Goal: Task Accomplishment & Management: Complete application form

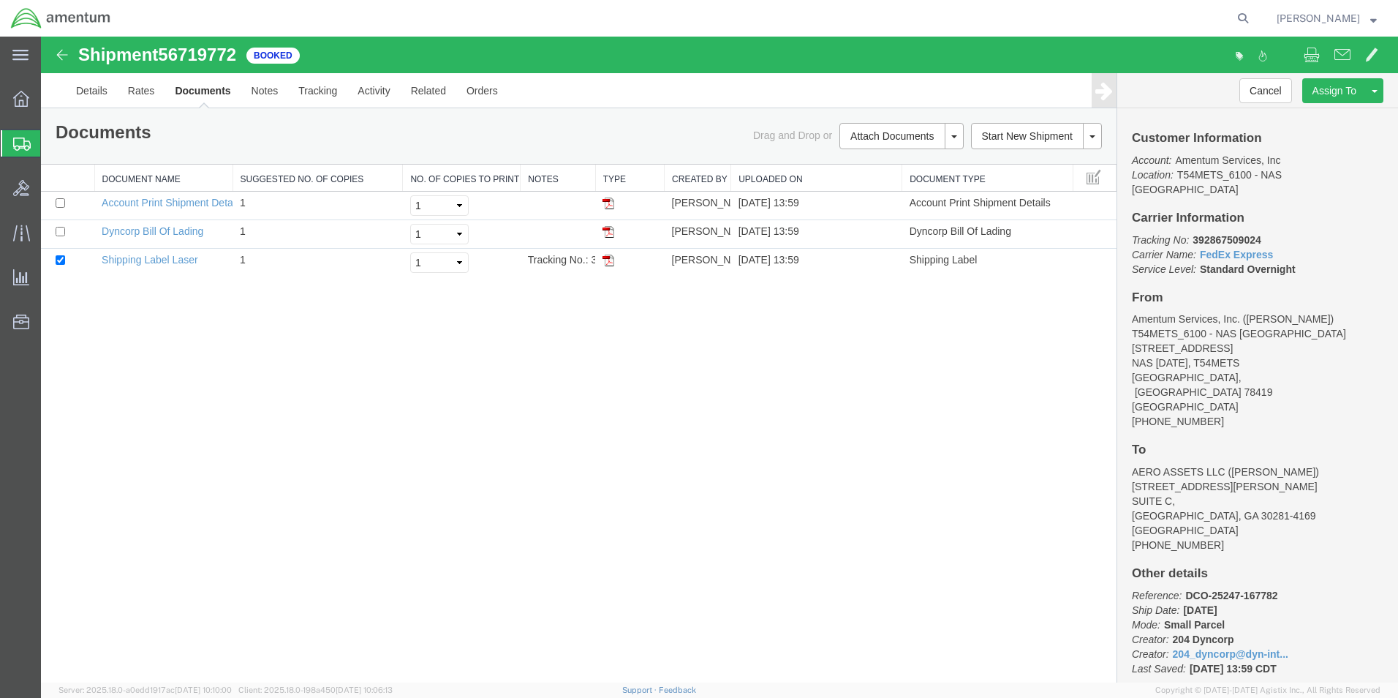
click at [18, 149] on icon at bounding box center [22, 143] width 18 height 13
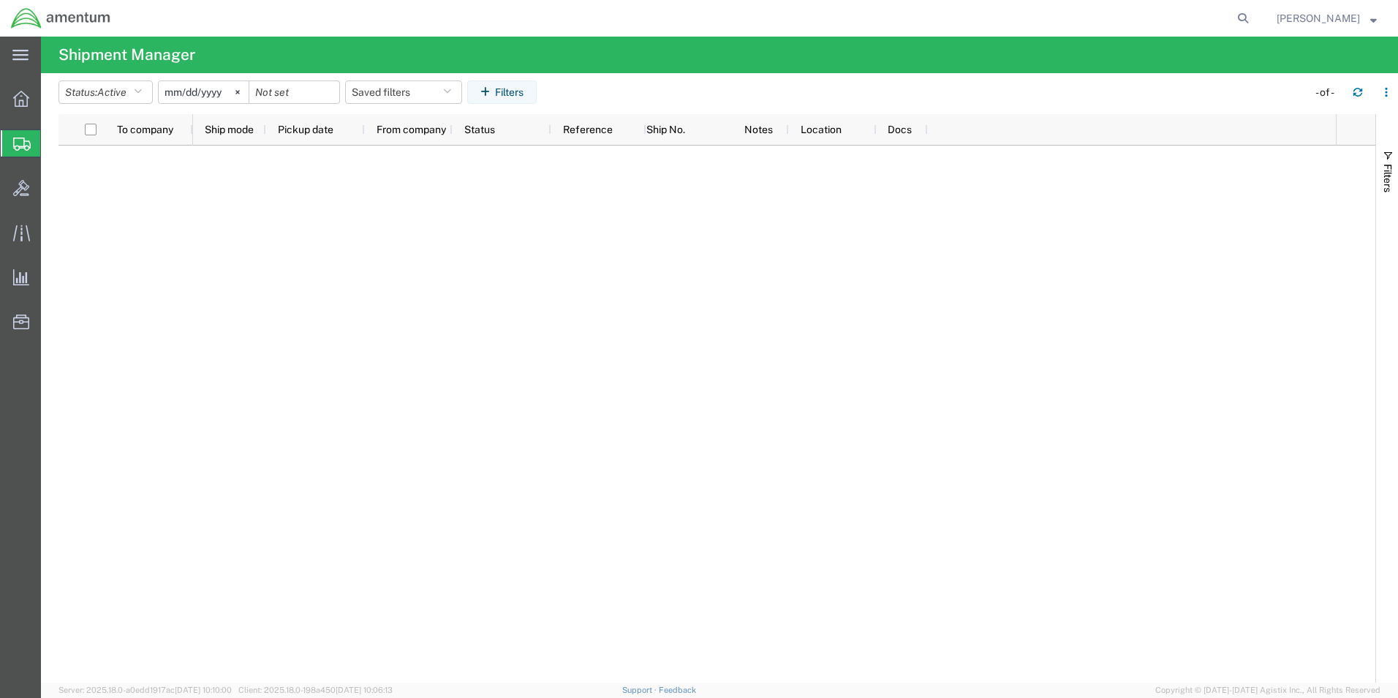
click at [0, 0] on span "Create Shipment" at bounding box center [0, 0] width 0 height 0
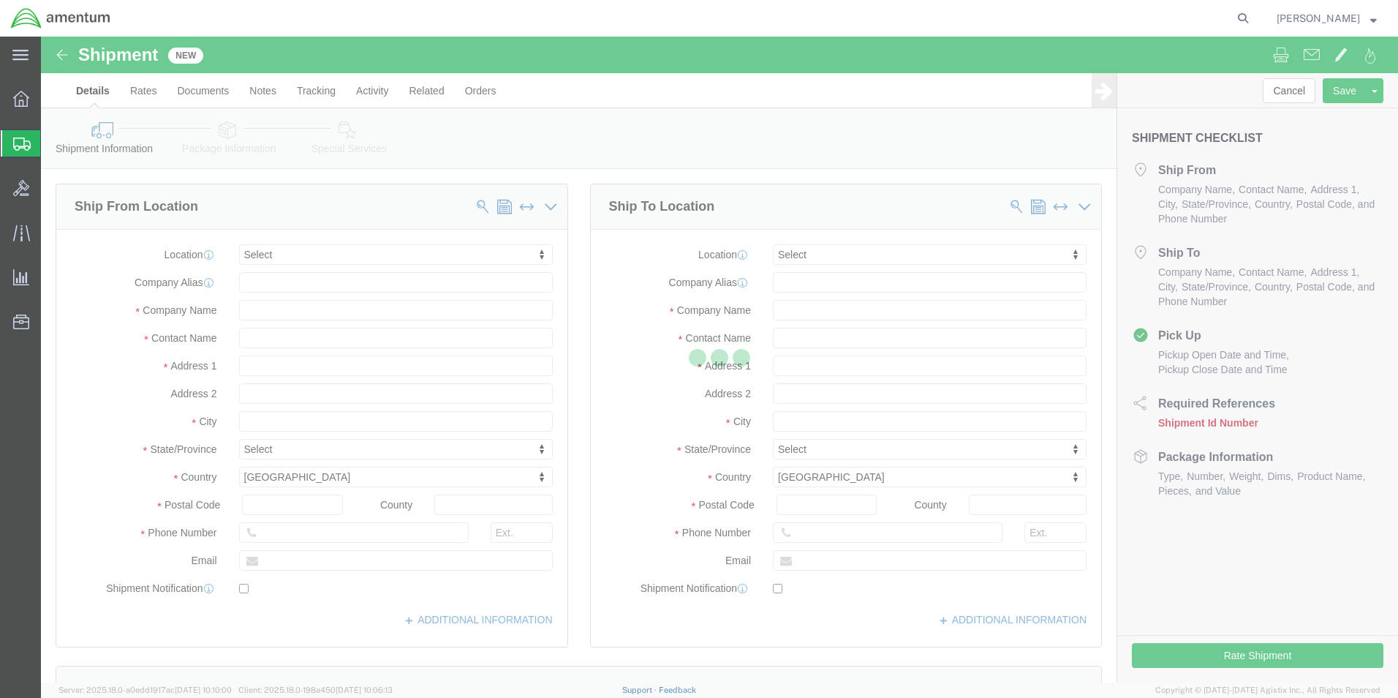
select select
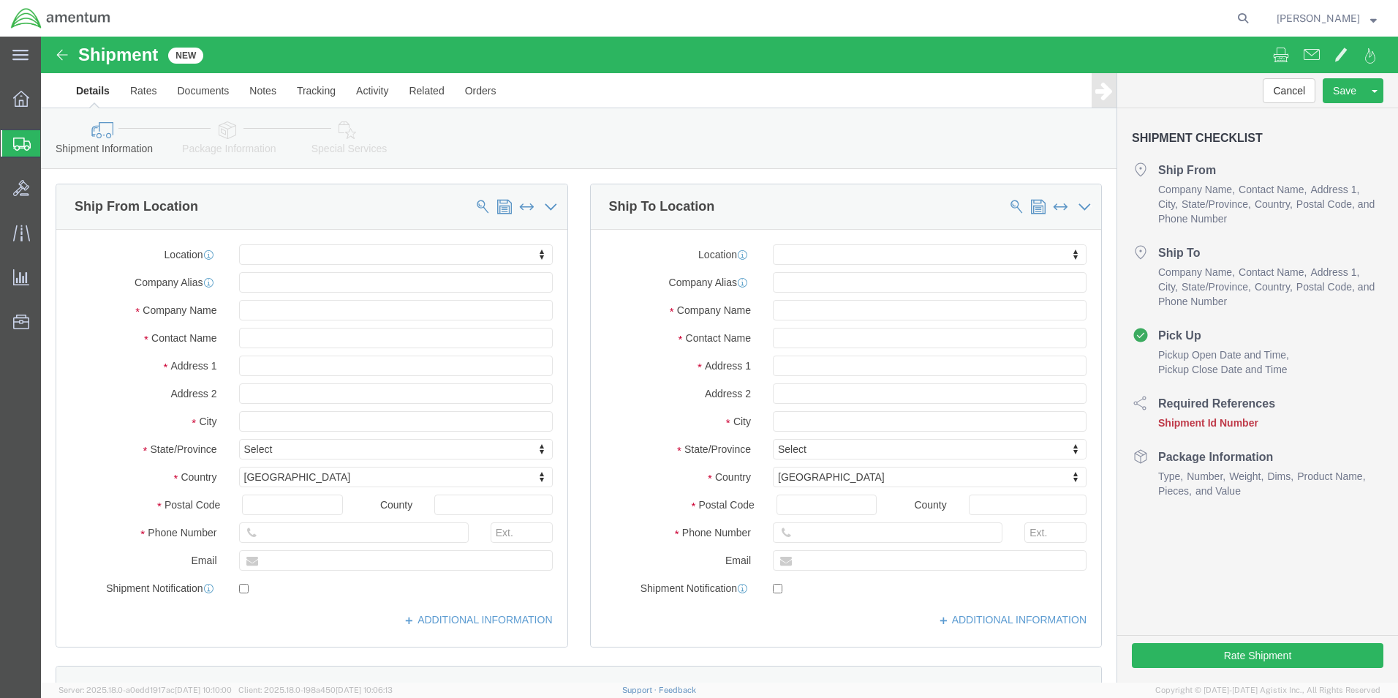
click div "Location My Profile Location [PHONE_NUMBER] [PHONE_NUMBER] [PHONE_NUMBER] [PHON…"
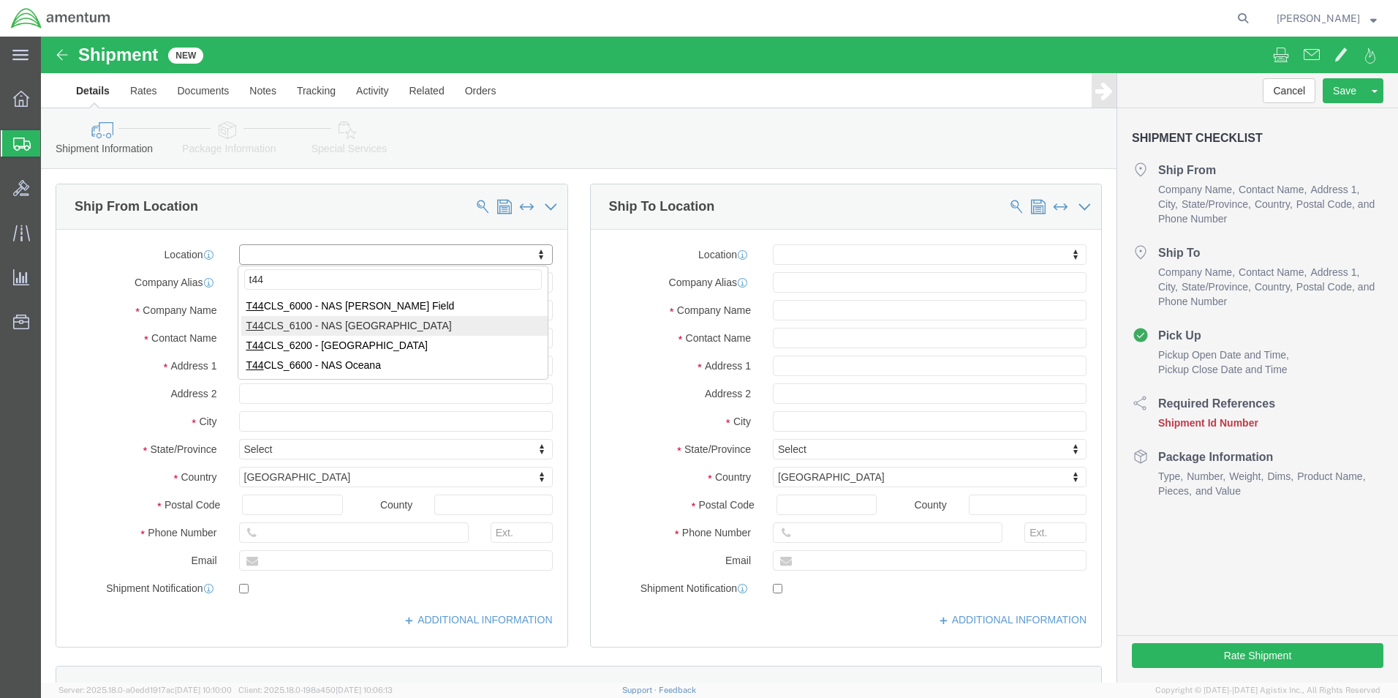
type input "t44"
select select "42673"
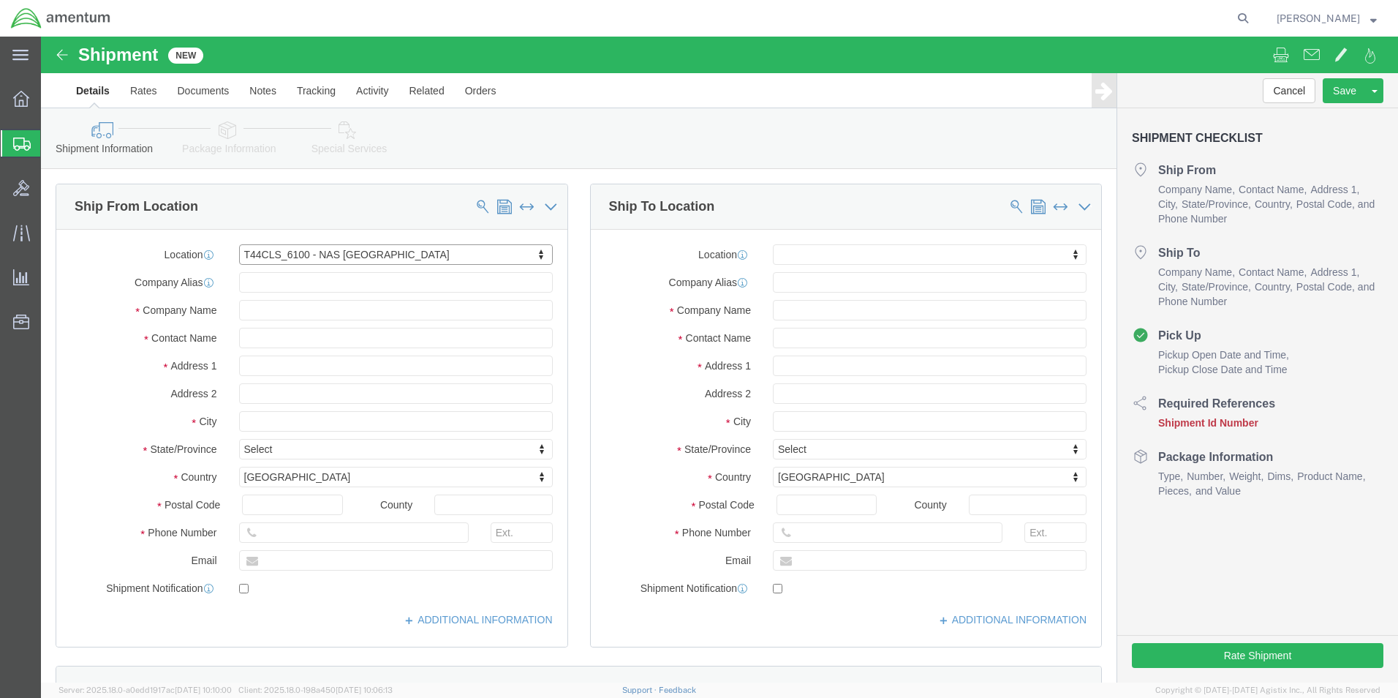
select select "[GEOGRAPHIC_DATA]"
click input "text"
type input "[PERSON_NAME]"
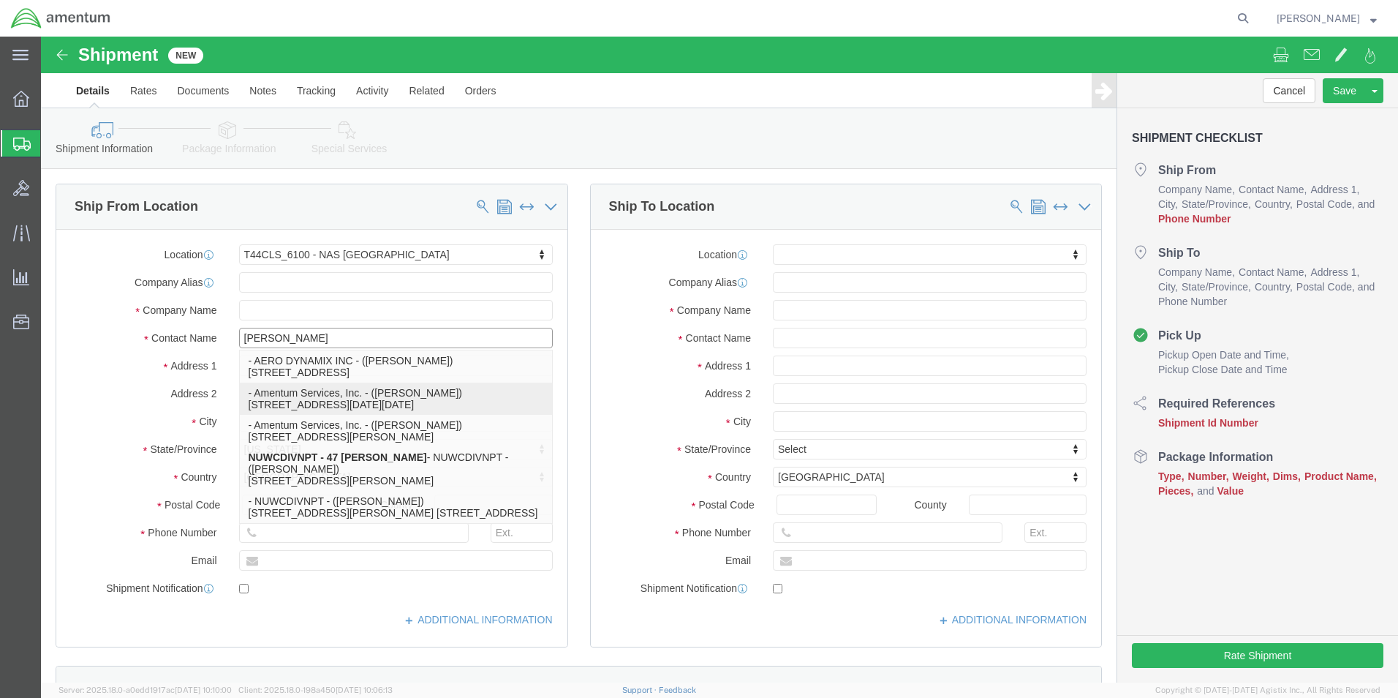
click p "- Amentum Services, Inc. - ([PERSON_NAME]) [STREET_ADDRESS][DATE][DATE]"
select select
select select "[GEOGRAPHIC_DATA]"
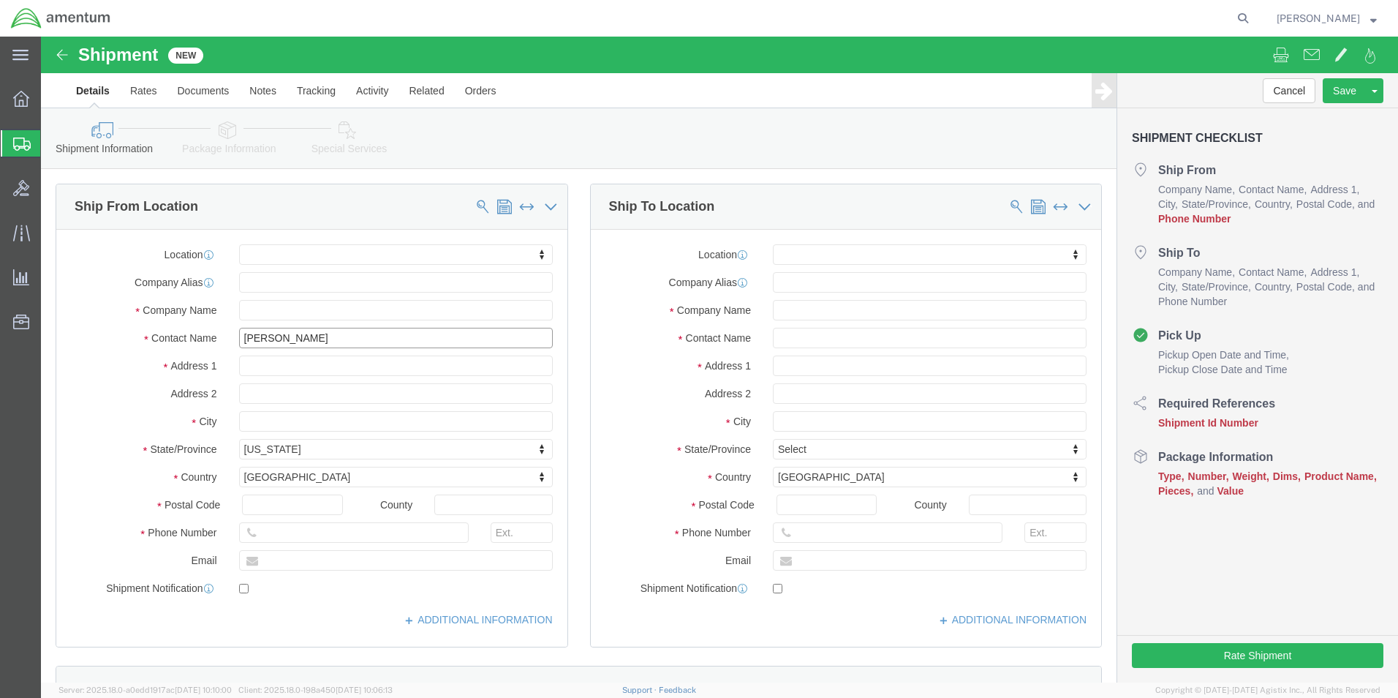
type input "[PERSON_NAME]"
click input "text"
type input "[PHONE_NUMBER]"
click input "text"
type input "AMENTUM TACLS"
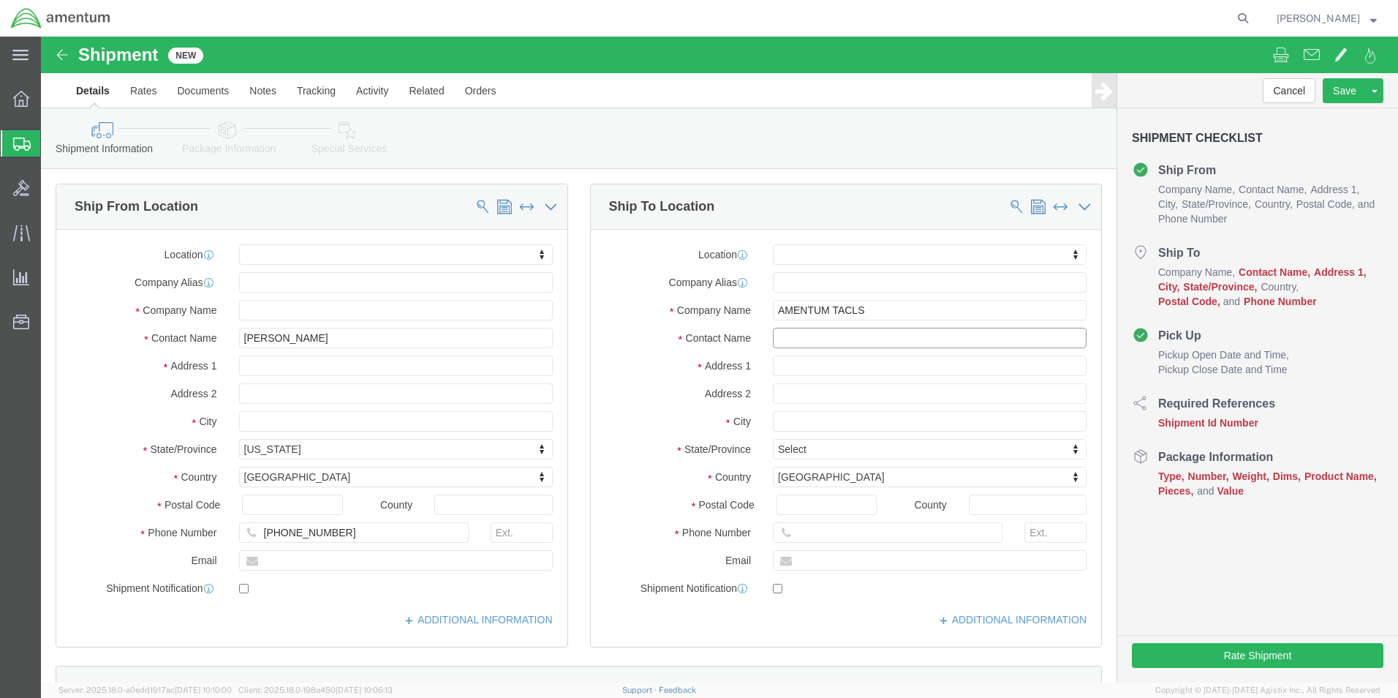
click input "text"
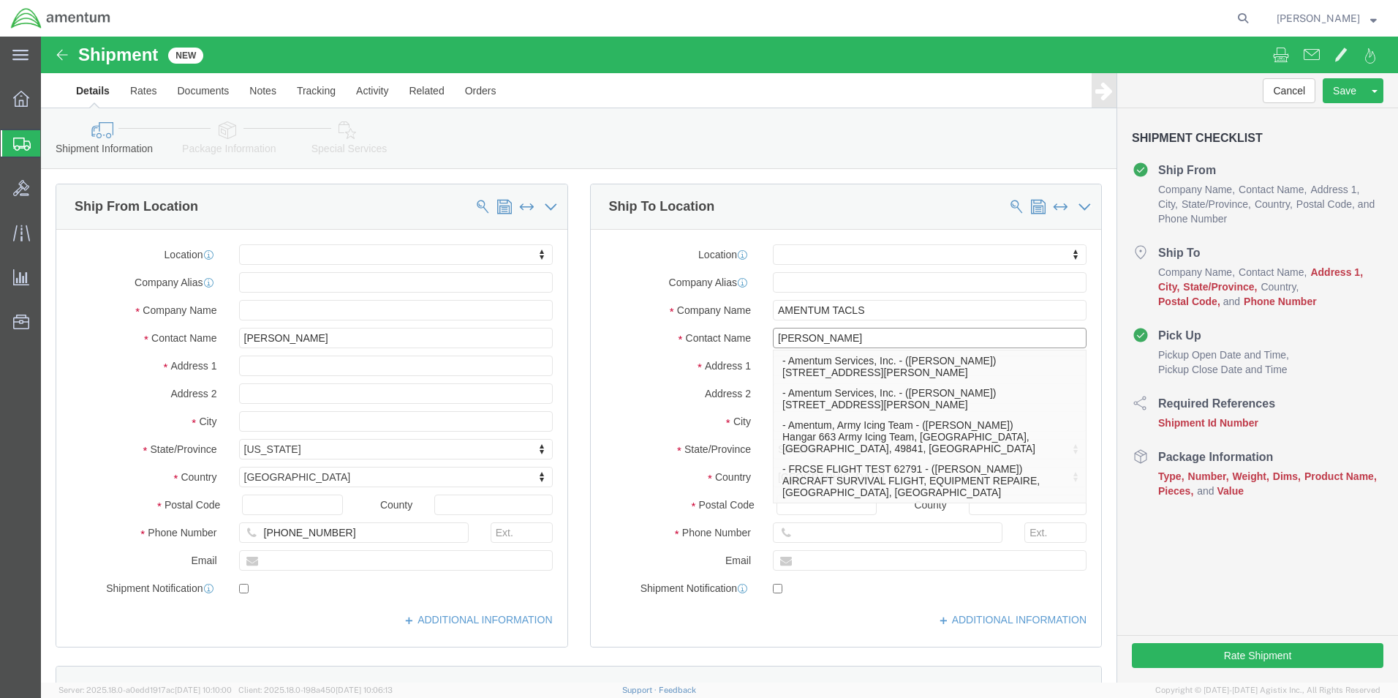
type input "[PERSON_NAME]"
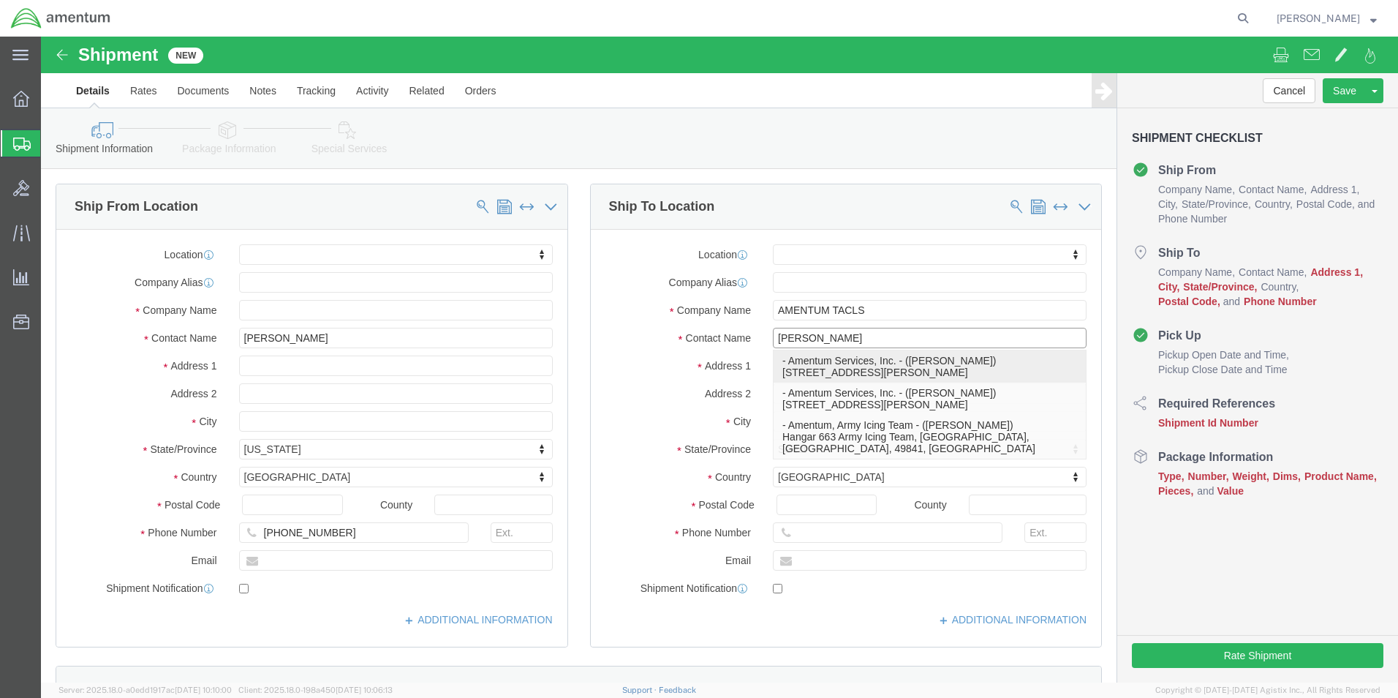
click p "- Amentum Services, Inc. - ([PERSON_NAME]) [STREET_ADDRESS][PERSON_NAME]"
select select "AL"
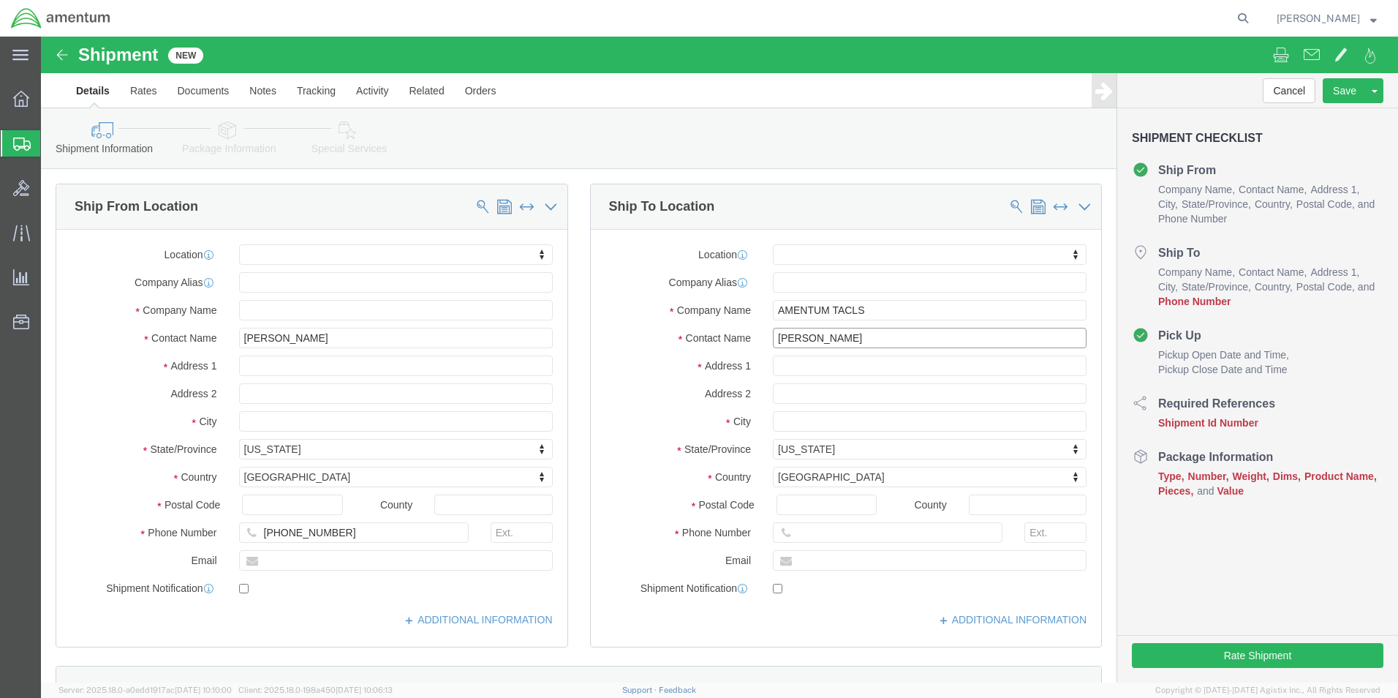
type input "[PERSON_NAME]"
click div "Shipment Information Package Information Special Services"
click input "text"
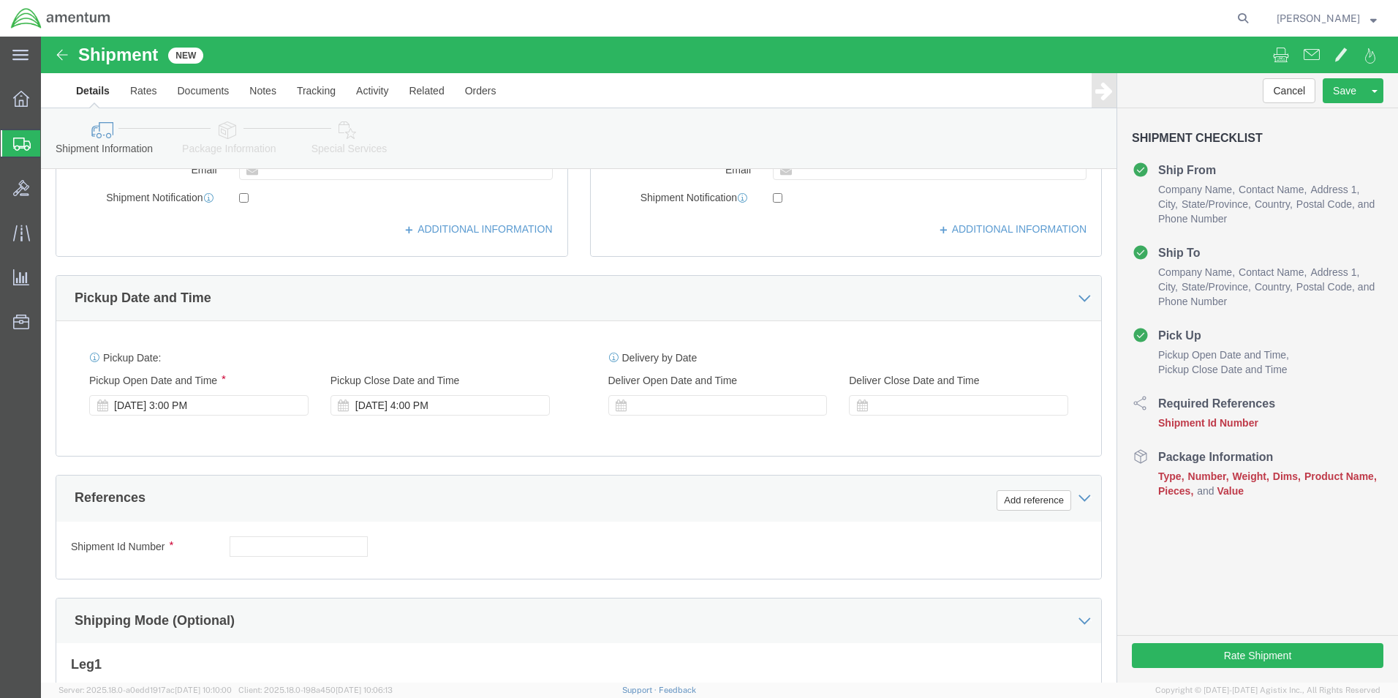
scroll to position [439, 0]
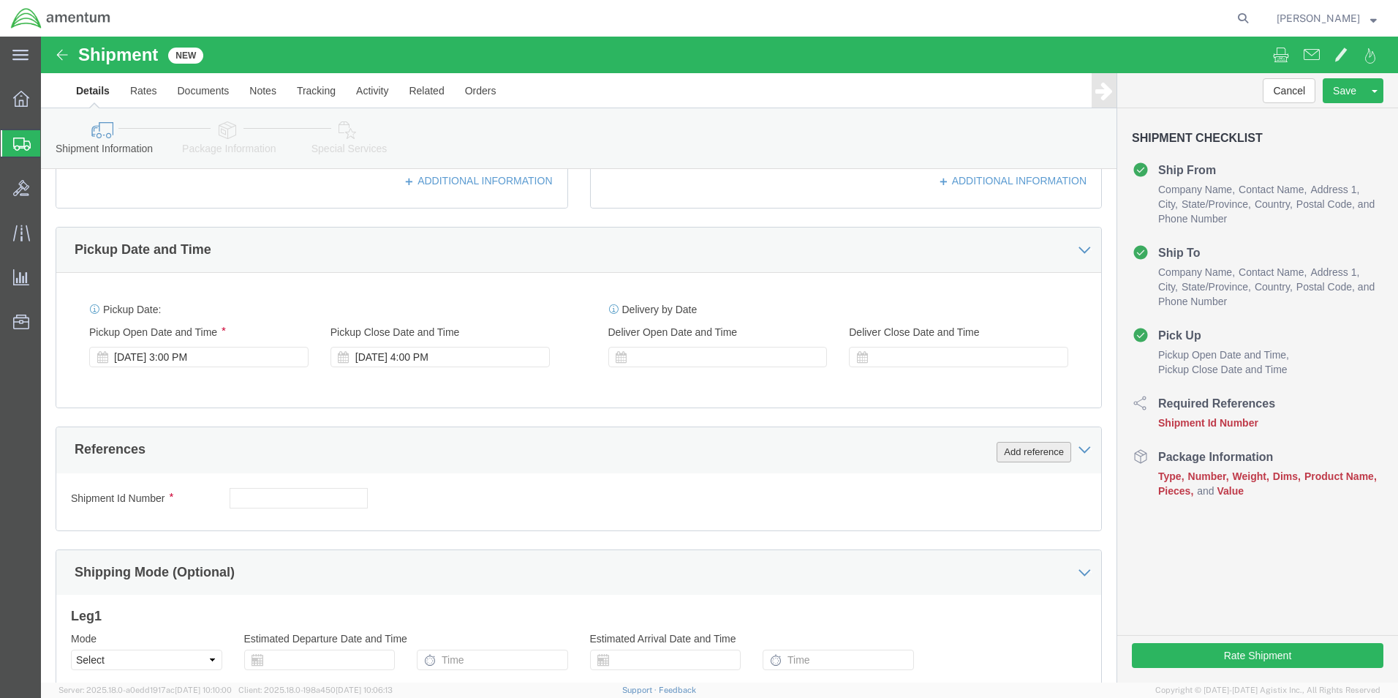
type input "[PHONE_NUMBER]"
click button "Add reference"
click select "Select Account Type Activity ID Airline Appointment Number ASN Batch Request # …"
select select "CUSTREF"
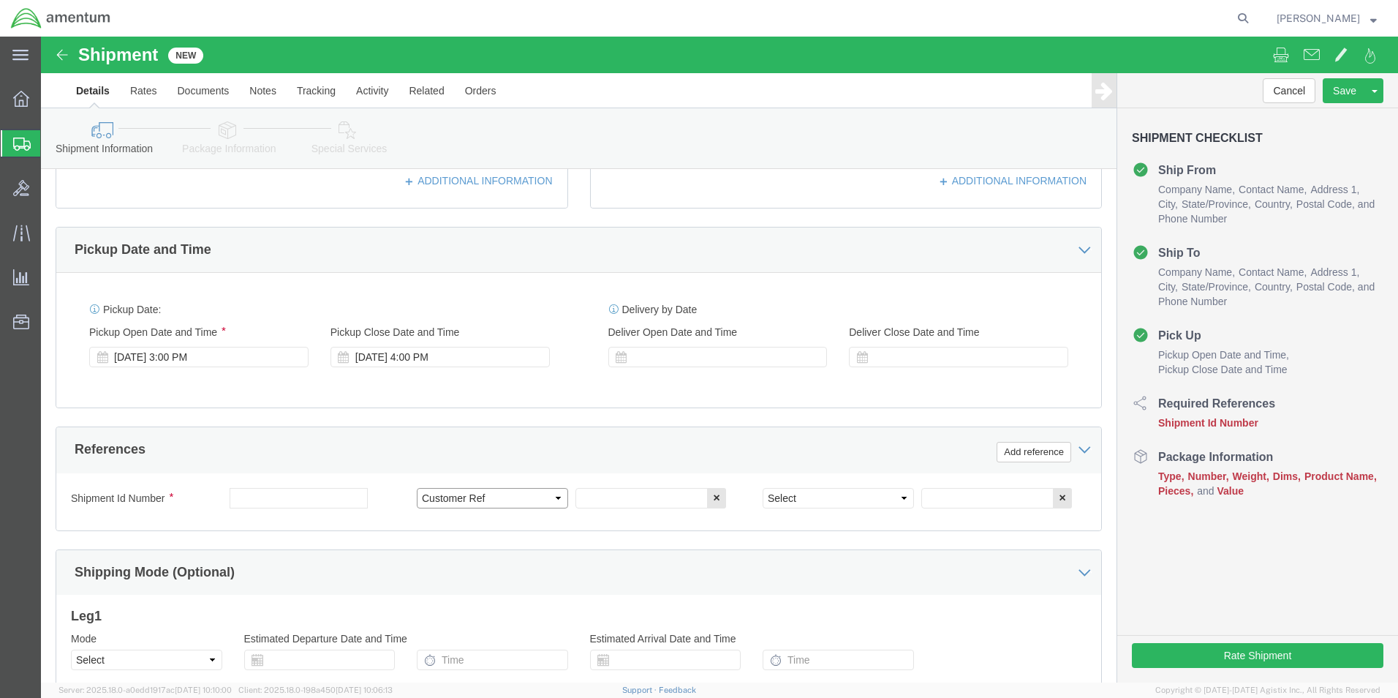
click select "Select Account Type Activity ID Airline Appointment Number ASN Batch Request # …"
click input "text"
type input "25-5546"
click select "Select Account Type Activity ID Airline Appointment Number ASN Batch Request # …"
select select "RMA"
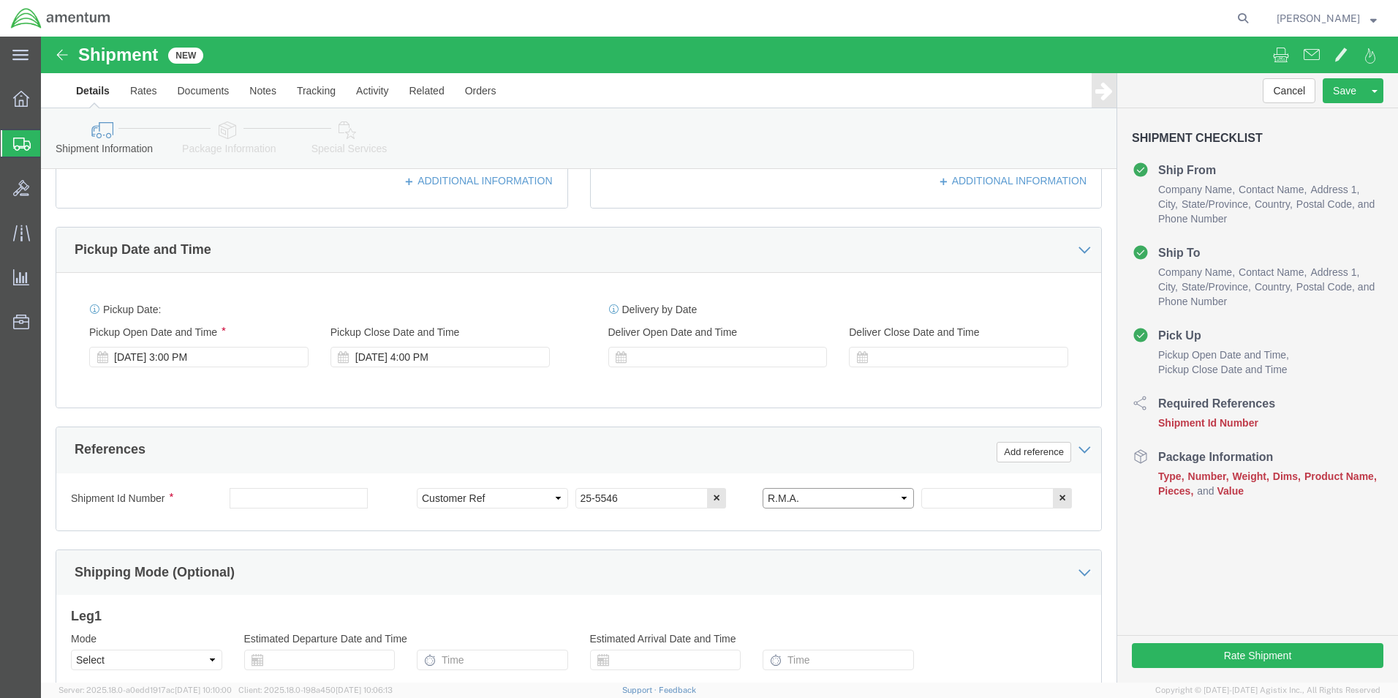
click select "Select Account Type Activity ID Airline Appointment Number ASN Batch Request # …"
click input "text"
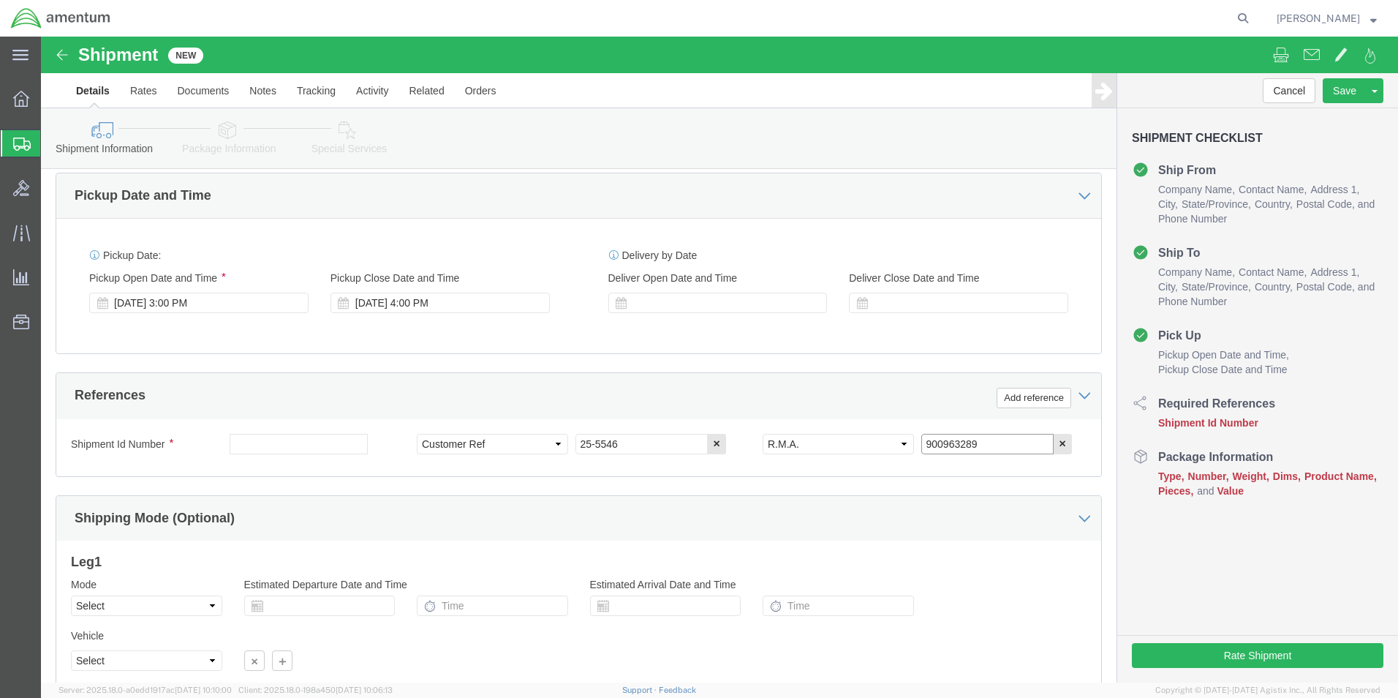
scroll to position [610, 0]
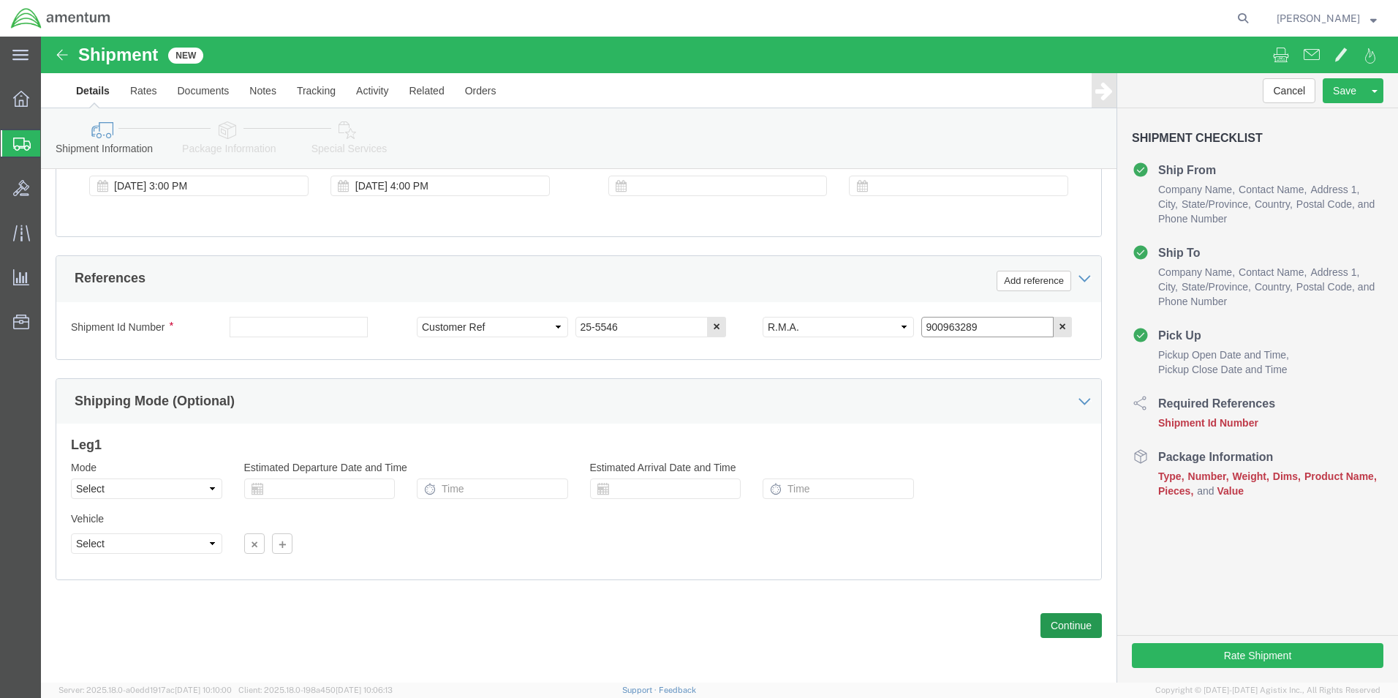
type input "900963289"
click button "Continue"
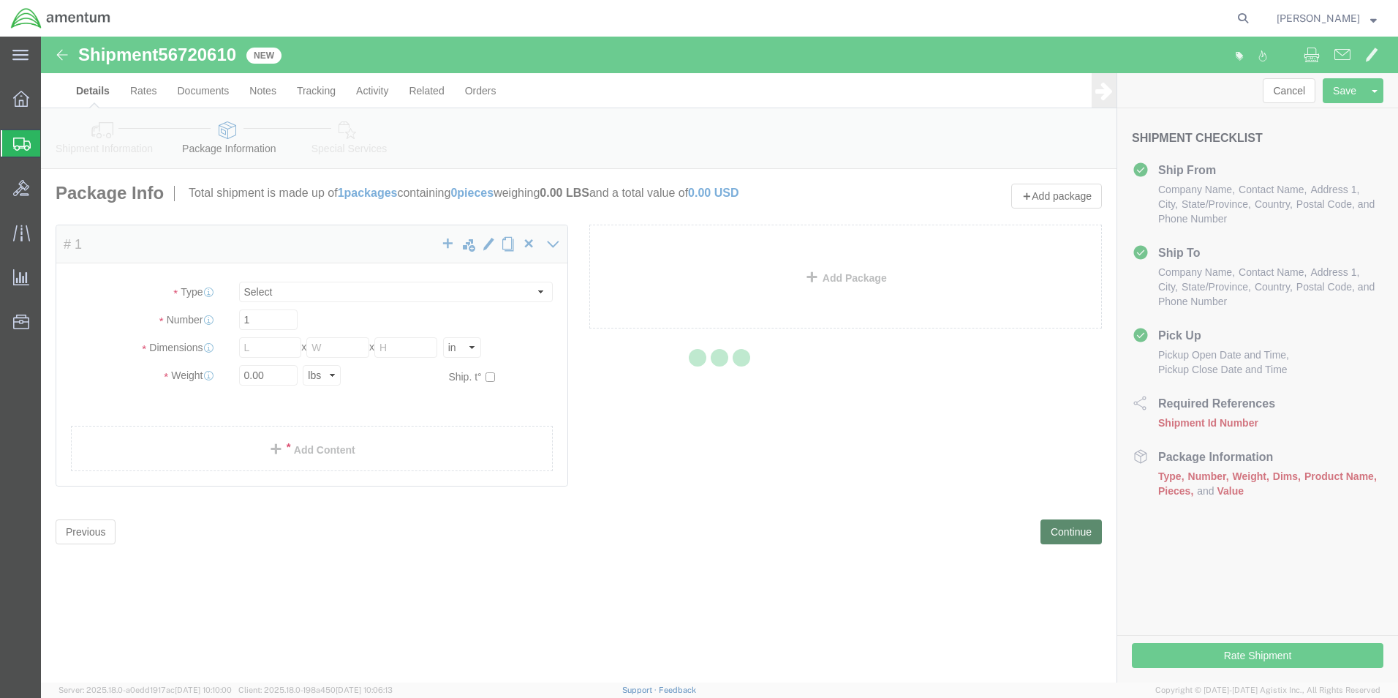
select select "CBOX"
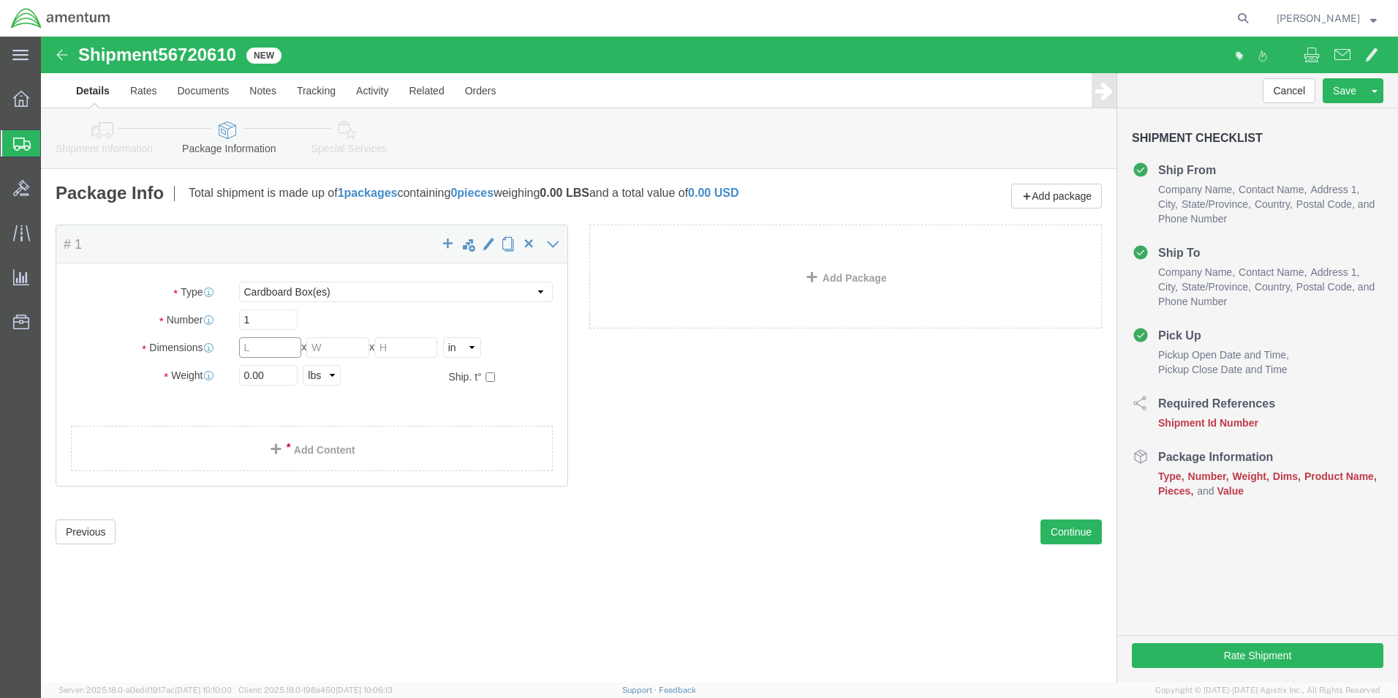
click input "text"
type input "12"
type input "6"
click input "0.00"
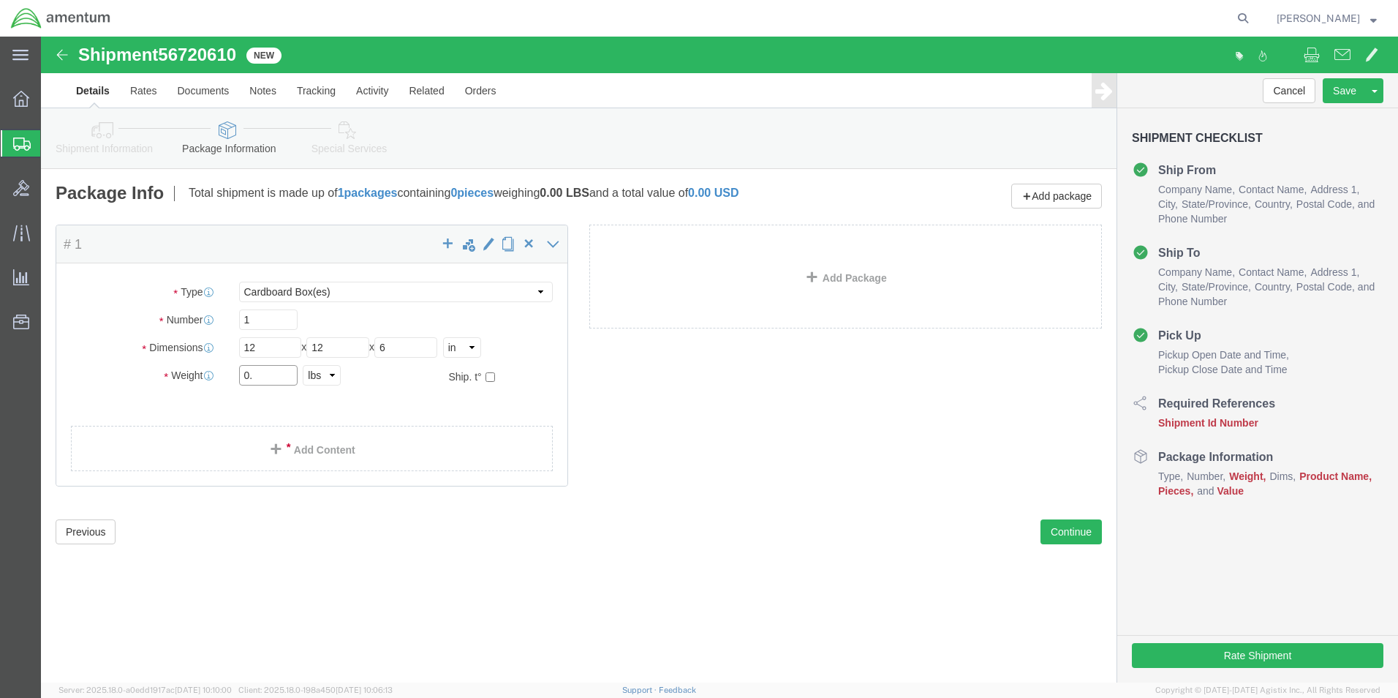
type input "0"
type input "3.2"
click link "Add Content"
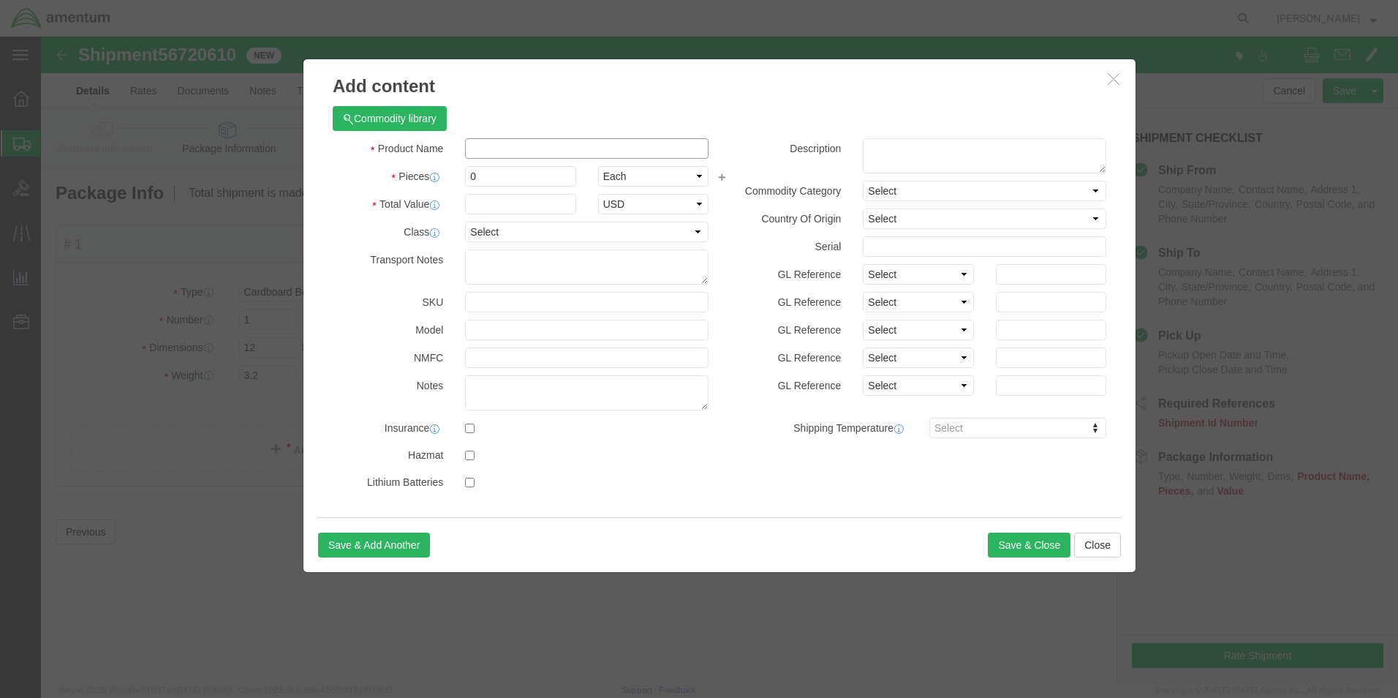
click input "text"
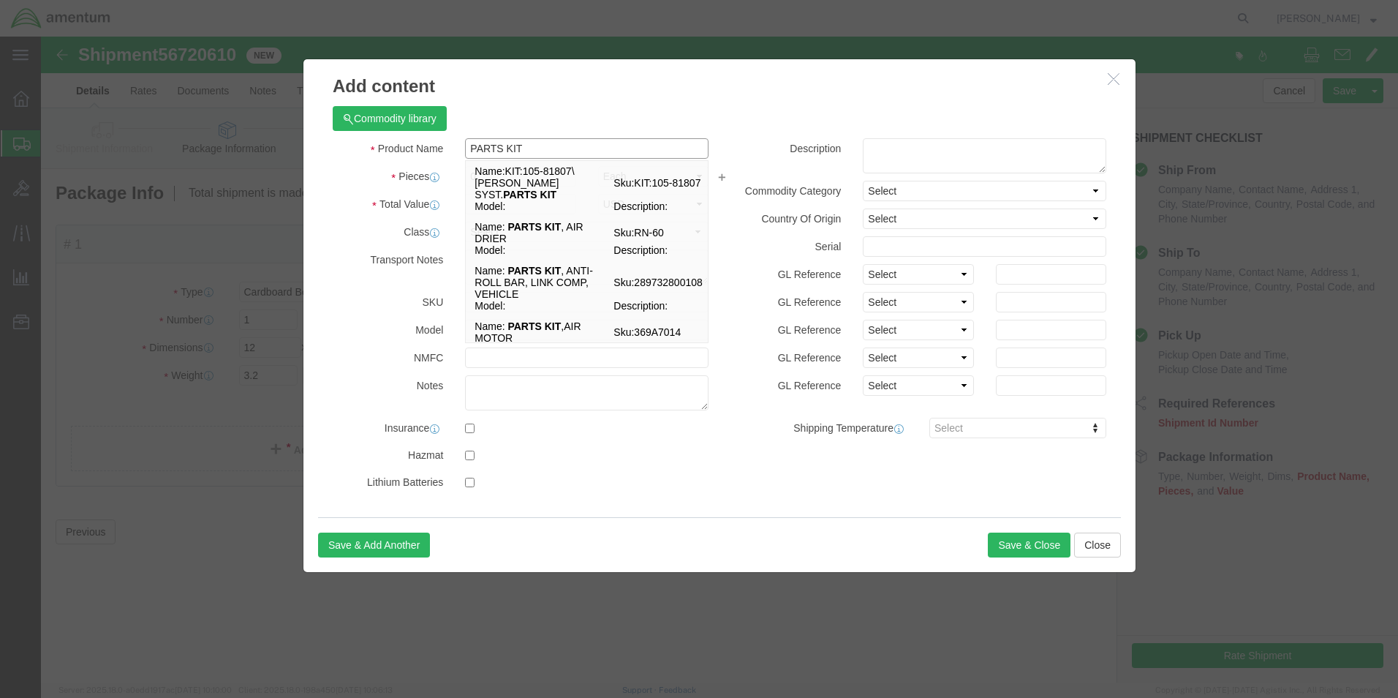
type input "PARTS KIT"
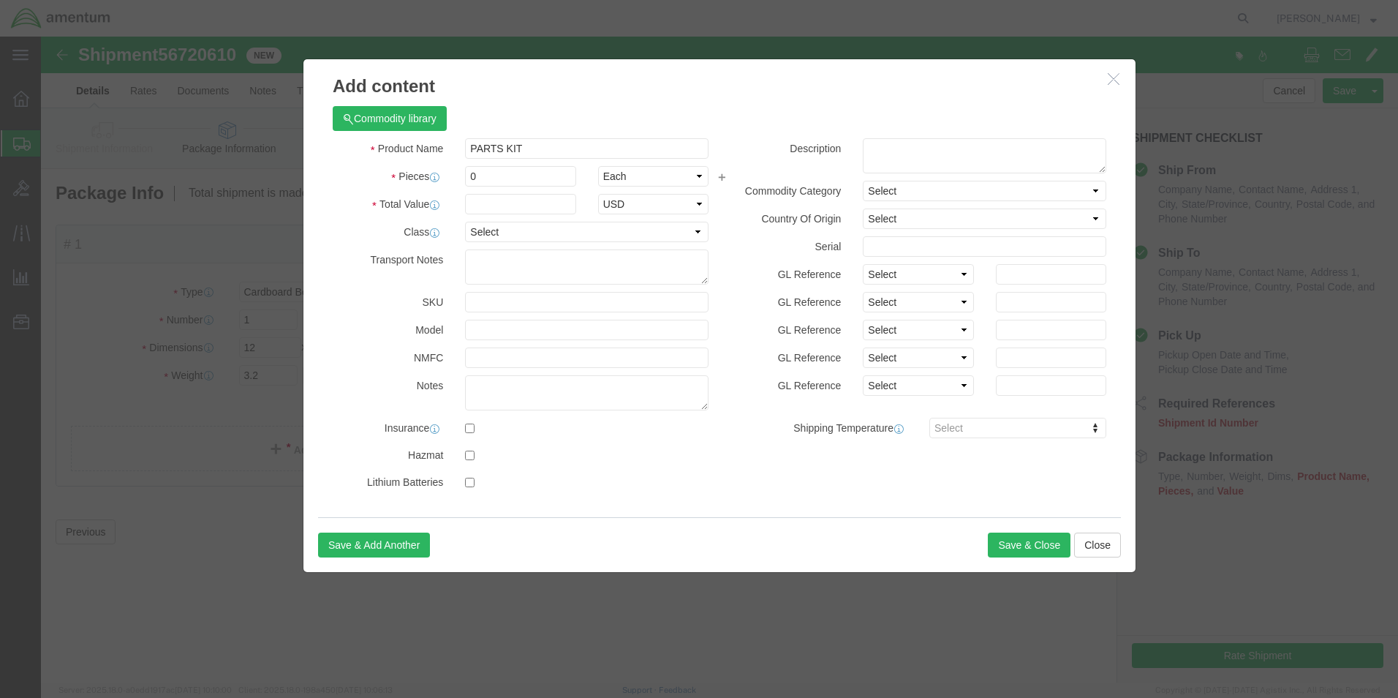
click h3 "Add content"
click input "0"
type input "1"
click input "text"
type input "1"
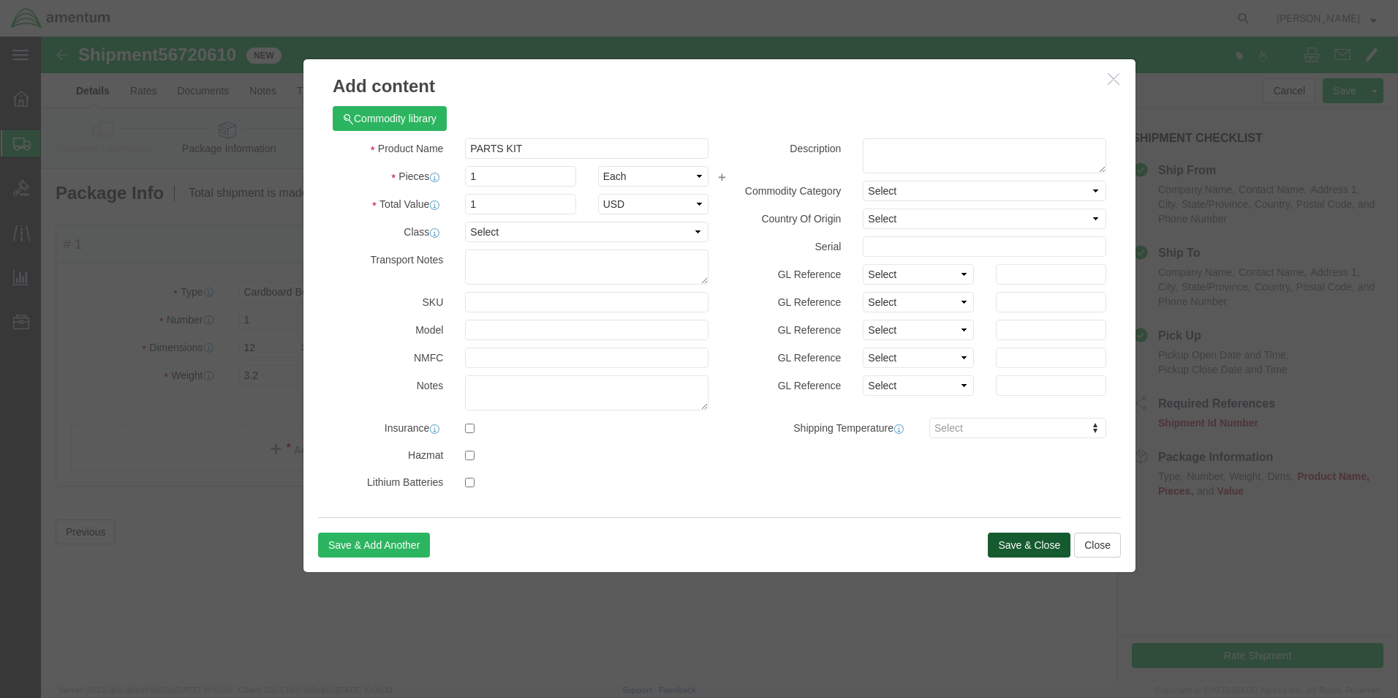
click button "Save & Close"
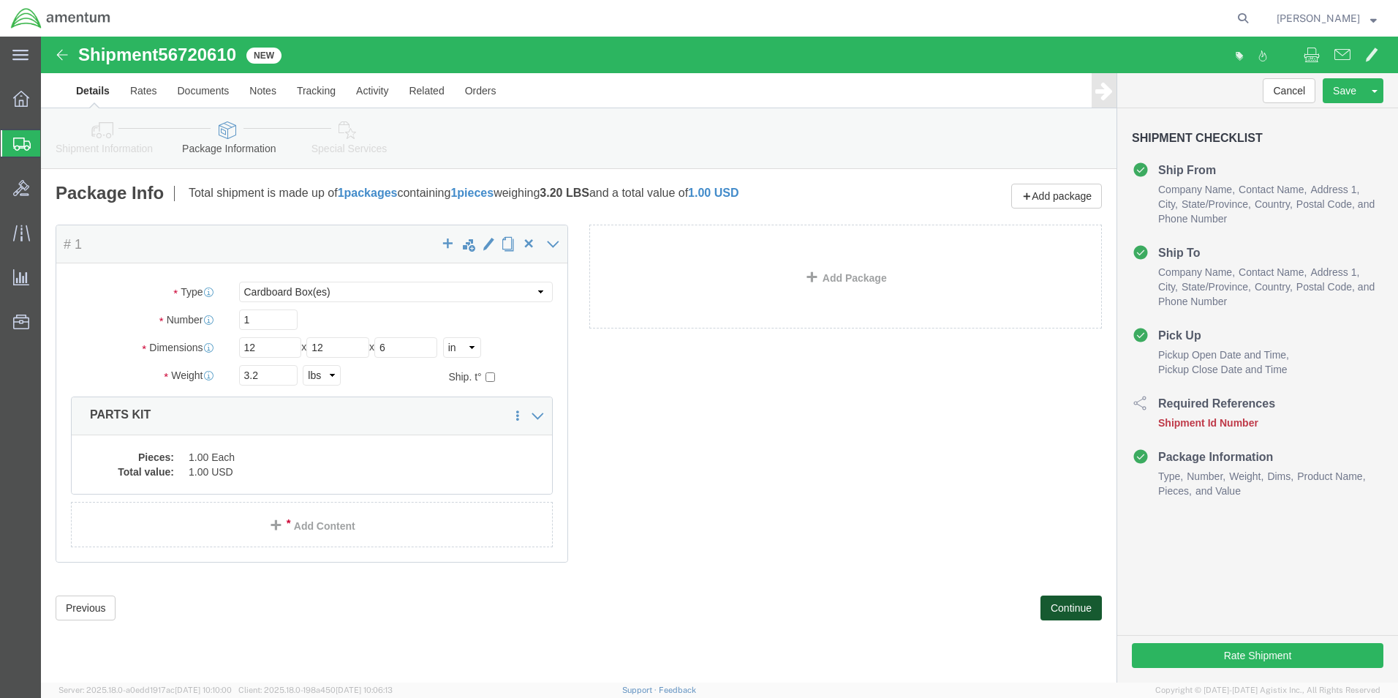
click button "Continue"
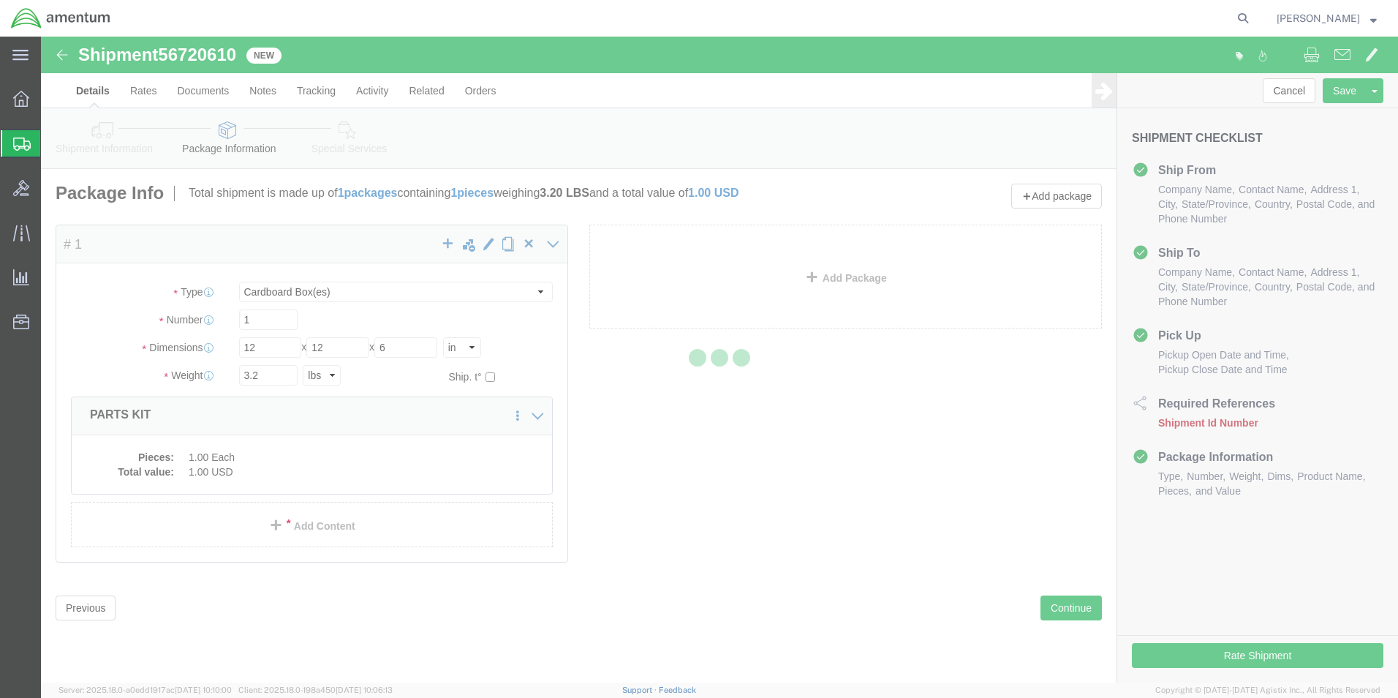
select select
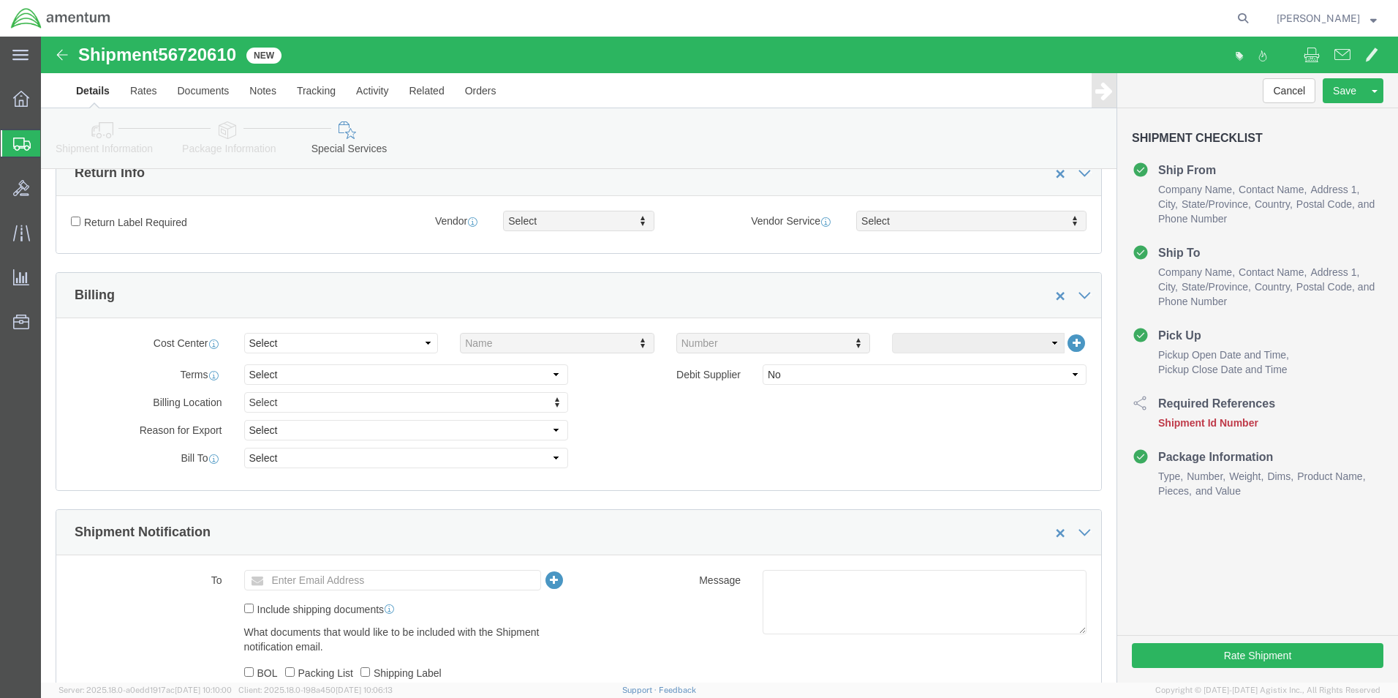
scroll to position [439, 0]
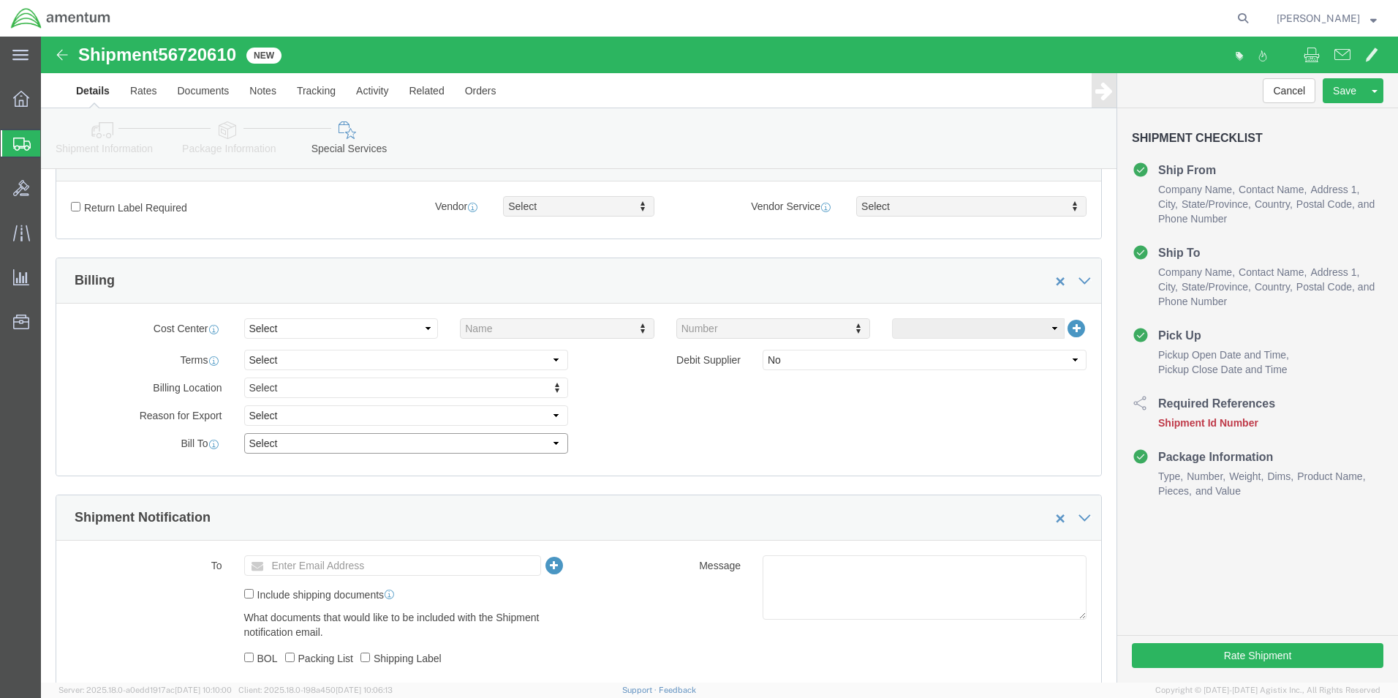
click select "Select Recipient Account Sender/Shipper Third Party Account"
select select "RCPN"
click select "Select Recipient Account Sender/Shipper Third Party Account"
type input "Amentum Services, Inc."
type input "[STREET_ADDRESS][PERSON_NAME]"
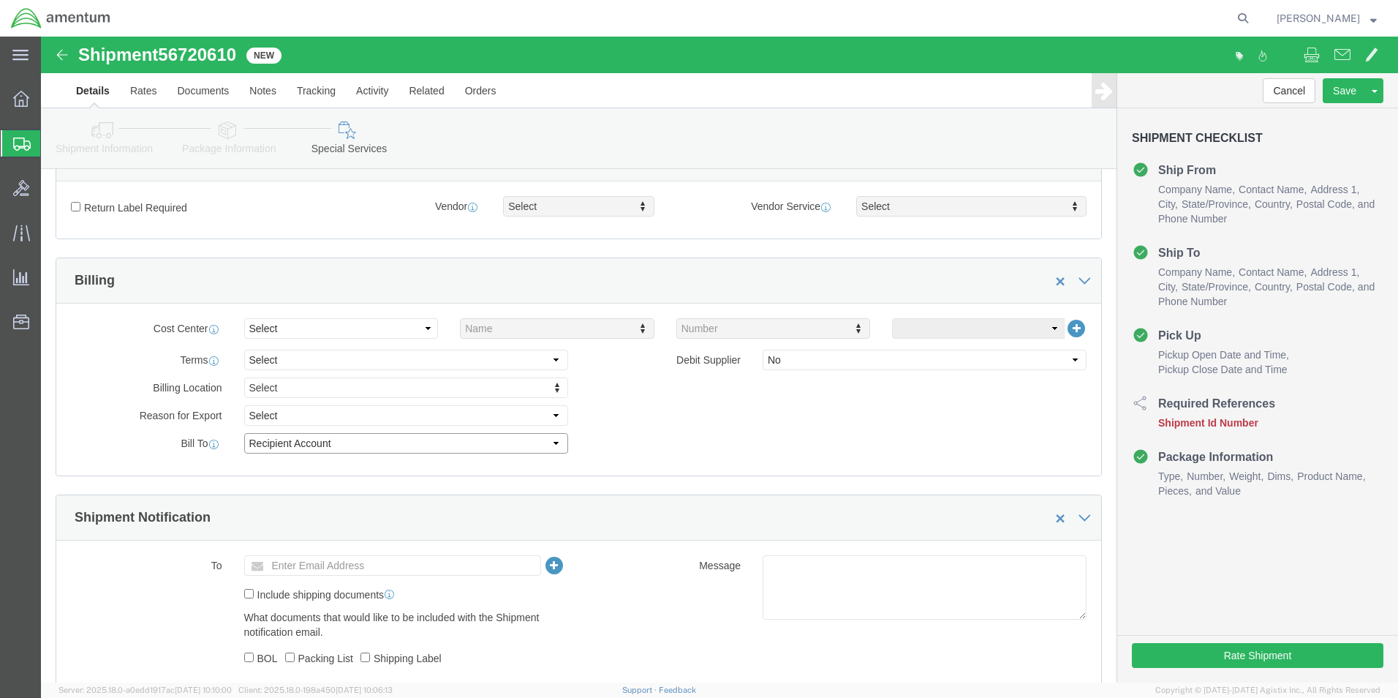
select select "US"
select select "AL"
type input "[PHONE_NUMBER]"
type input "[PERSON_NAME]"
type input "Redstone Arsonal"
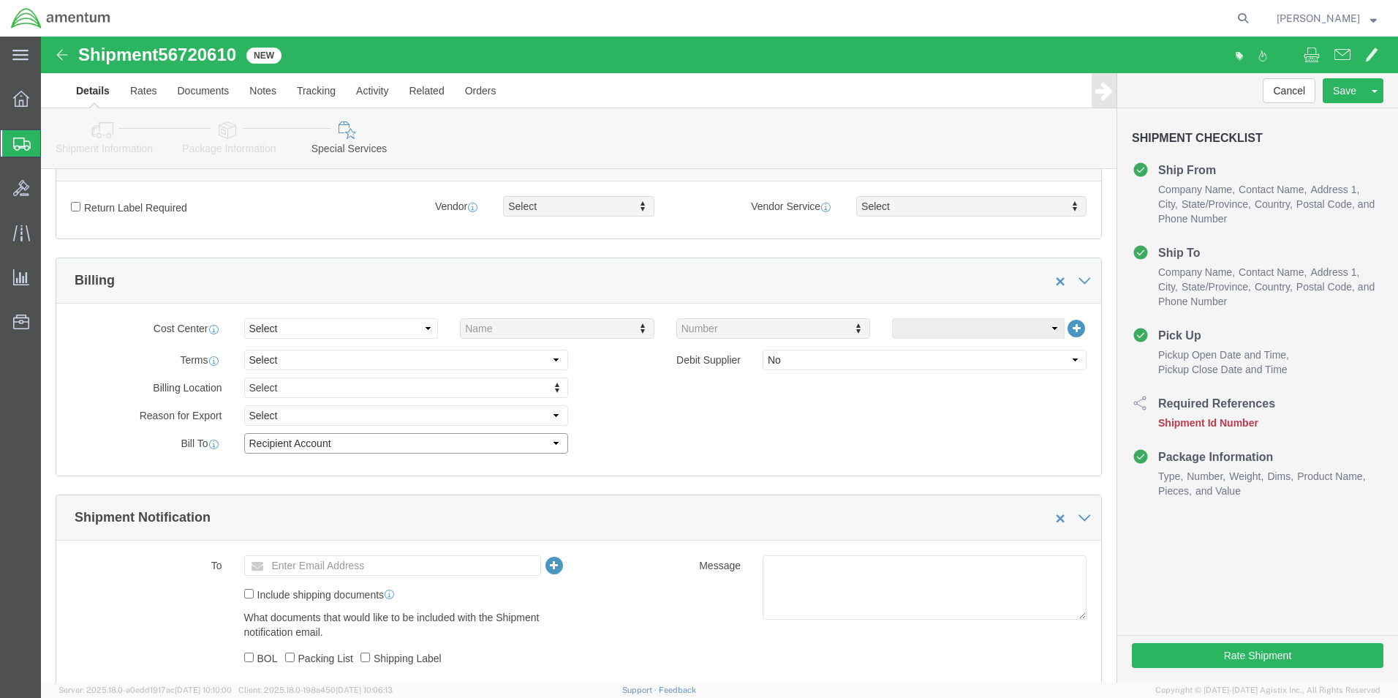
type input "[GEOGRAPHIC_DATA]"
type input "35898"
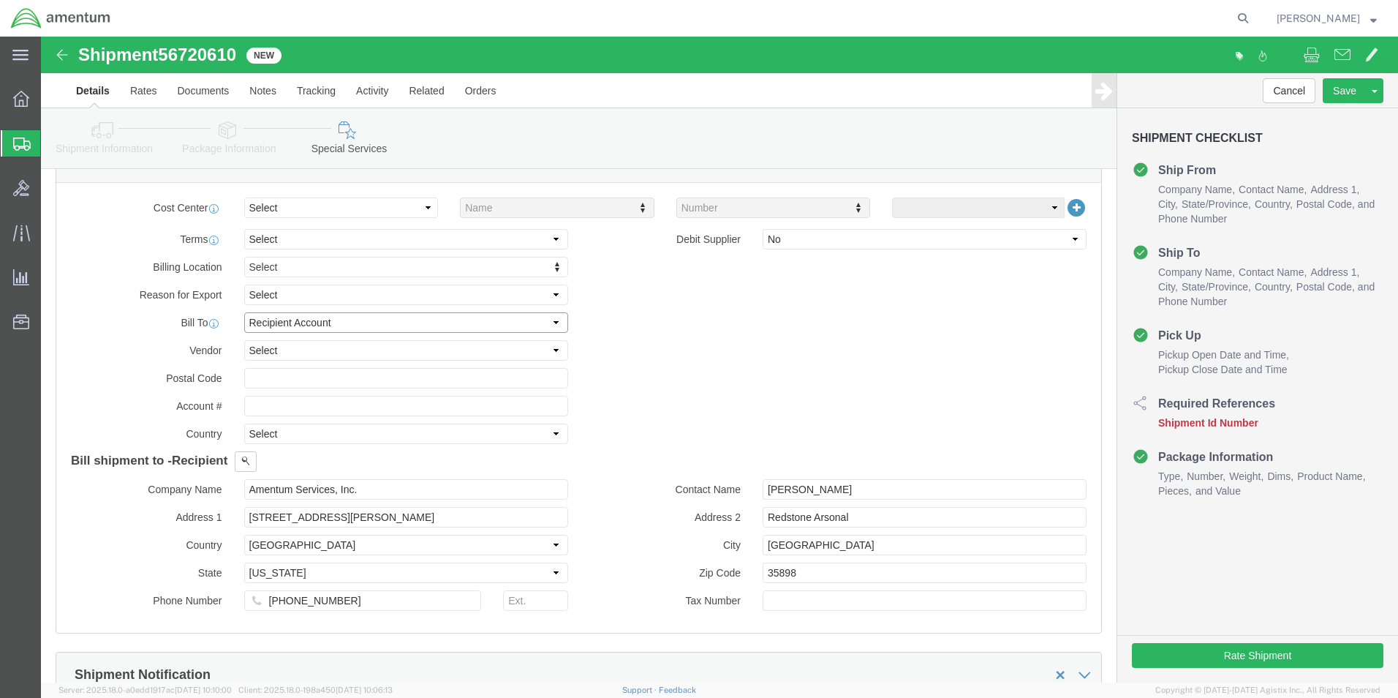
scroll to position [585, 0]
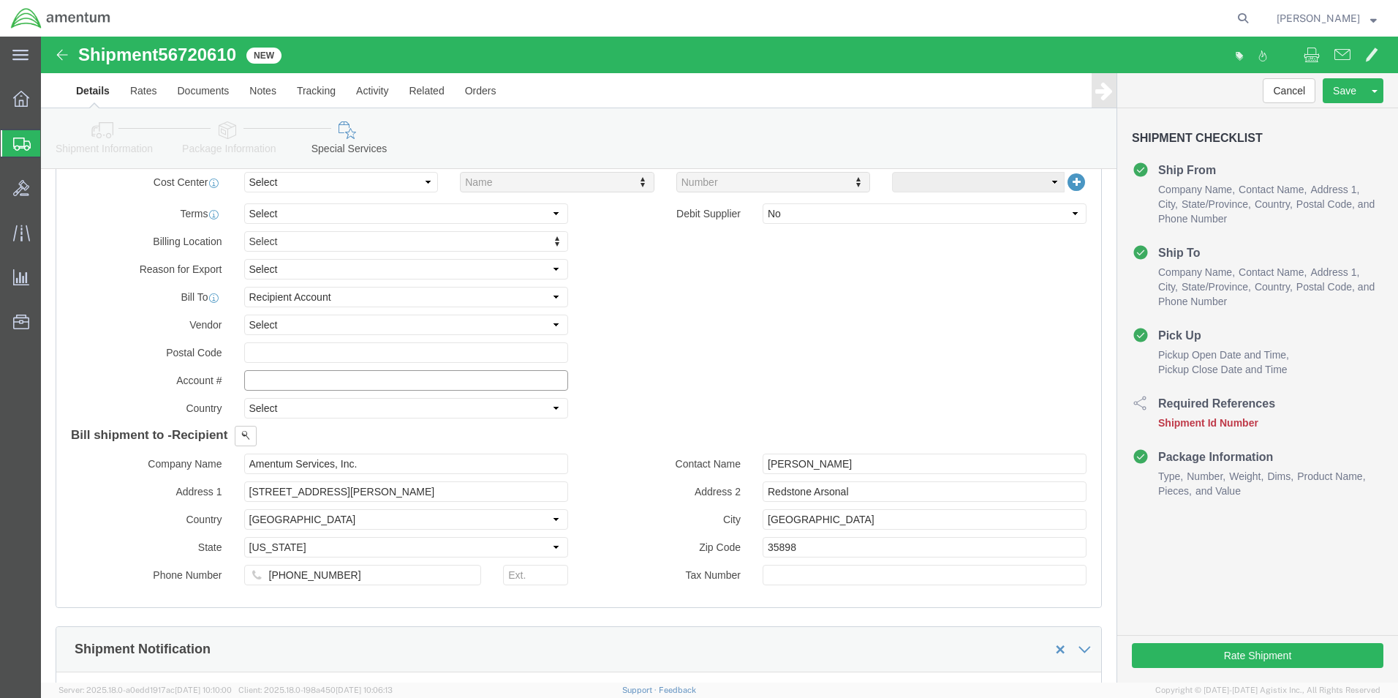
click input "text"
type input "900963289"
click input "text"
type input "35898"
click div "Billing Location Select Select My Profile Location [PHONE_NUMBER] [PHONE_NUMBER…"
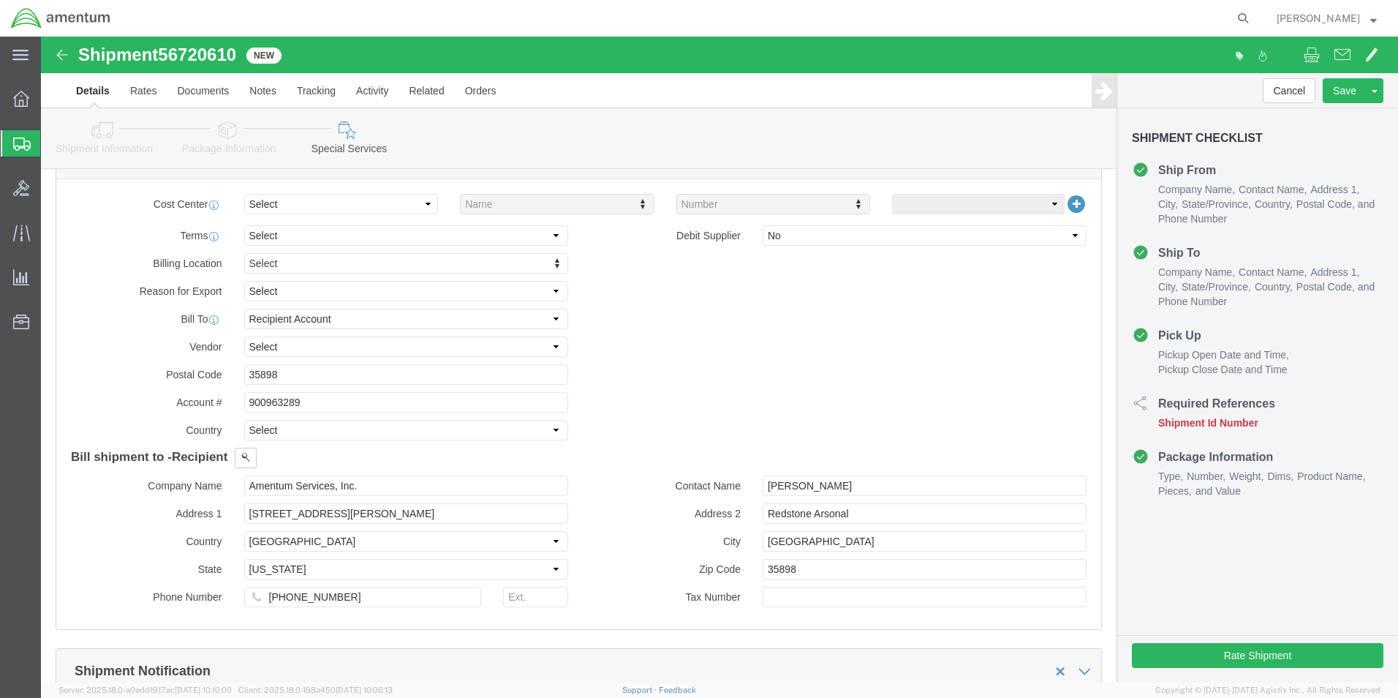
scroll to position [512, 0]
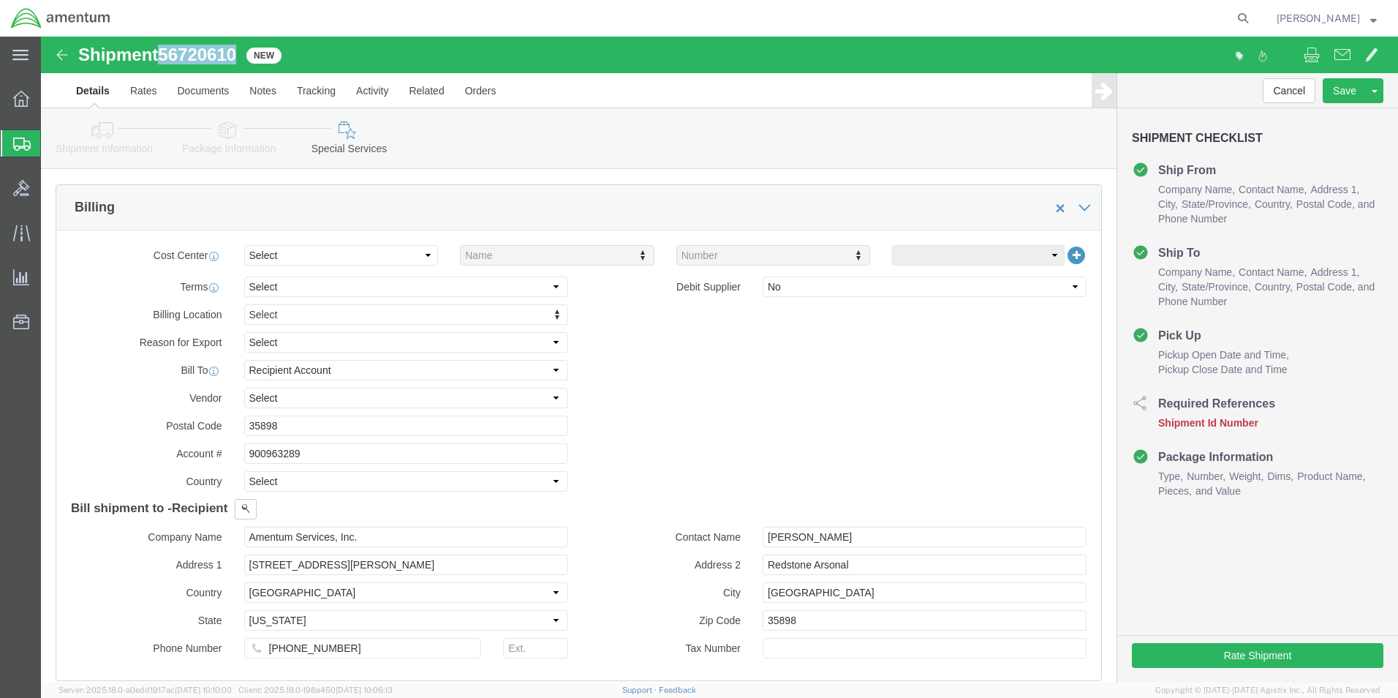
drag, startPoint x: 120, startPoint y: 18, endPoint x: 200, endPoint y: 10, distance: 80.8
click div "Shipment 56720610 New"
drag, startPoint x: 197, startPoint y: 10, endPoint x: 171, endPoint y: 11, distance: 26.4
copy span "56720610"
click button "Rate Shipment"
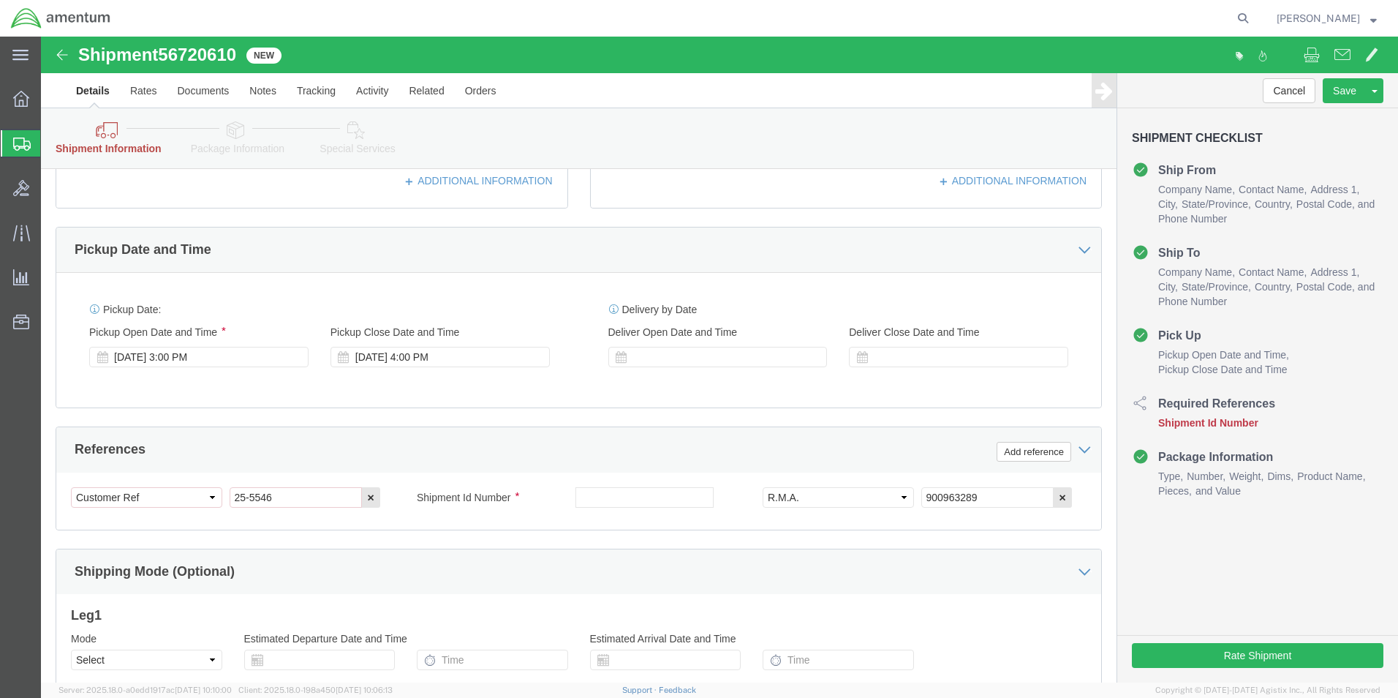
scroll to position [585, 0]
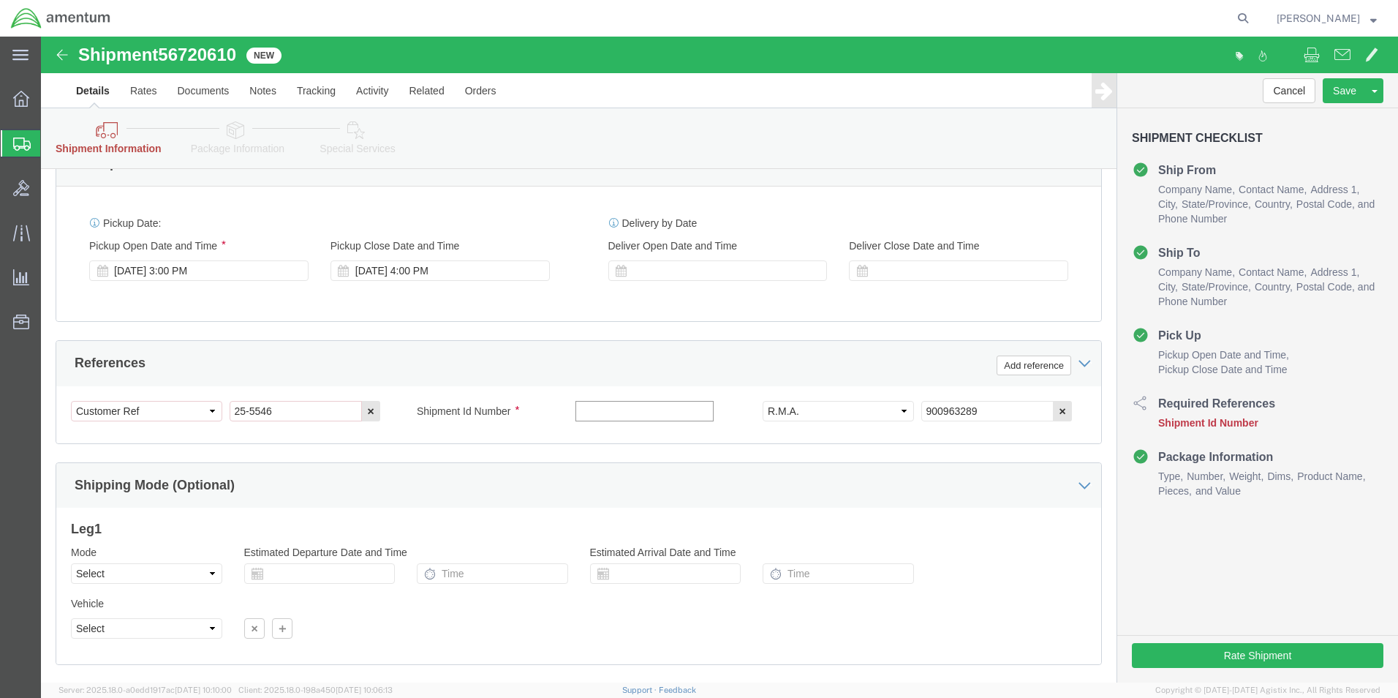
click input "text"
paste input "56720610"
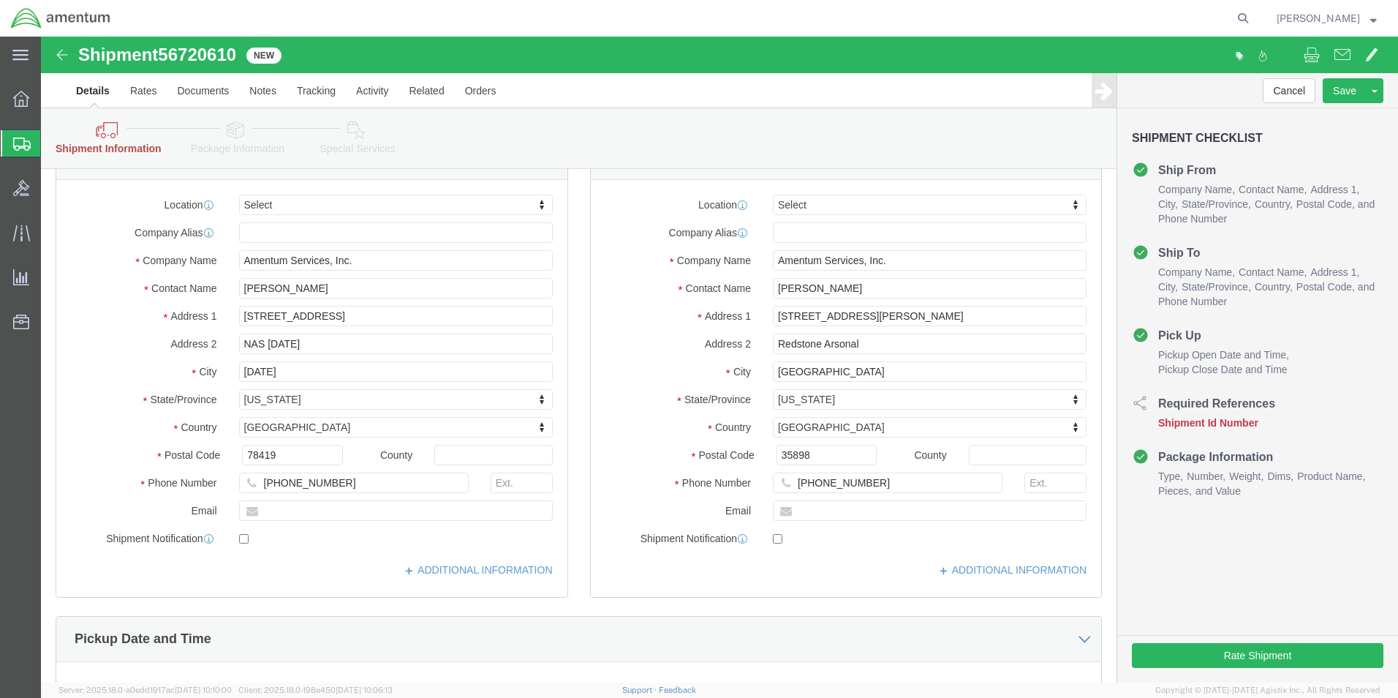
scroll to position [0, 0]
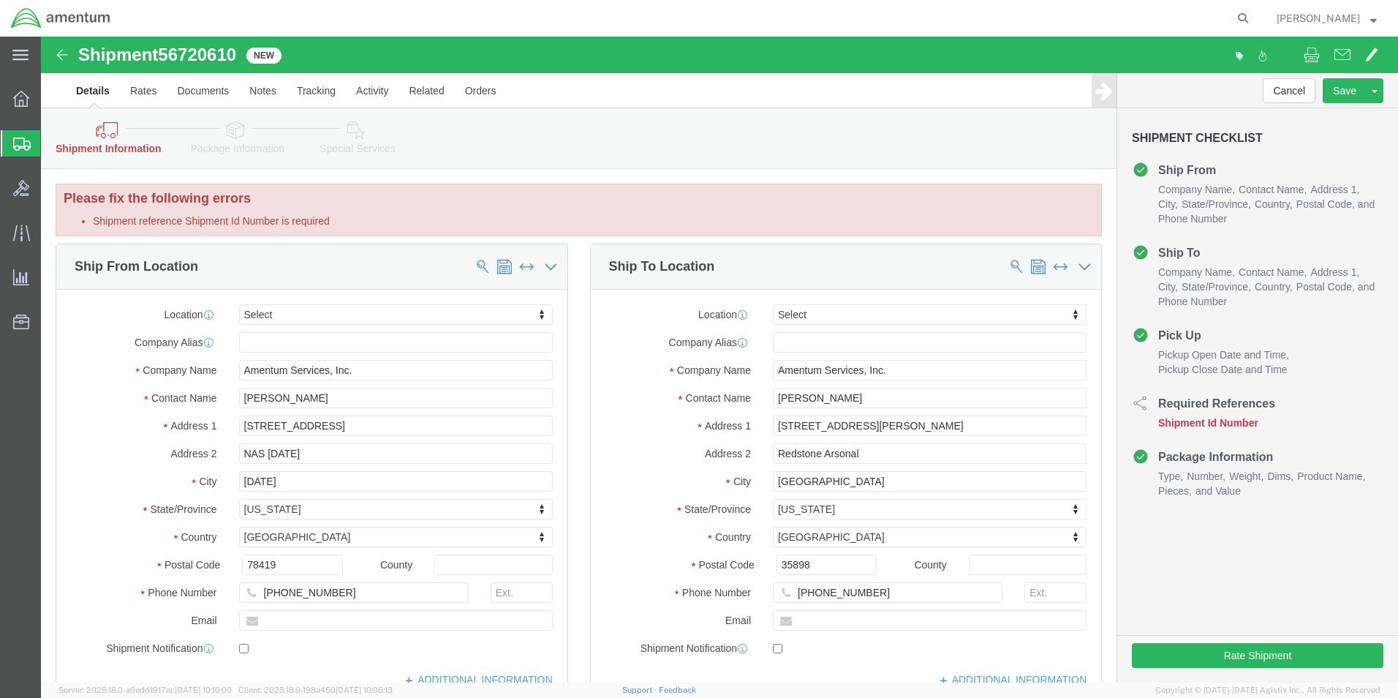
type input "56720610"
click input "Amentum Services, Inc."
type input "Amentum TACL"
click div "Shipment Information Package Information Special Services"
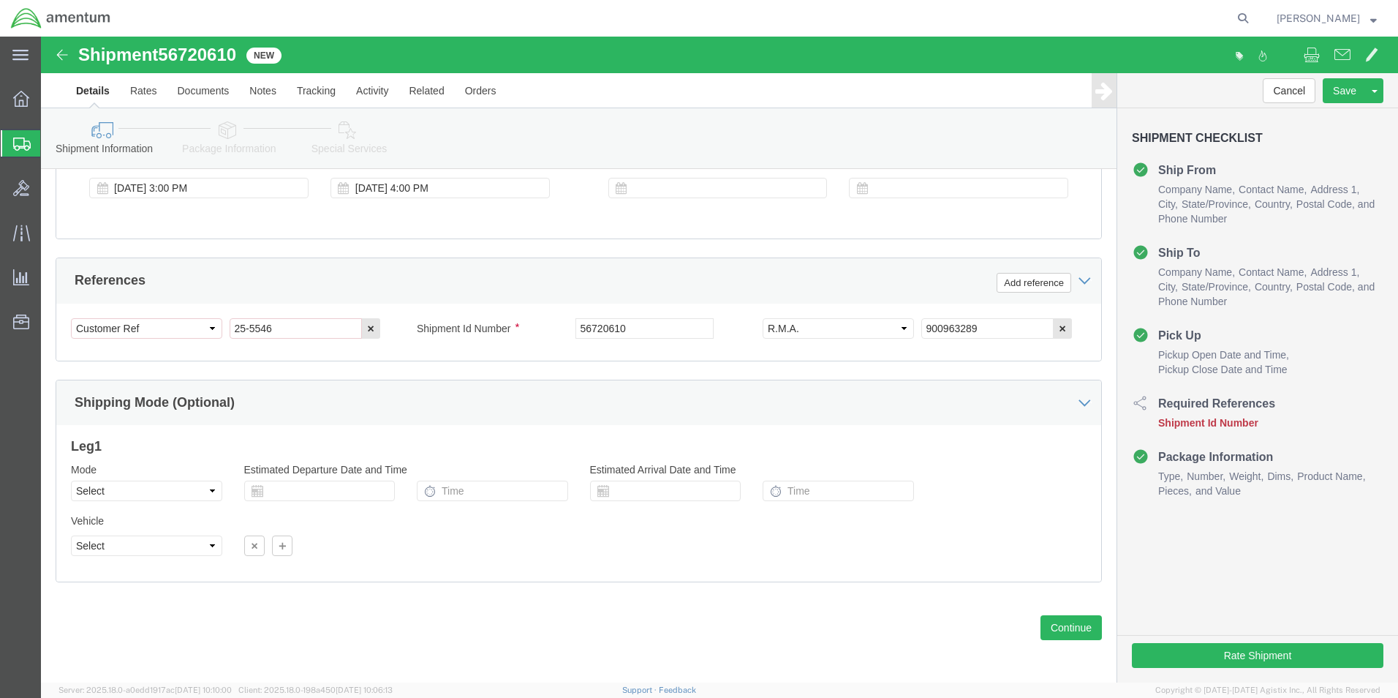
scroll to position [670, 0]
click button "Rate Shipment"
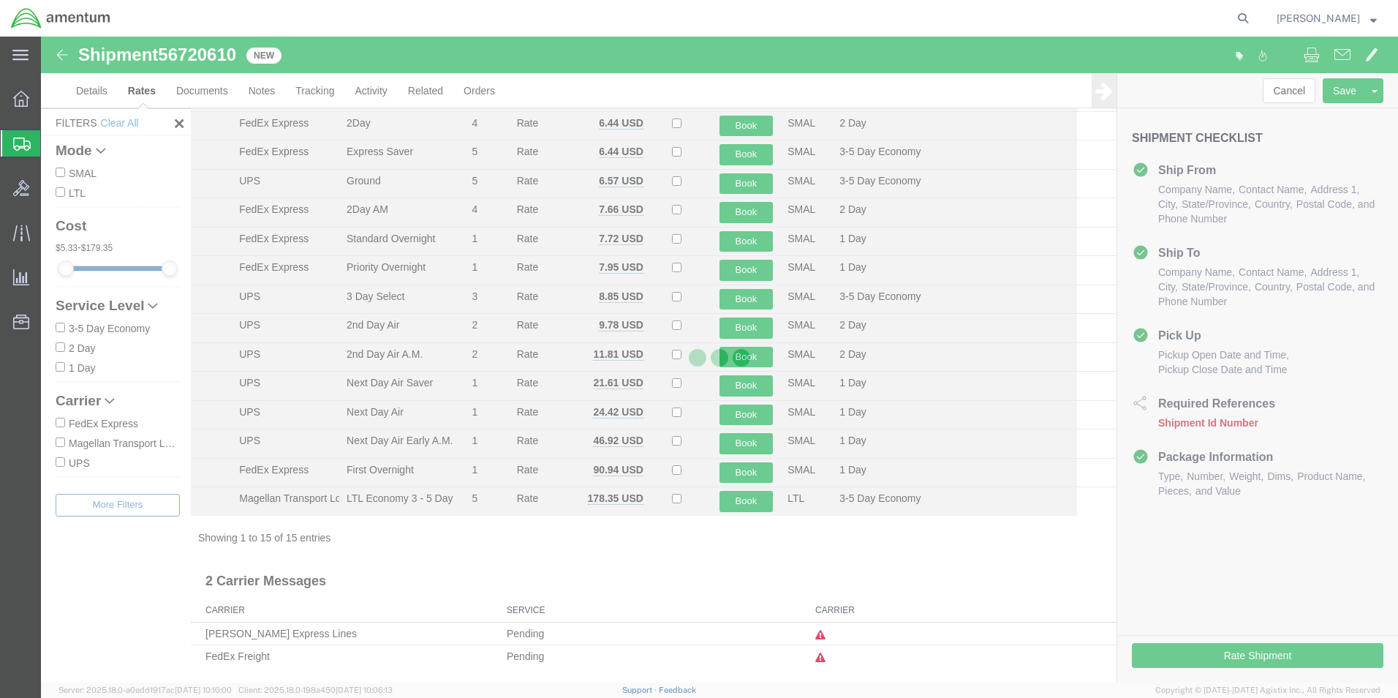
scroll to position [83, 0]
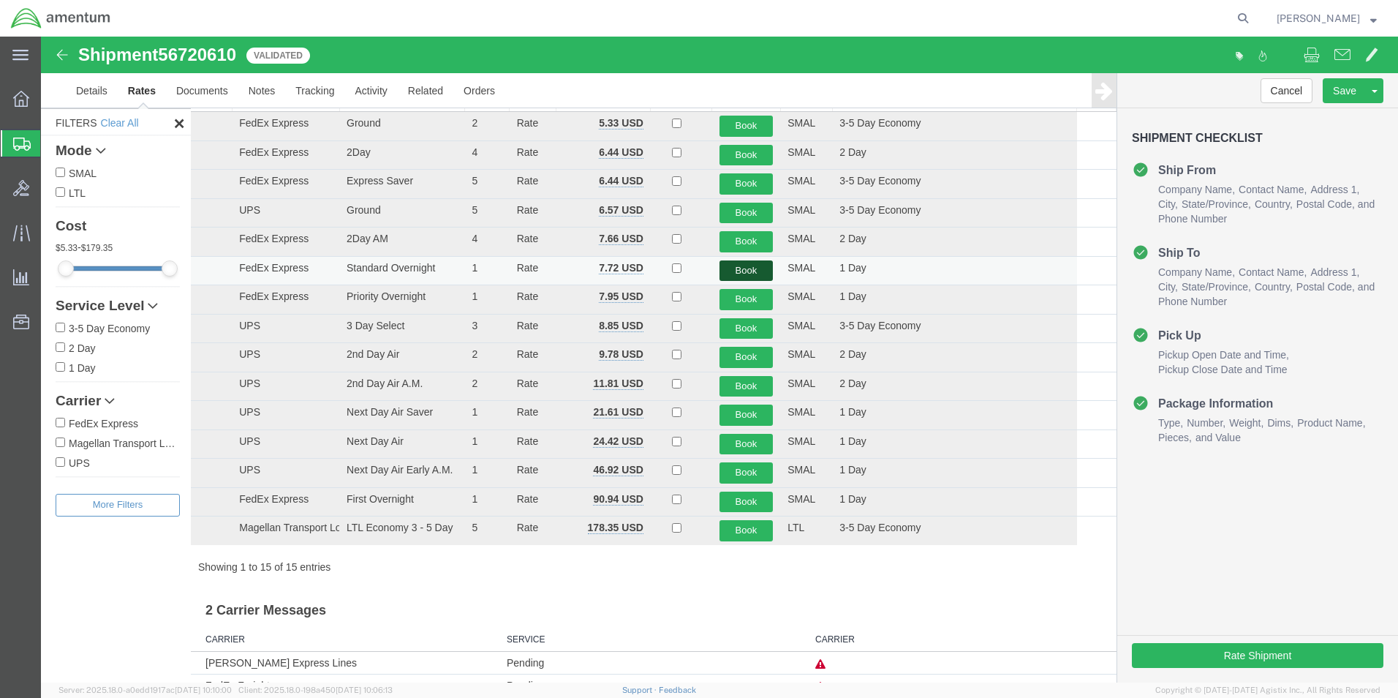
click at [736, 268] on button "Book" at bounding box center [747, 270] width 54 height 21
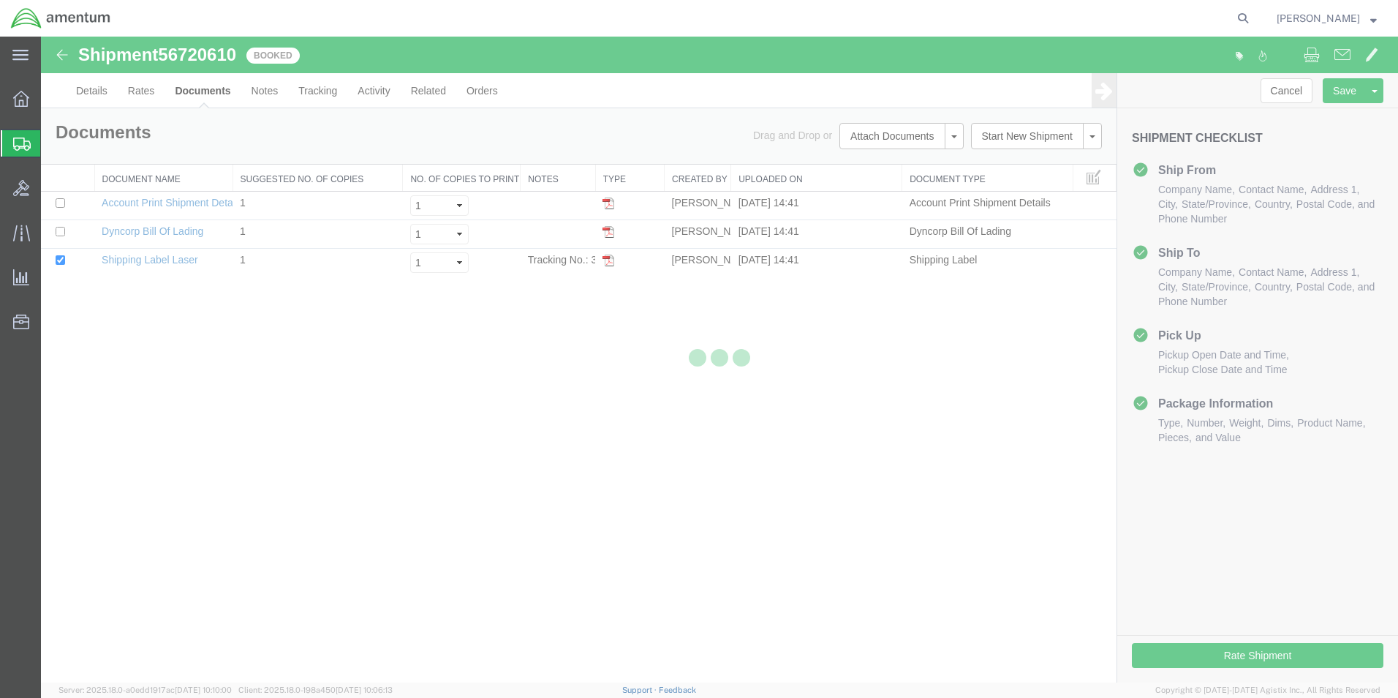
scroll to position [0, 0]
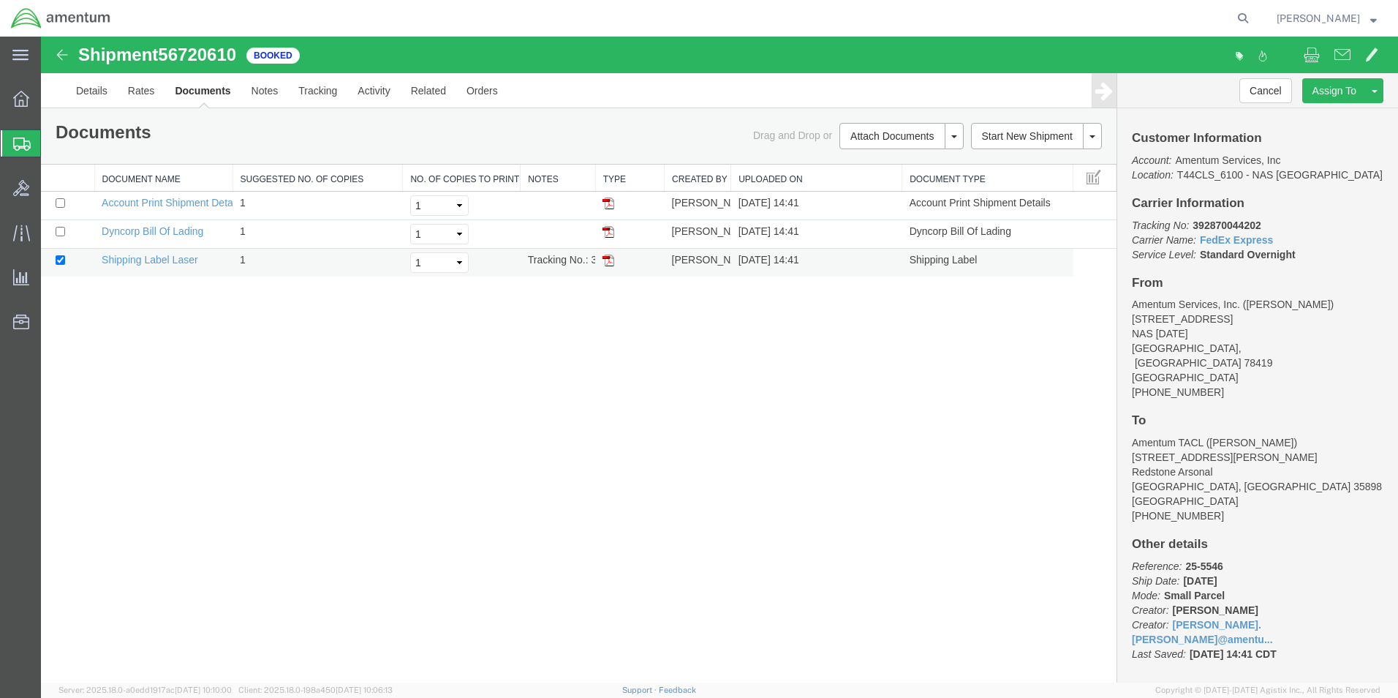
click at [609, 256] on img at bounding box center [609, 260] width 12 height 12
click at [23, 144] on icon at bounding box center [22, 143] width 18 height 13
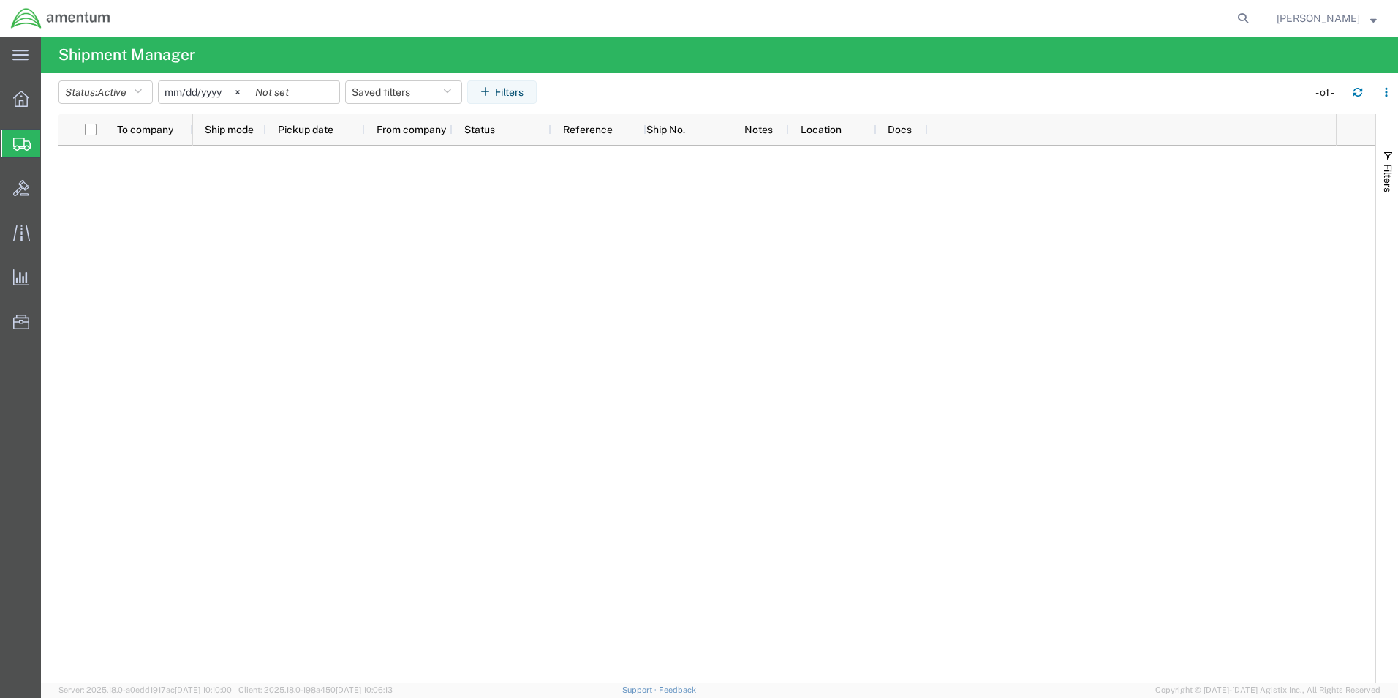
click at [0, 0] on span "Create Shipment" at bounding box center [0, 0] width 0 height 0
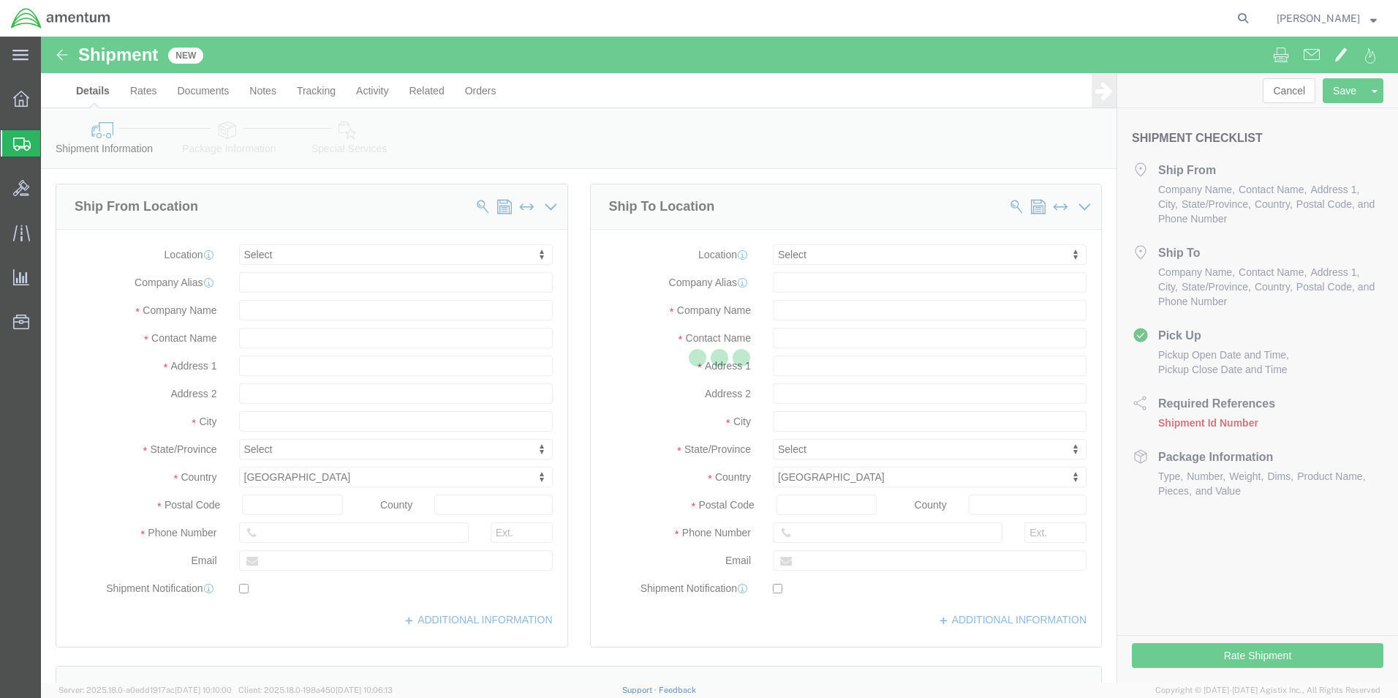
select select
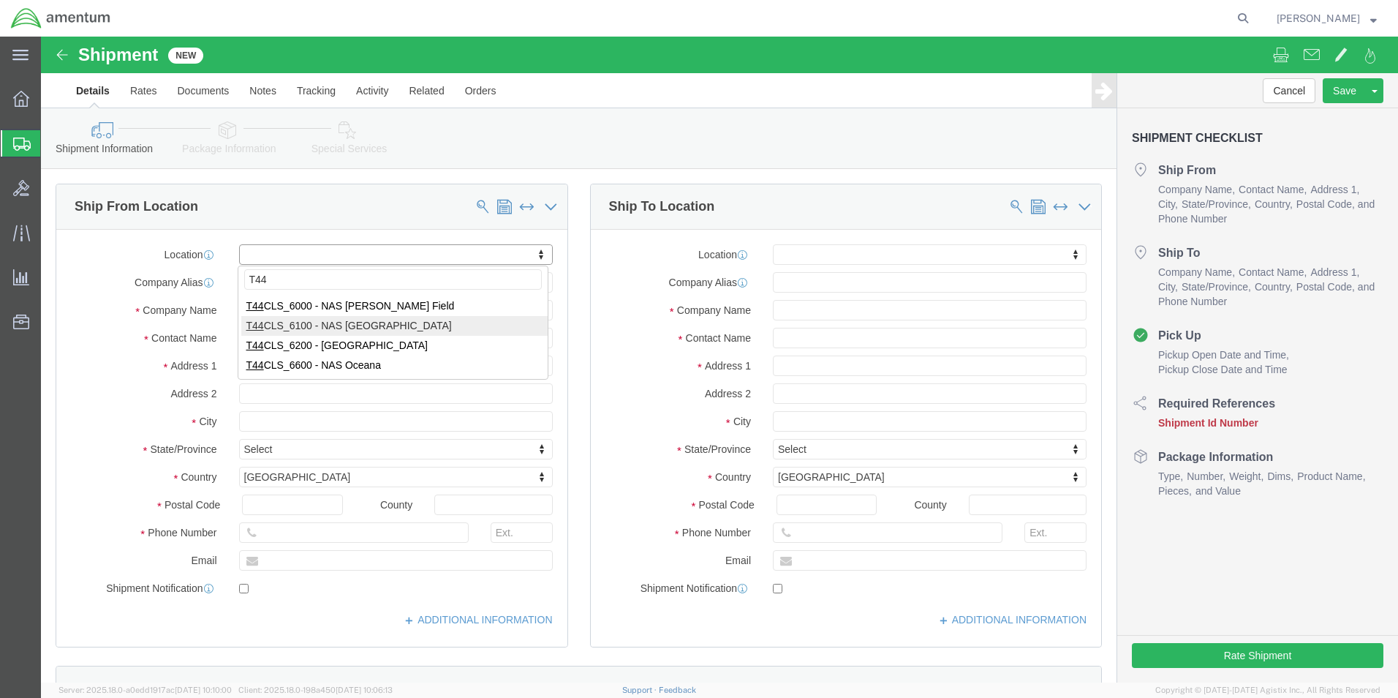
type input "T44"
select select "42673"
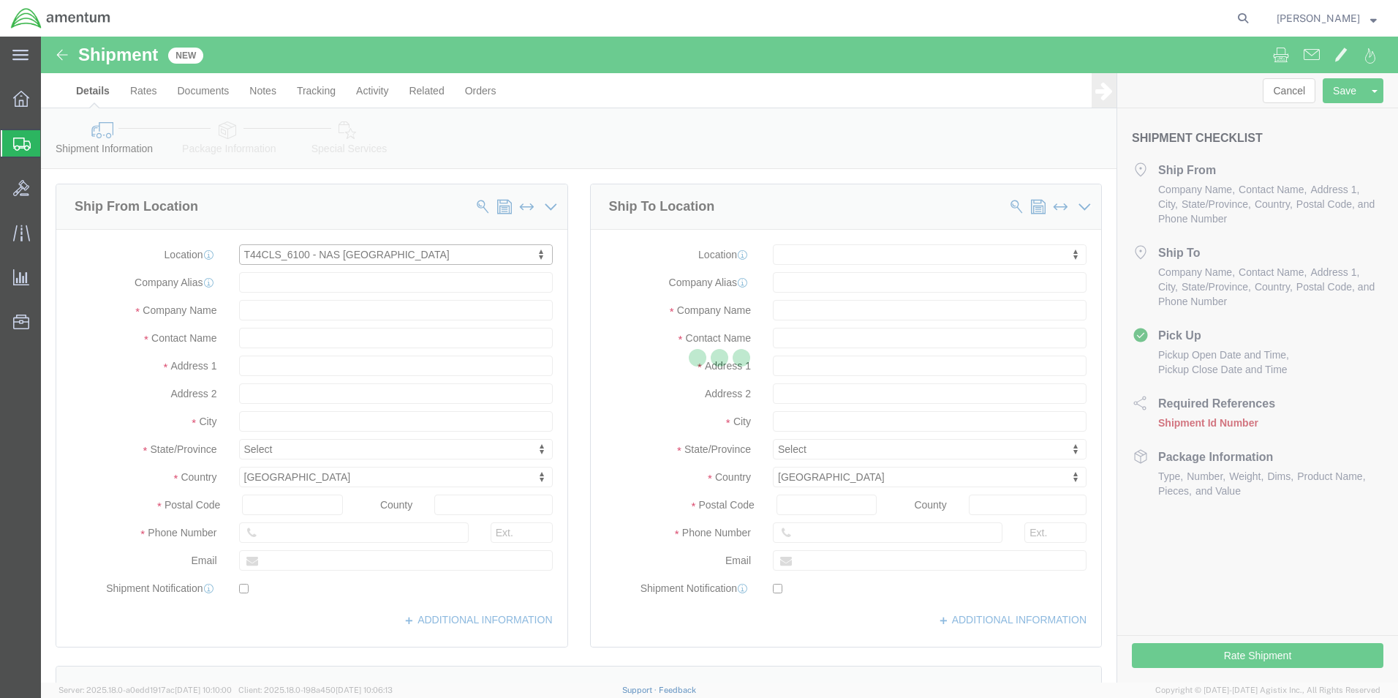
select select "[GEOGRAPHIC_DATA]"
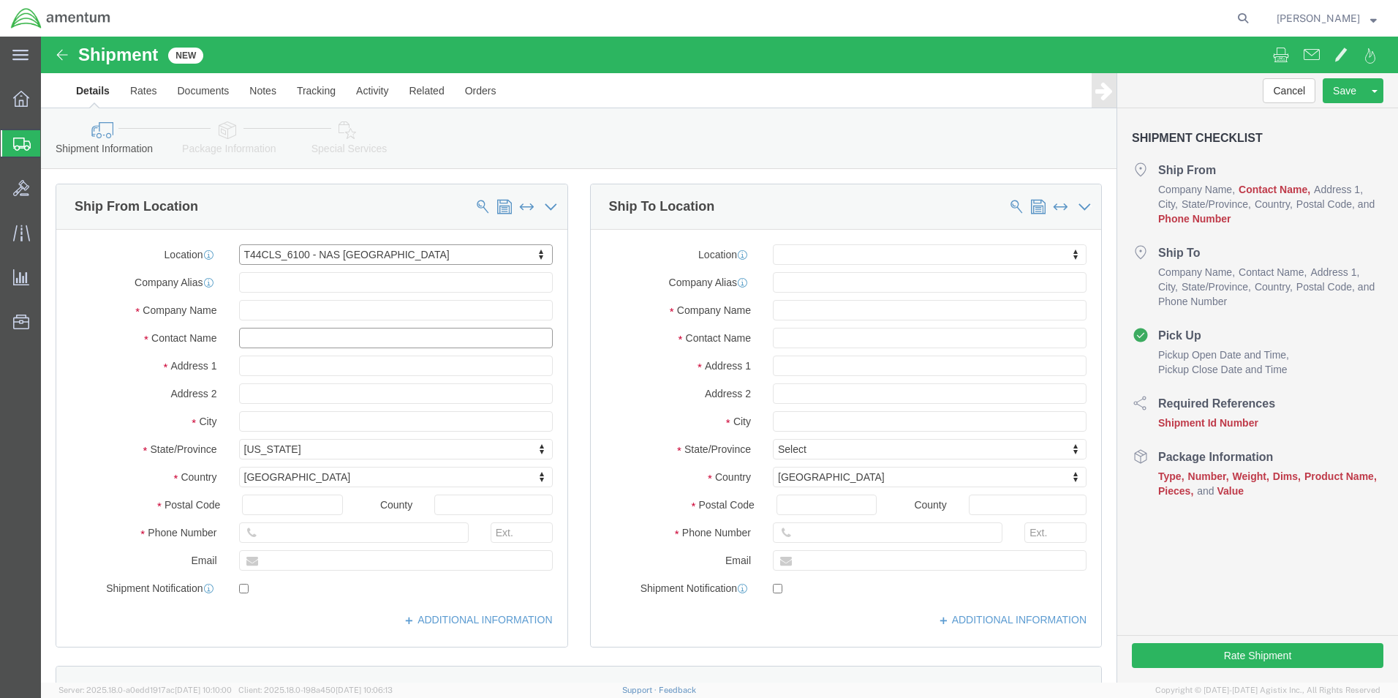
click input "text"
type input "[PERSON_NAME]"
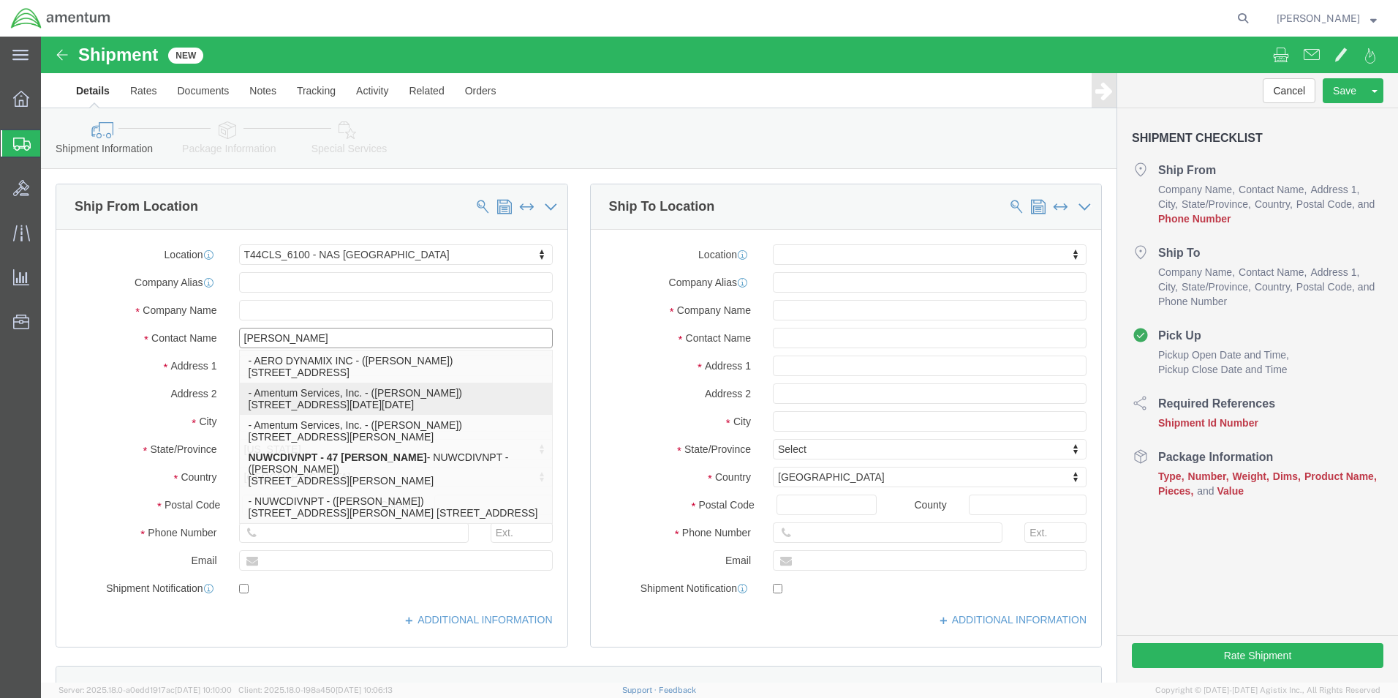
drag, startPoint x: 250, startPoint y: 360, endPoint x: 261, endPoint y: 401, distance: 43.1
click p "- Amentum Services, Inc. - ([PERSON_NAME]) [STREET_ADDRESS][DATE][DATE]"
select select
select select "[GEOGRAPHIC_DATA]"
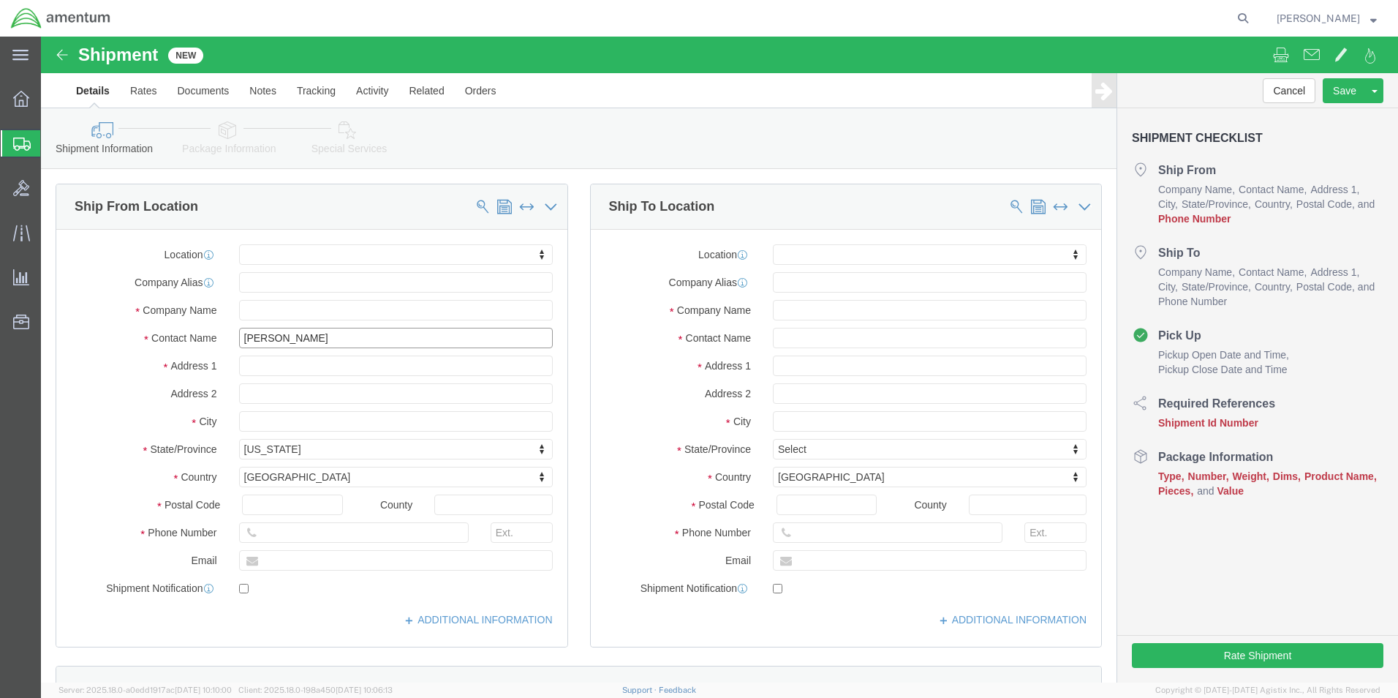
type input "[PERSON_NAME]"
click div
click input "text"
type input "[PHONE_NUMBER]"
click input "text"
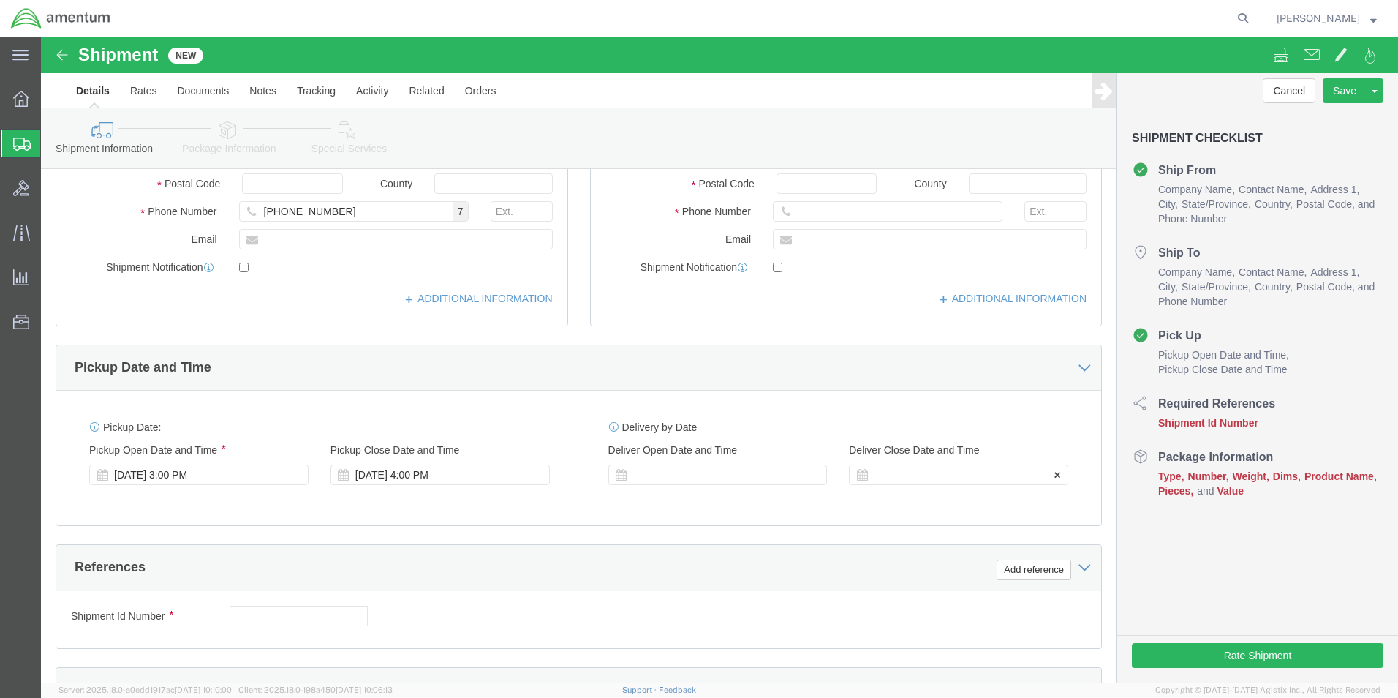
scroll to position [366, 0]
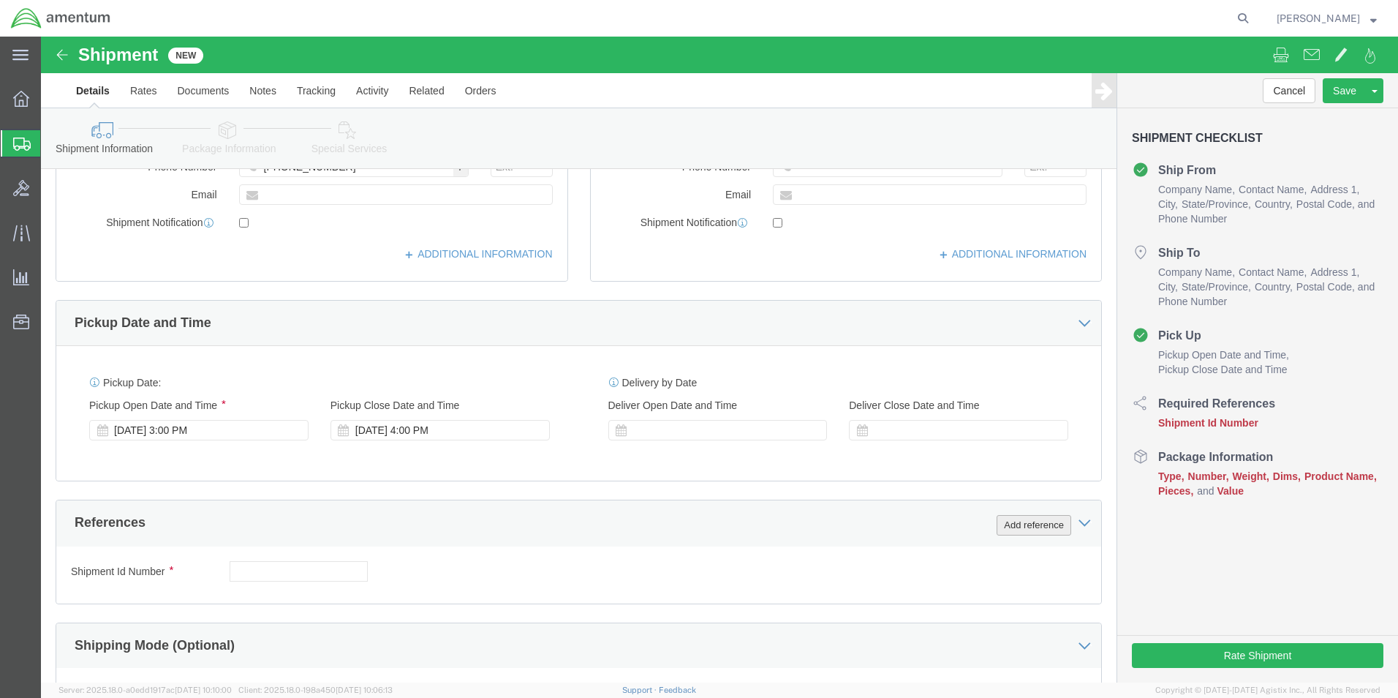
click button "Add reference"
click select "Select Account Type Activity ID Airline Appointment Number ASN Batch Request # …"
select select "CUSTREF"
click select "Select Account Type Activity ID Airline Appointment Number ASN Batch Request # …"
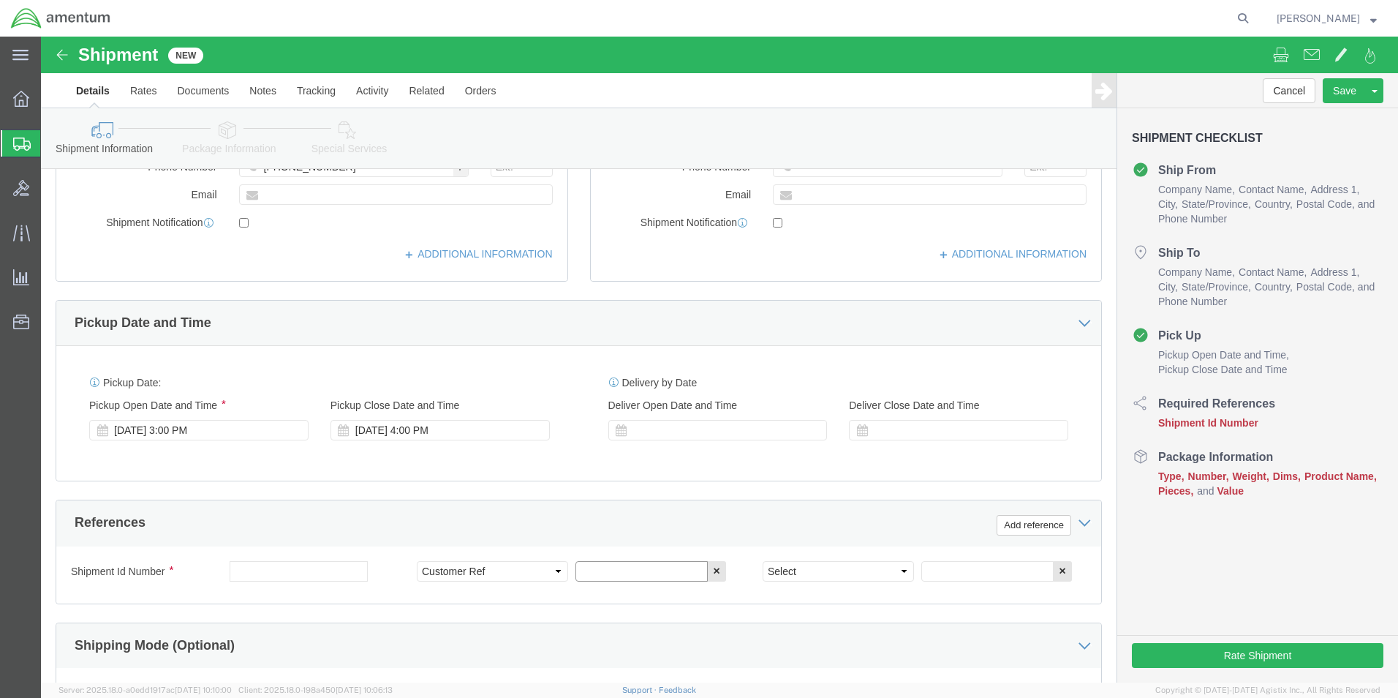
click input "text"
type input "25-5547"
click select "Select Account Type Activity ID Airline Appointment Number ASN Batch Request # …"
select select "RMA"
click select "Select Account Type Activity ID Airline Appointment Number ASN Batch Request # …"
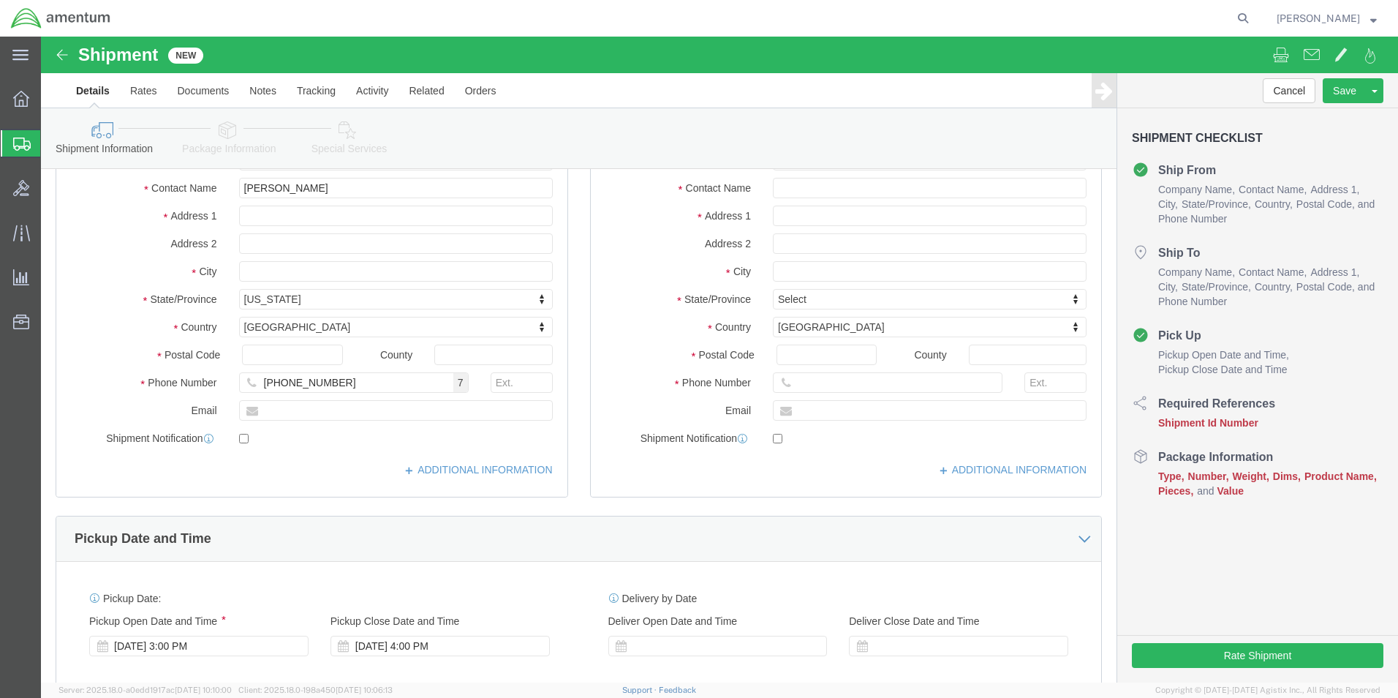
scroll to position [0, 0]
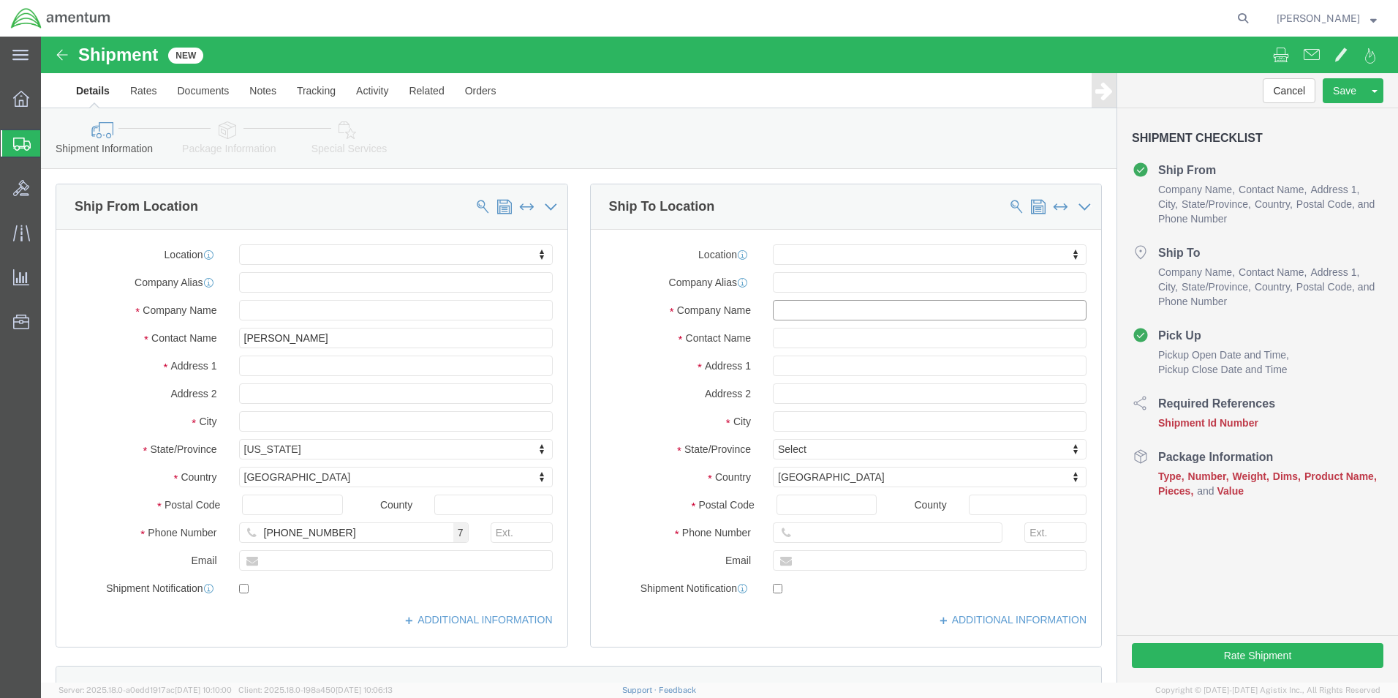
click input "text"
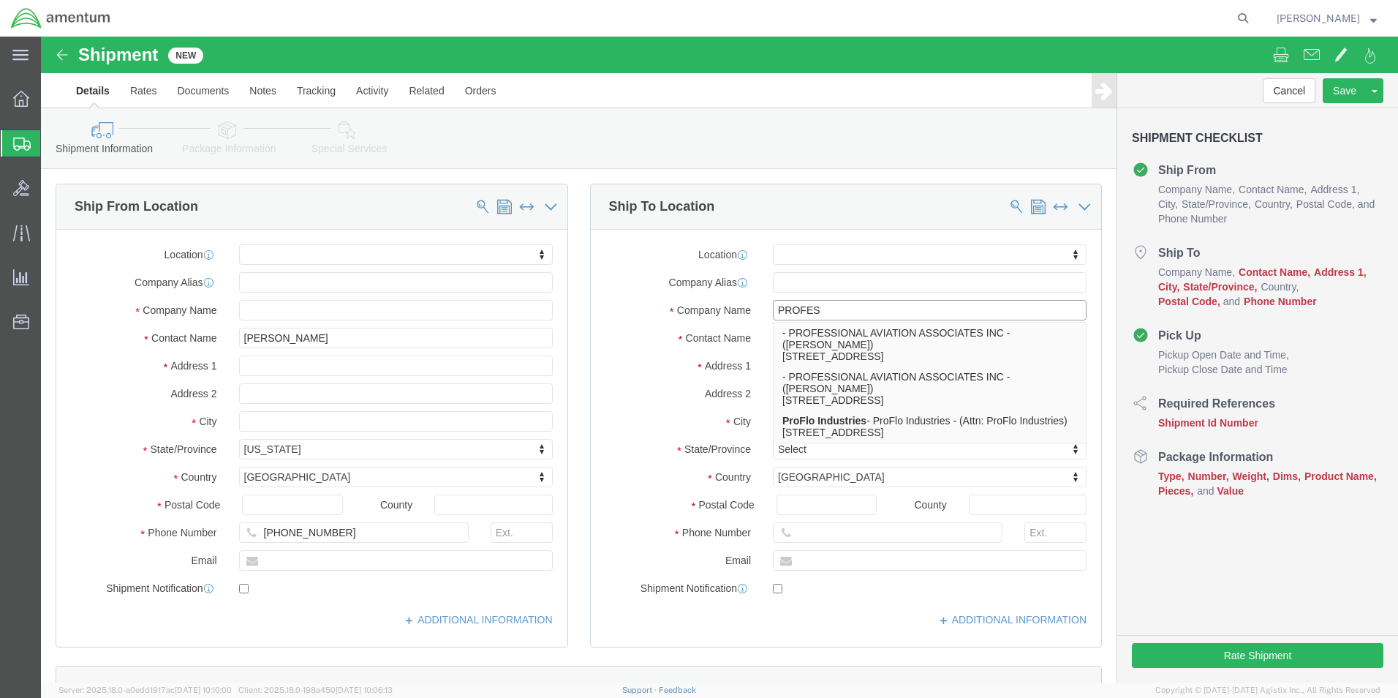
type input "PROFESS"
click p "- PROFESSIONAL AVIATION ASSOCIATES INC - ([PERSON_NAME]) [STREET_ADDRESS]"
select select "GA"
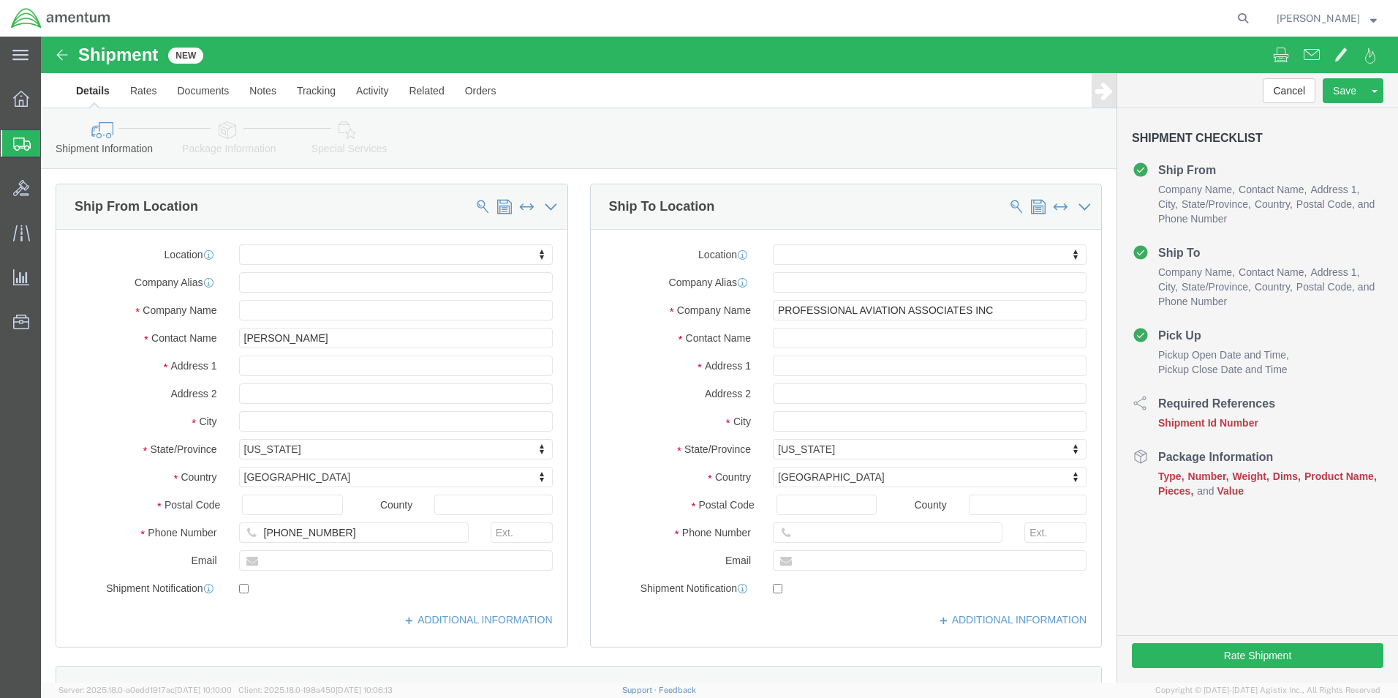
click div "Shipment Information Package Information Special Services"
click input "PROFESSIONAL AVIATION ASSOCIATES INC"
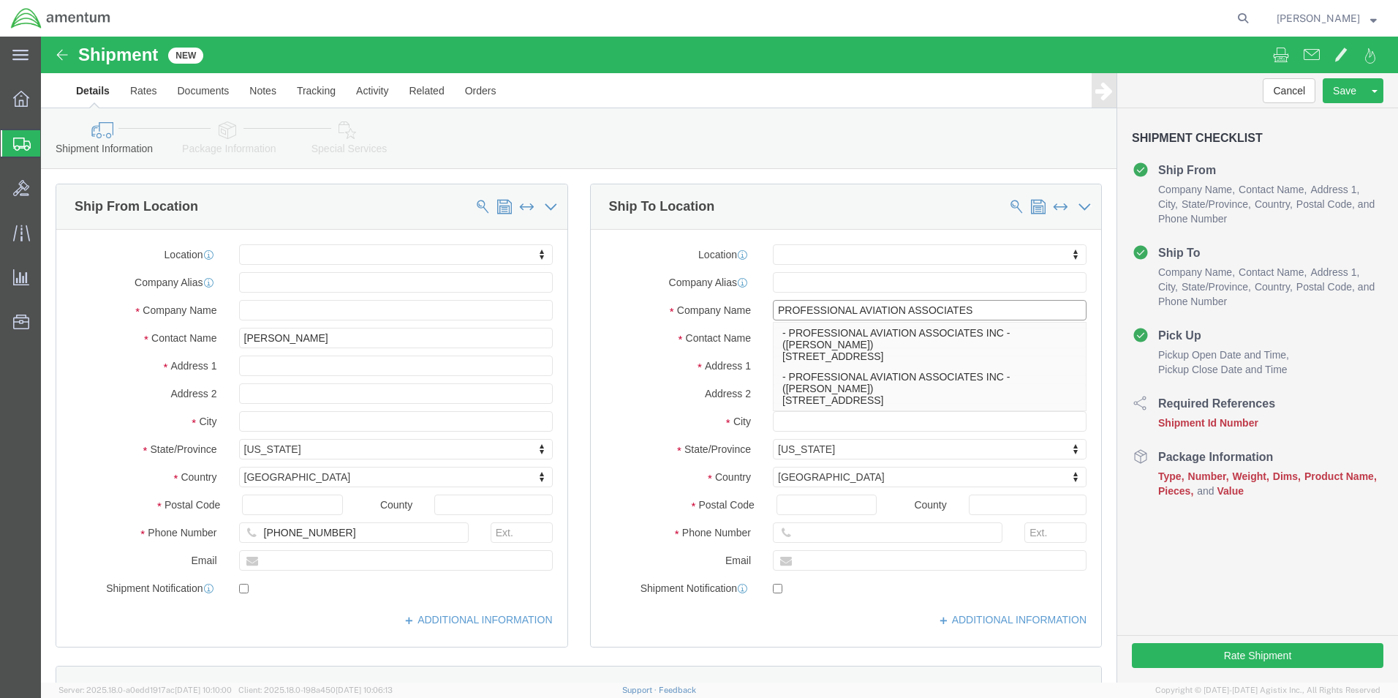
type input "PROFESSIONAL AVIATION ASSOCIATES"
click div "Shipment Information Package Information Special Services"
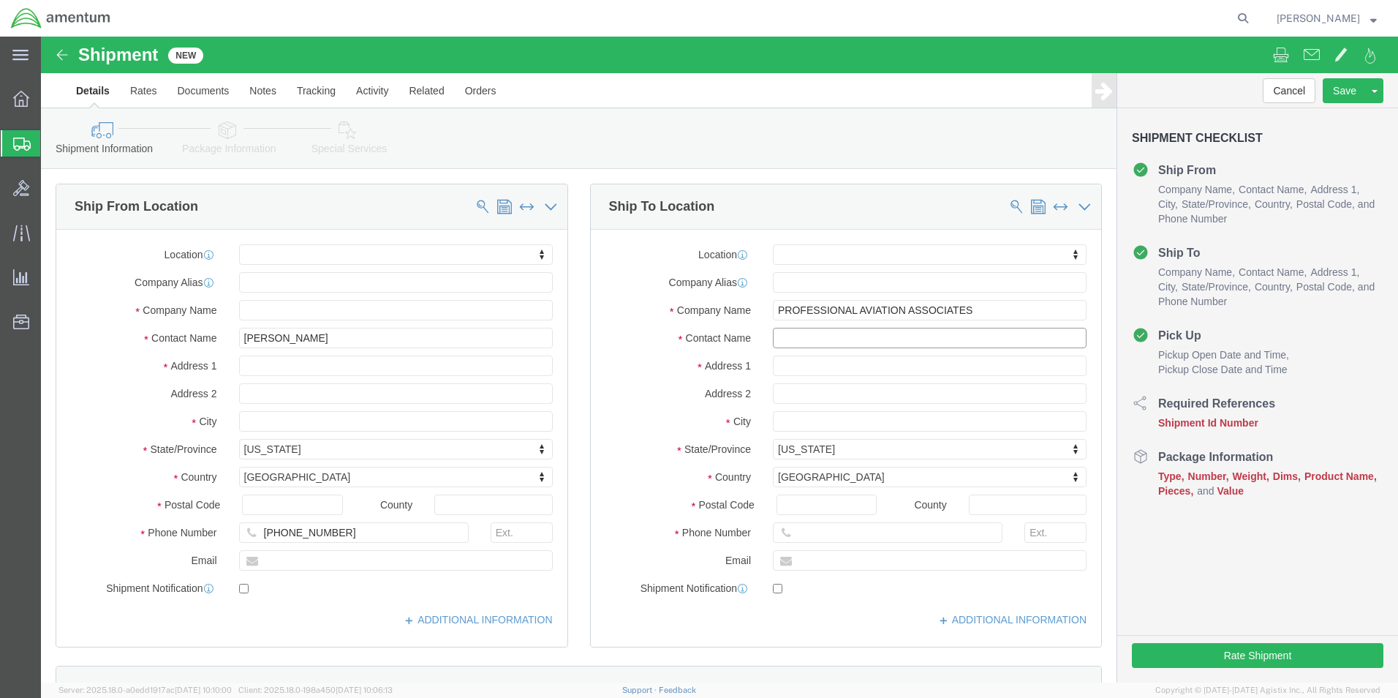
click input "text"
type input "S"
type input "[PERSON_NAME]"
click div "Shipment Information Package Information Special Services"
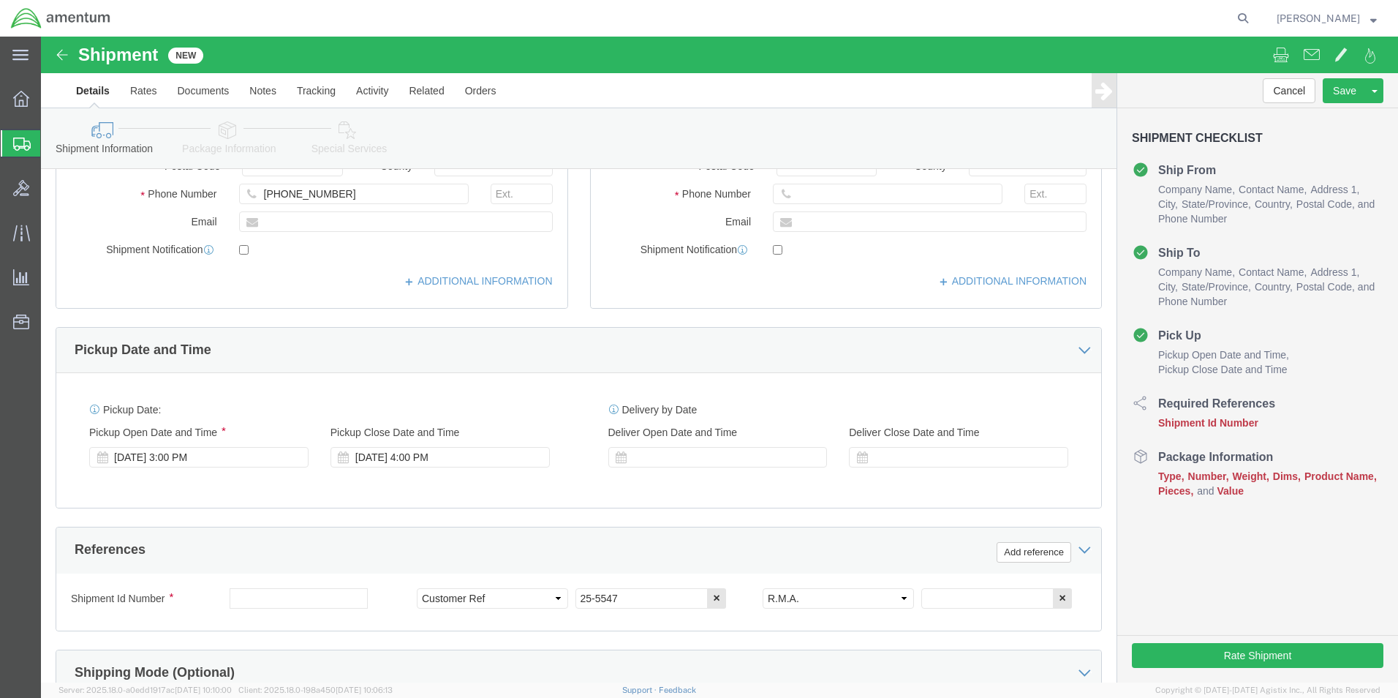
scroll to position [366, 0]
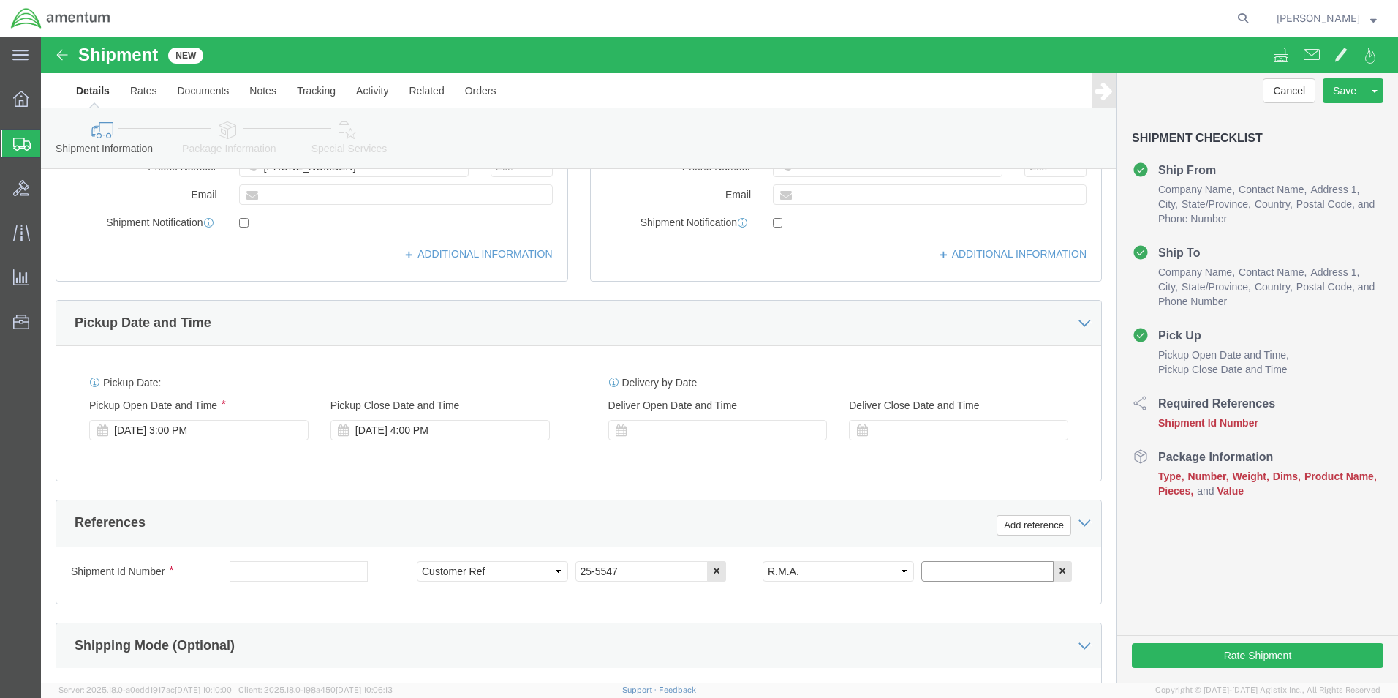
click input "text"
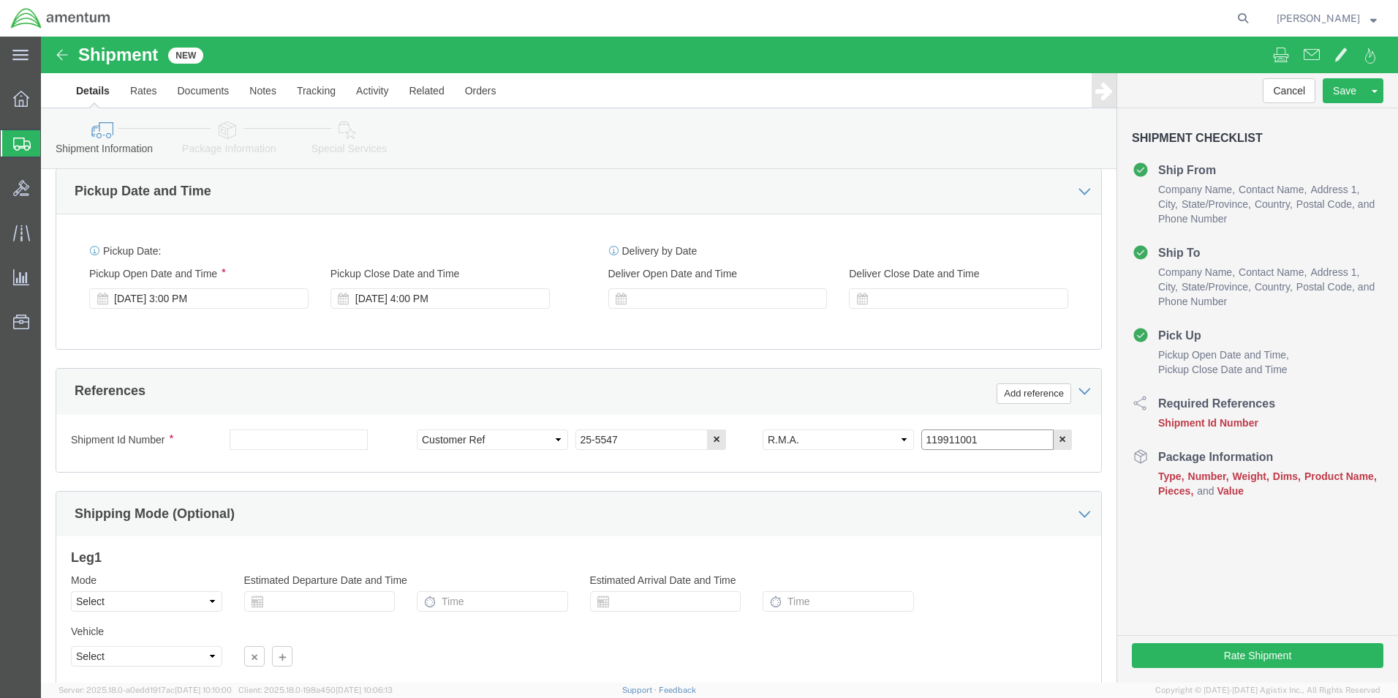
scroll to position [585, 0]
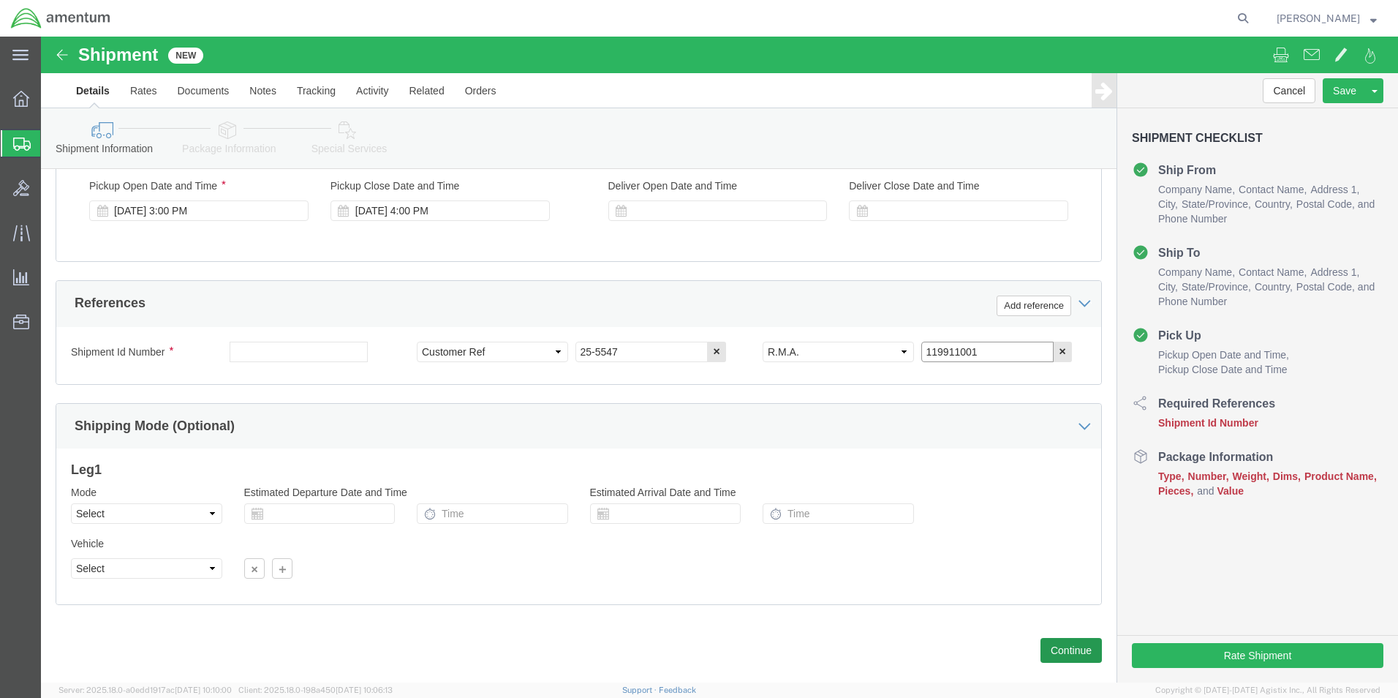
type input "119911001"
click button "Continue"
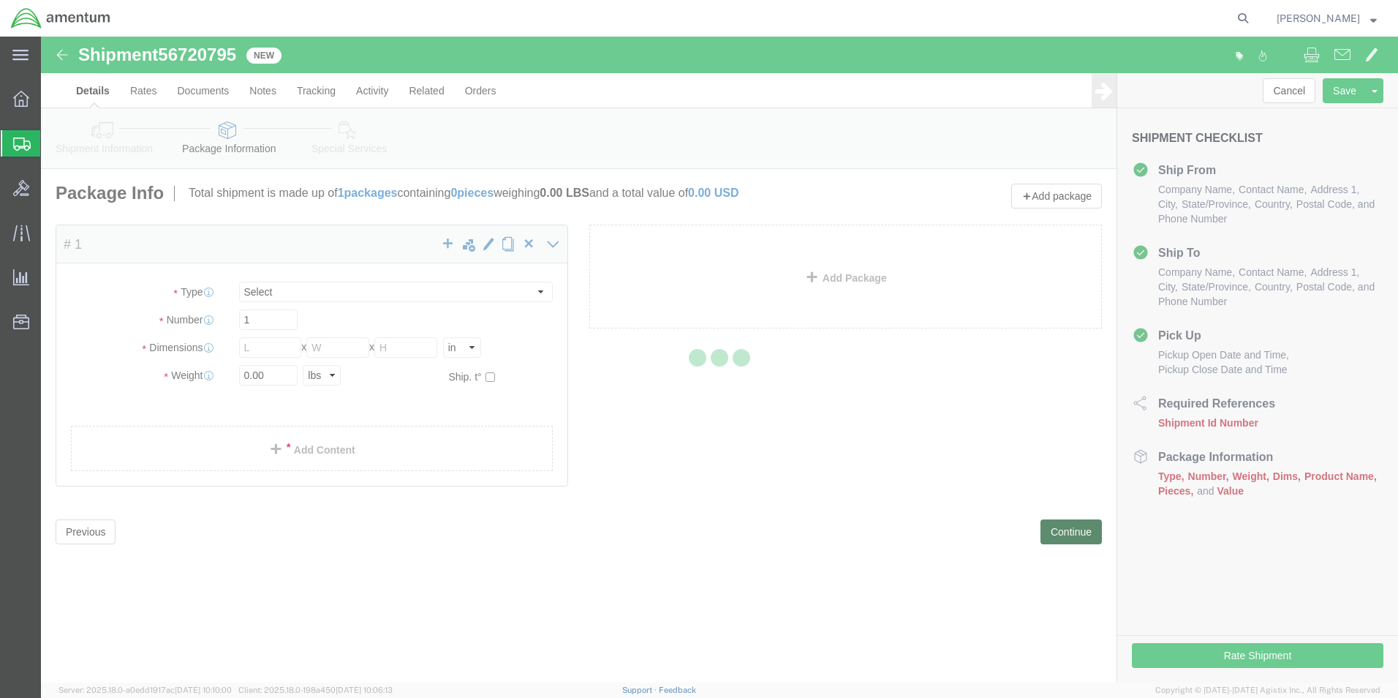
select select "CBOX"
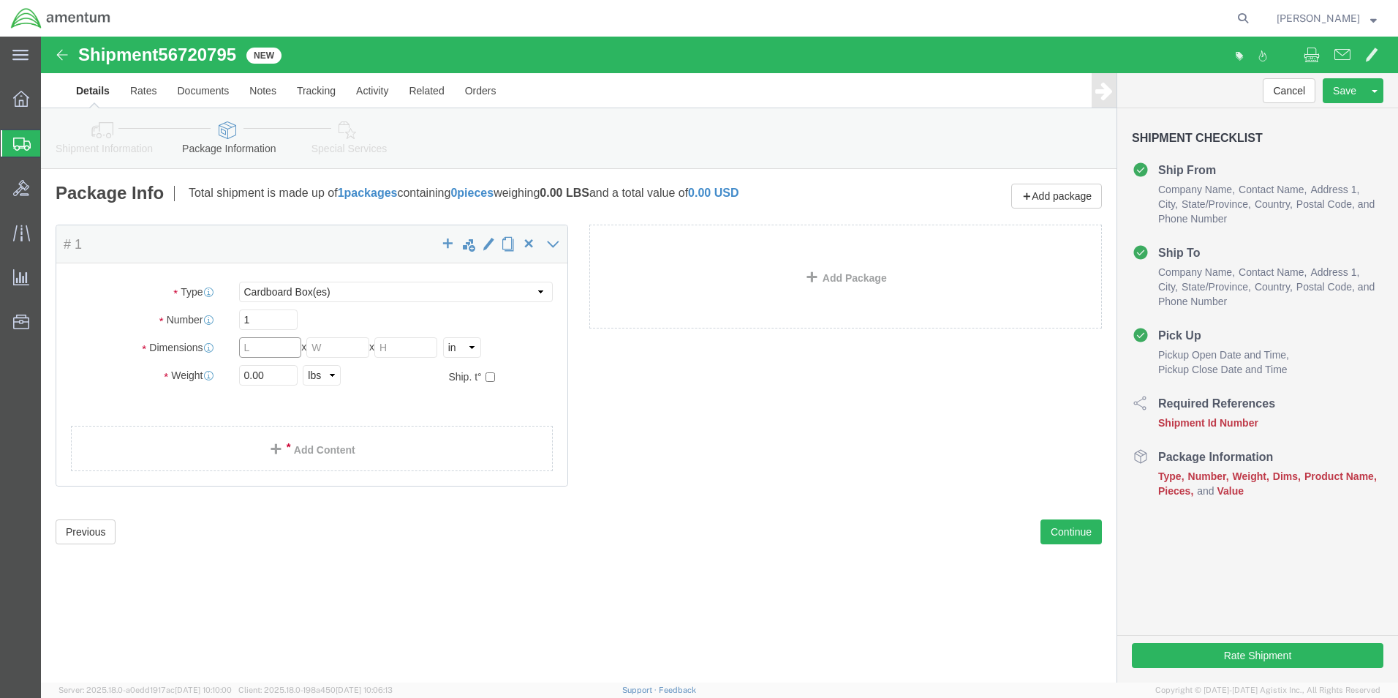
click input "text"
type input "15"
click input "0.00"
type input "0"
type input "15"
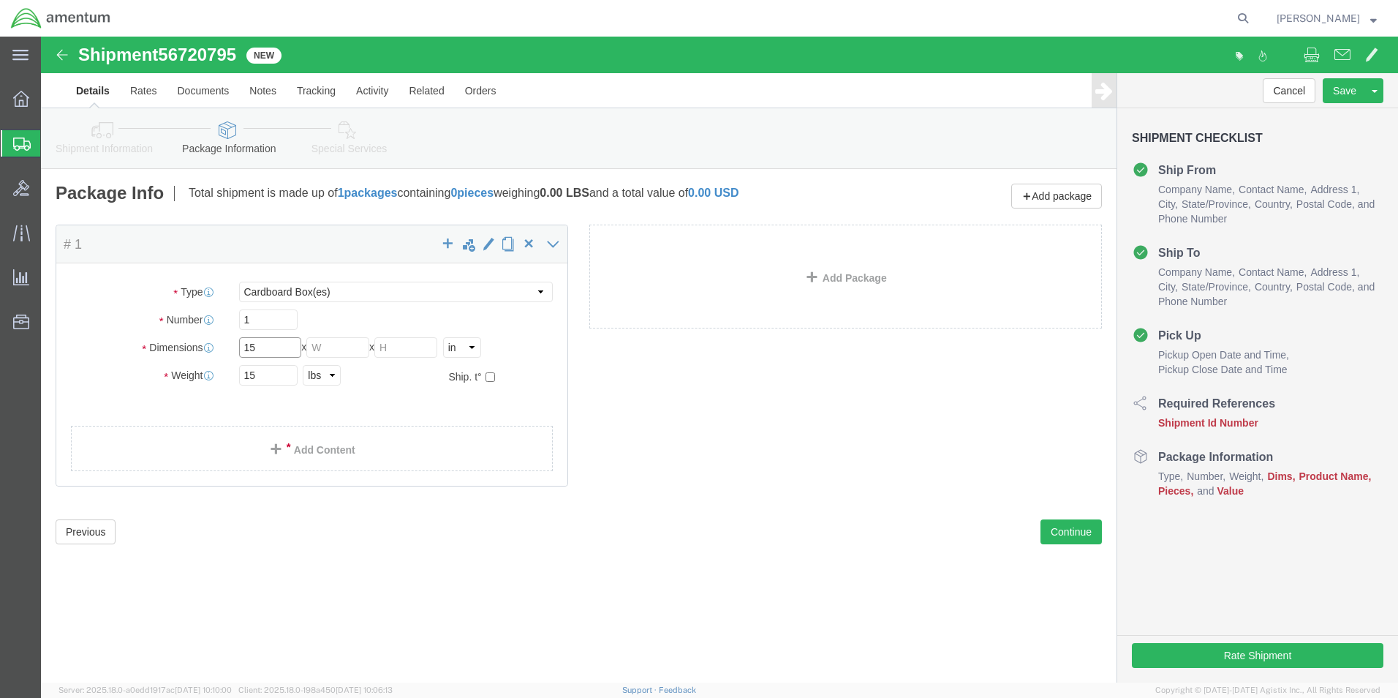
click input "15"
type input "1"
type input "23"
type input "16"
type input "10"
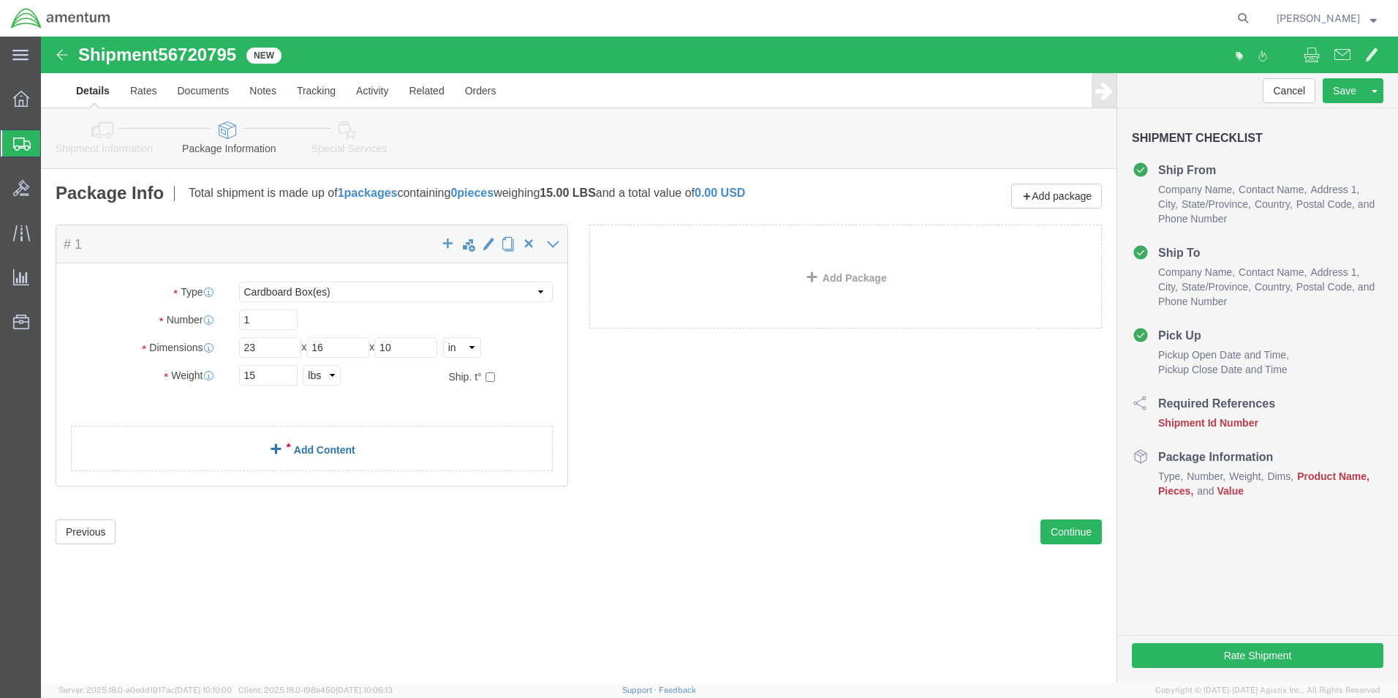
click link "Add Content"
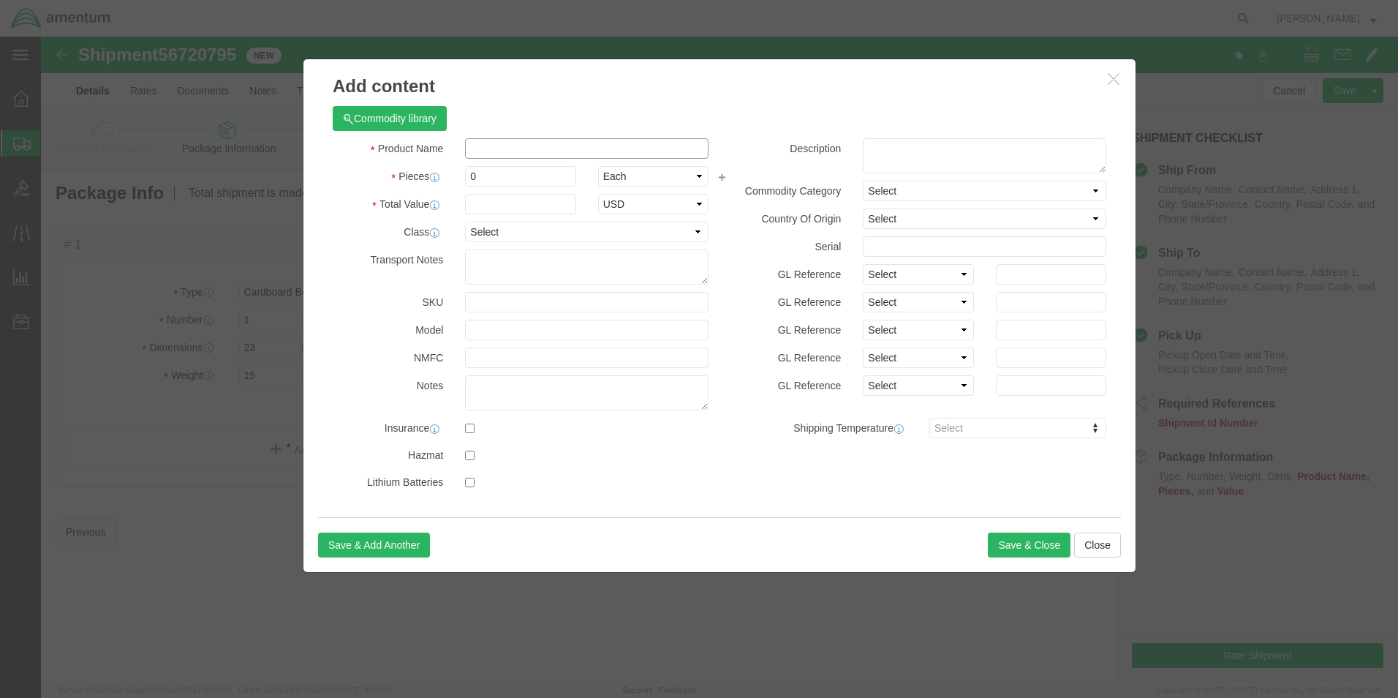
click input "text"
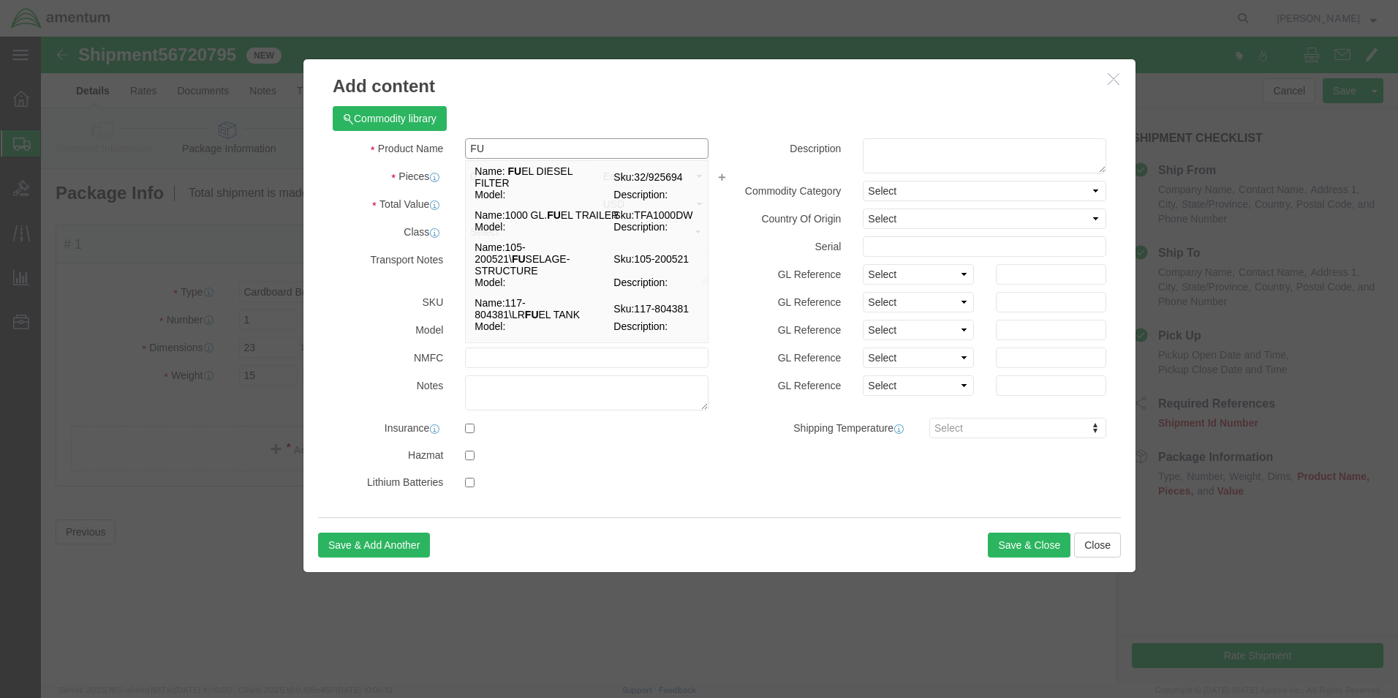
type input "F"
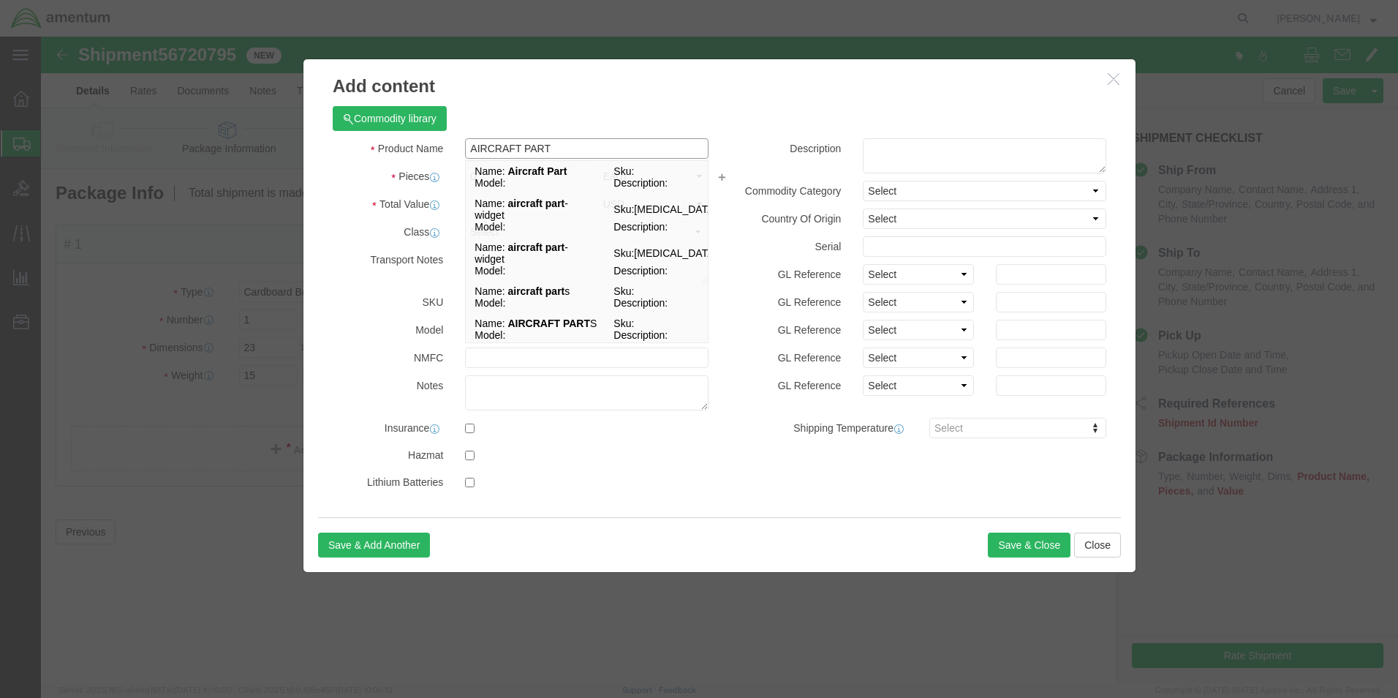
type input "AIRCRAFT PART"
click div "Commodity library"
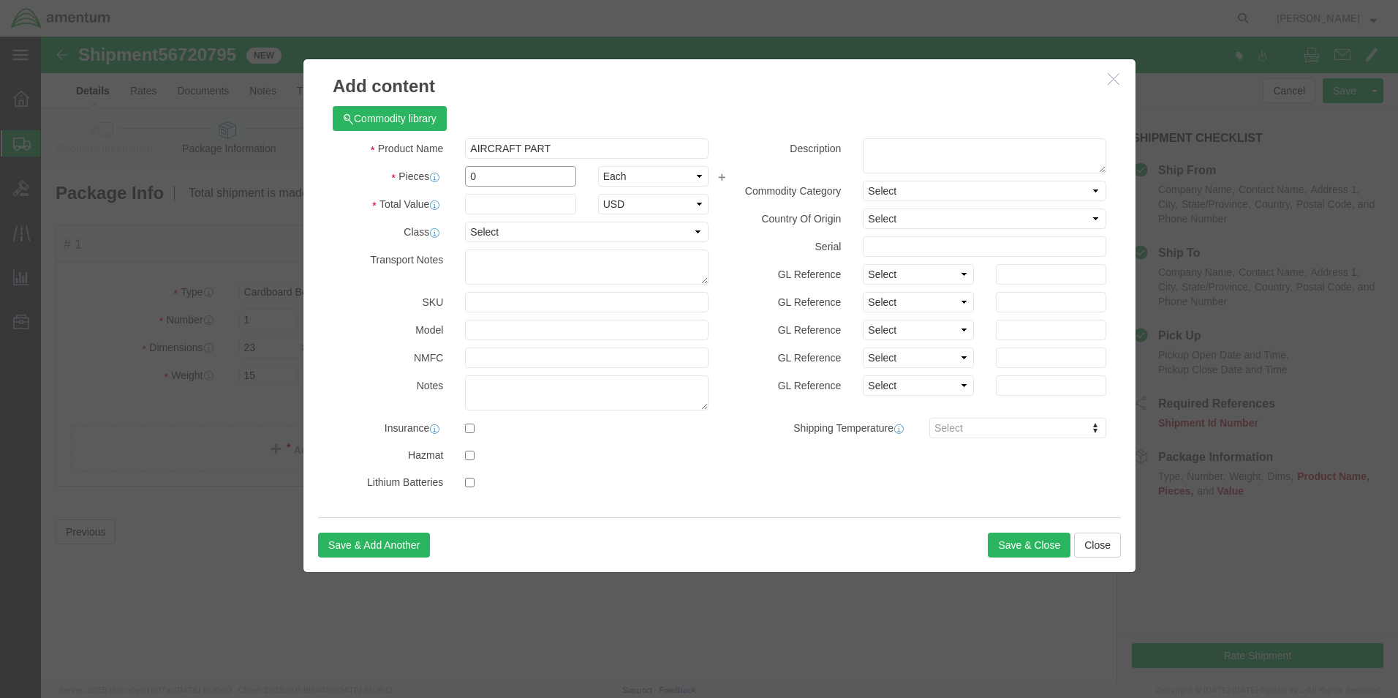
click input "0"
type input "1"
click input "text"
type input "1"
click button "Save & Close"
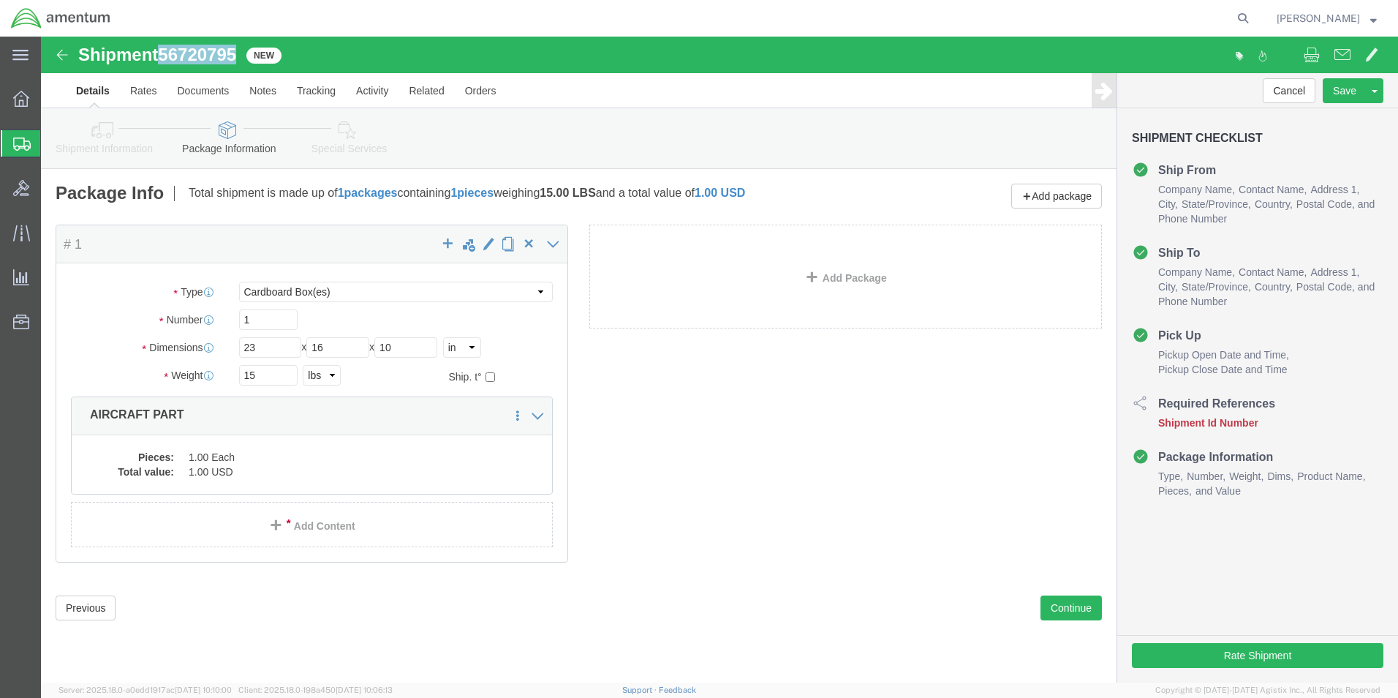
drag, startPoint x: 123, startPoint y: 18, endPoint x: 199, endPoint y: 18, distance: 76.1
click div "Shipment 56720795 New"
drag, startPoint x: 199, startPoint y: 18, endPoint x: 174, endPoint y: 19, distance: 24.9
copy span "56720795"
click dd "1.00 Each"
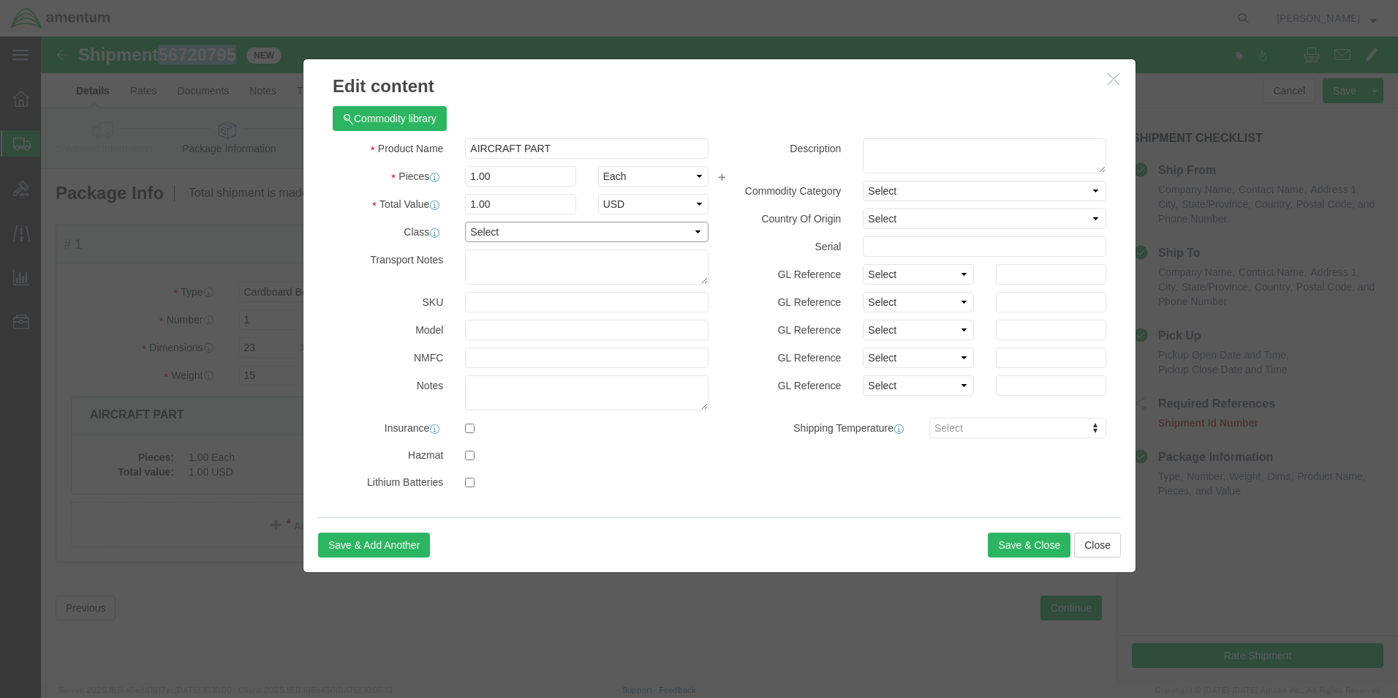
click select "Select 50 55 60 65 70 85 92.5 100 125 175 250 300 400"
select select "50"
click select "Select 50 55 60 65 70 85 92.5 100 125 175 250 300 400"
click button "Save & Close"
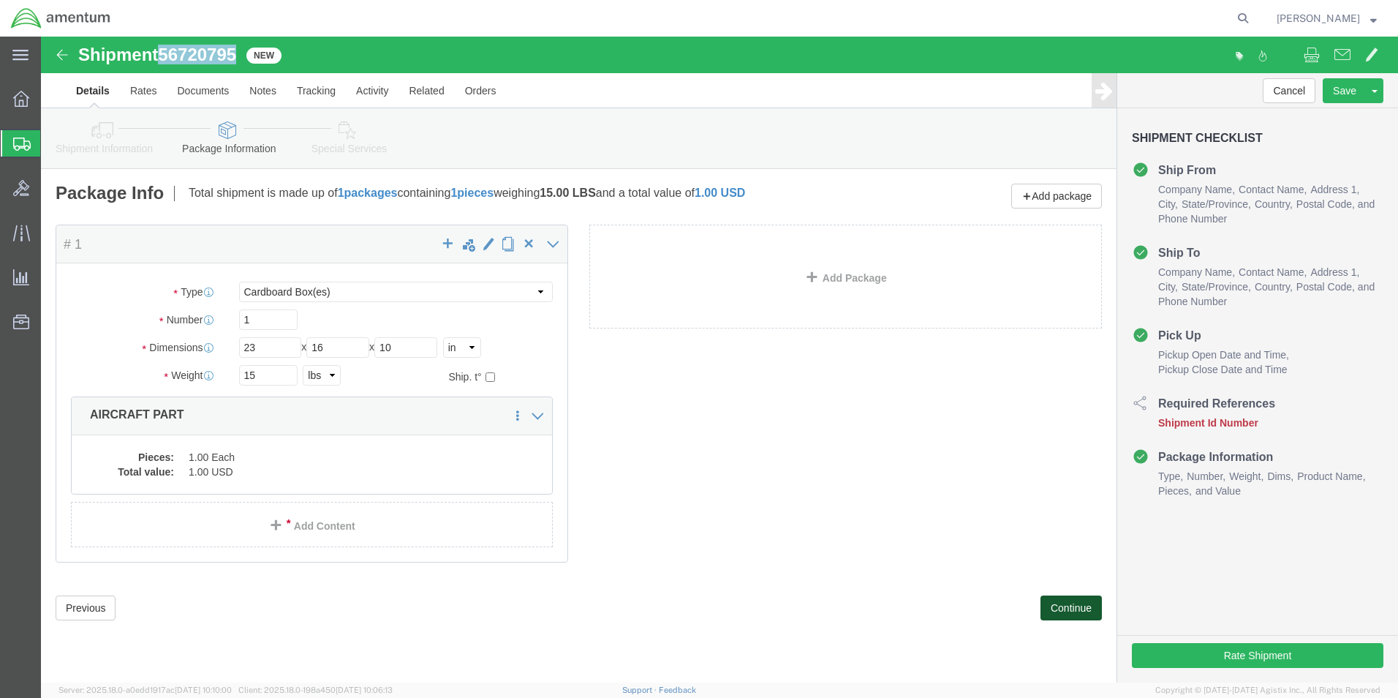
click button "Continue"
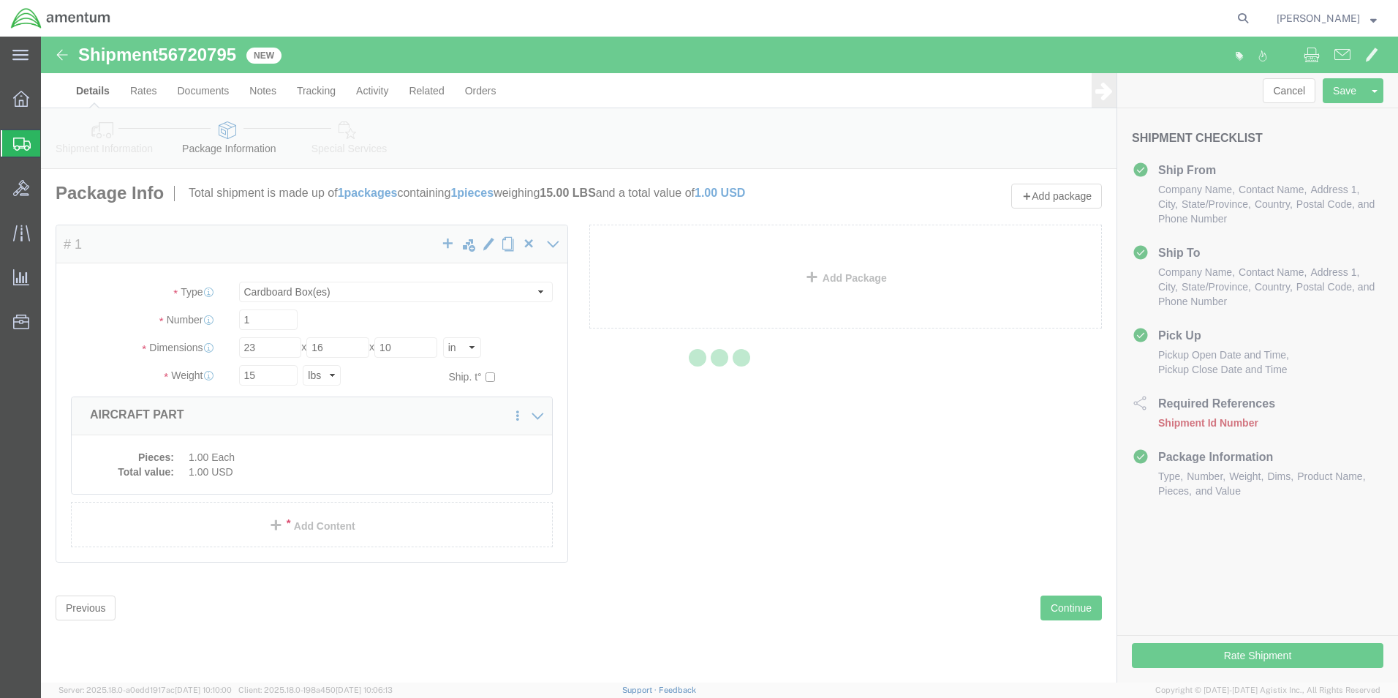
select select
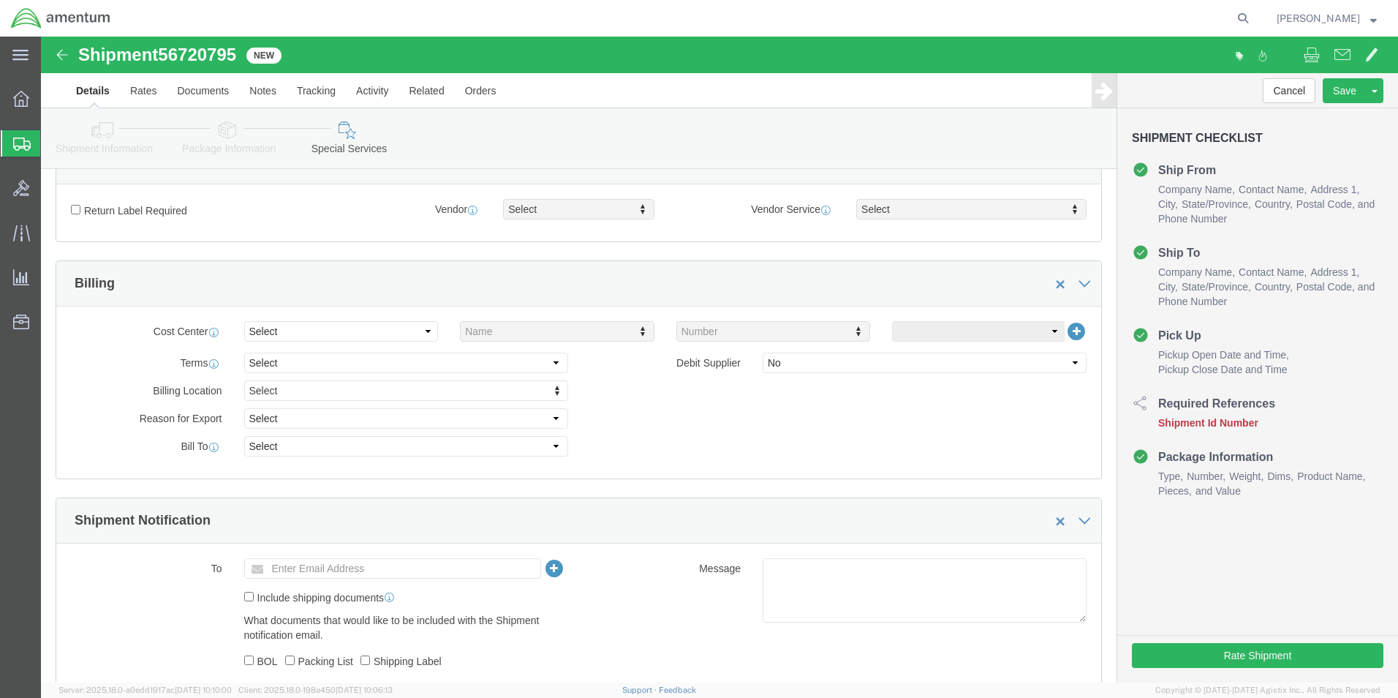
scroll to position [512, 0]
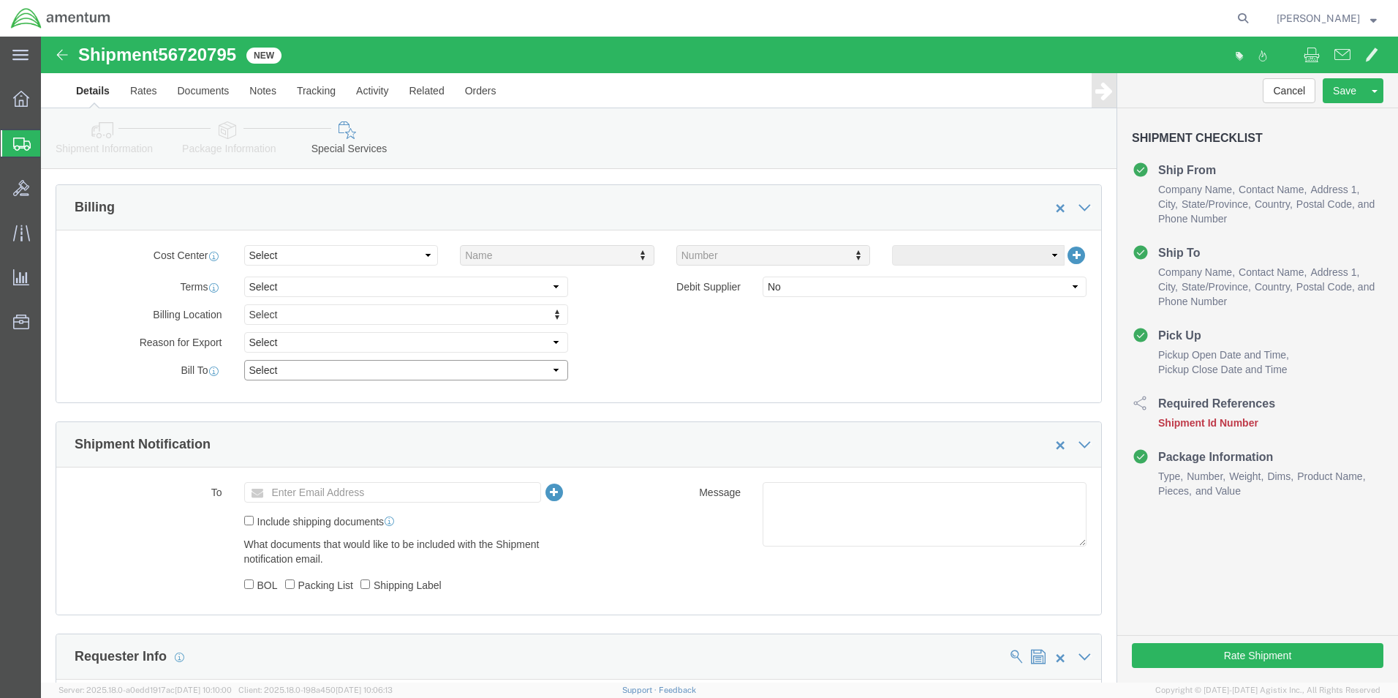
click select "Select Recipient Account Sender/Shipper Third Party Account"
select select "RCPN"
click select "Select Recipient Account Sender/Shipper Third Party Account"
type input "PROFESSIONAL AVIATION ASSOCIATES"
type input "[STREET_ADDRESS]"
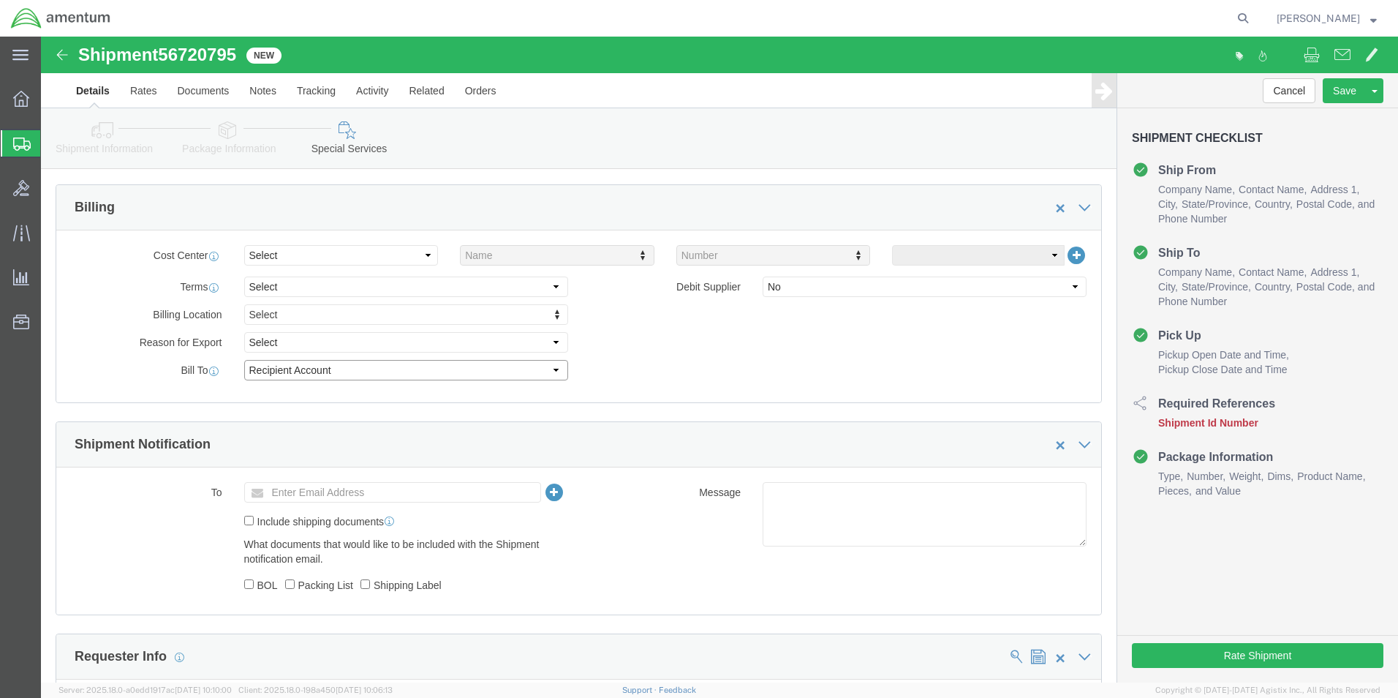
select select "US"
select select "GA"
type input "[PHONE_NUMBER]"
type input "[PERSON_NAME]"
type input "SUITE 300"
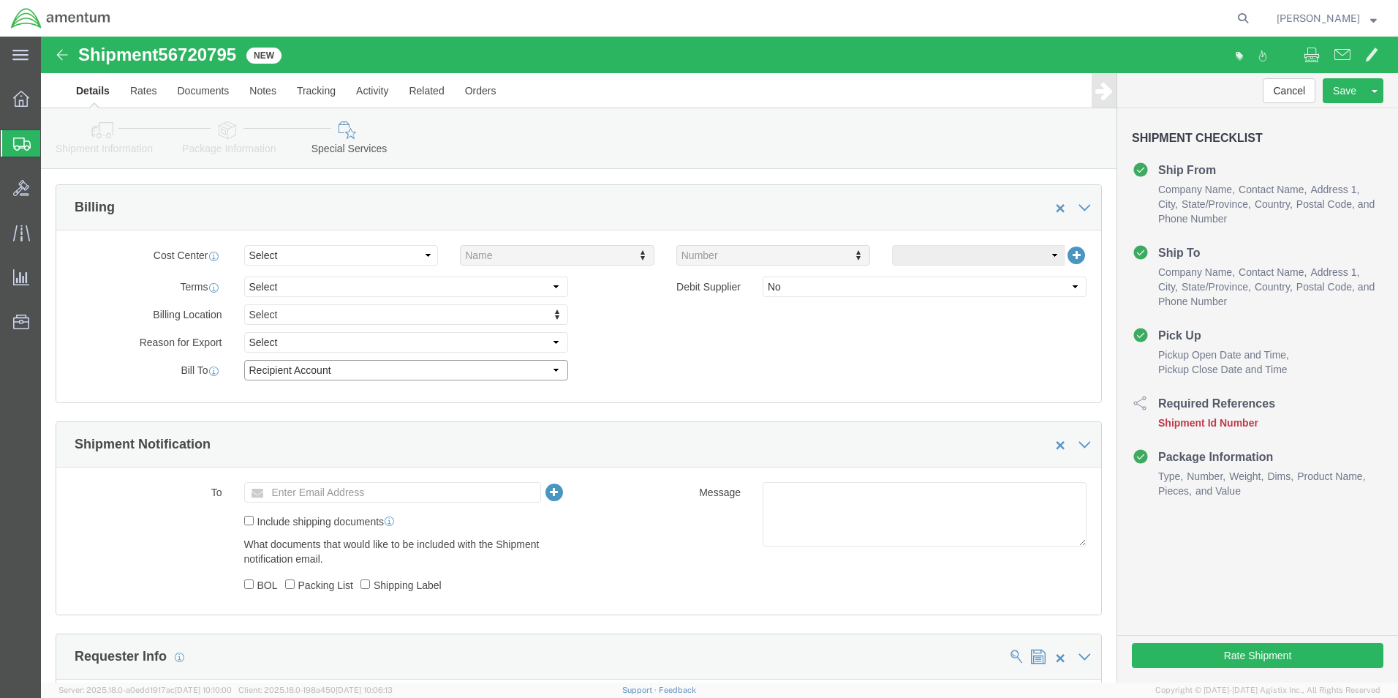
type input "[GEOGRAPHIC_DATA]"
type input "30297"
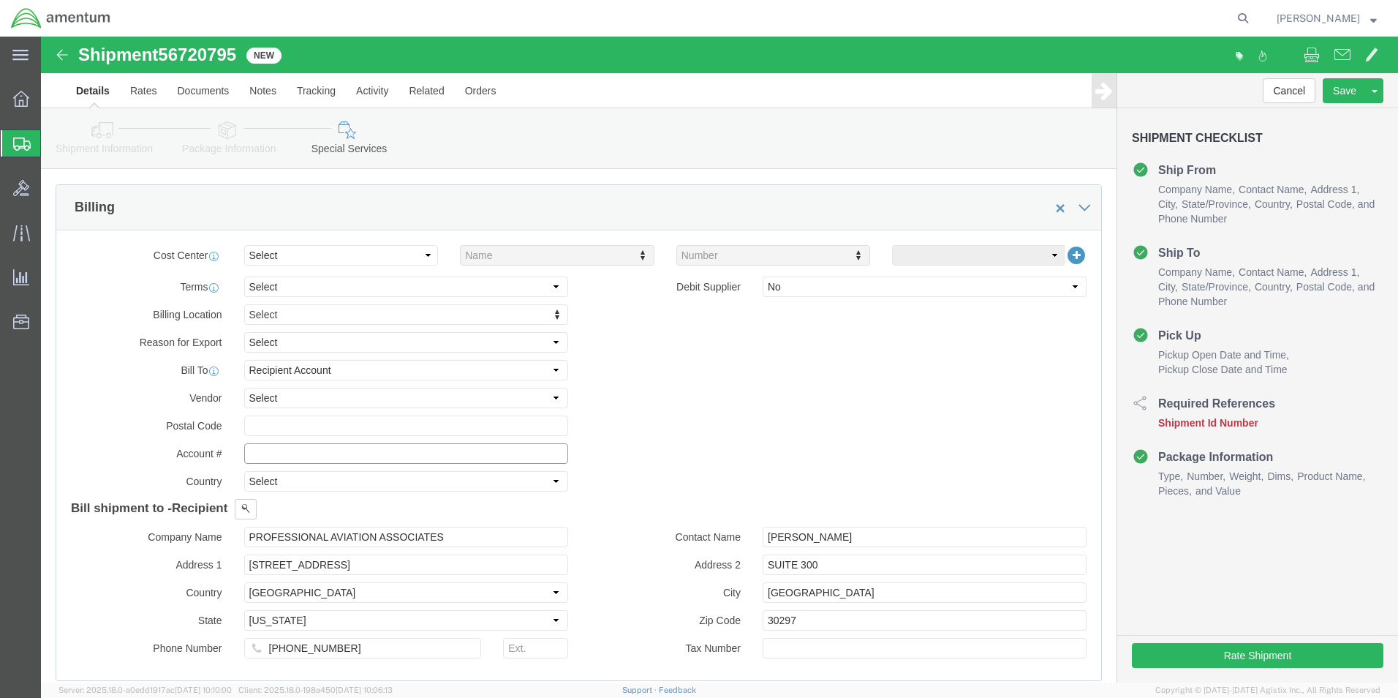
click input "text"
type input "119911001"
click input "text"
type input "30297"
click div "Billing Location Select Select My Profile Location [PHONE_NUMBER] [PHONE_NUMBER…"
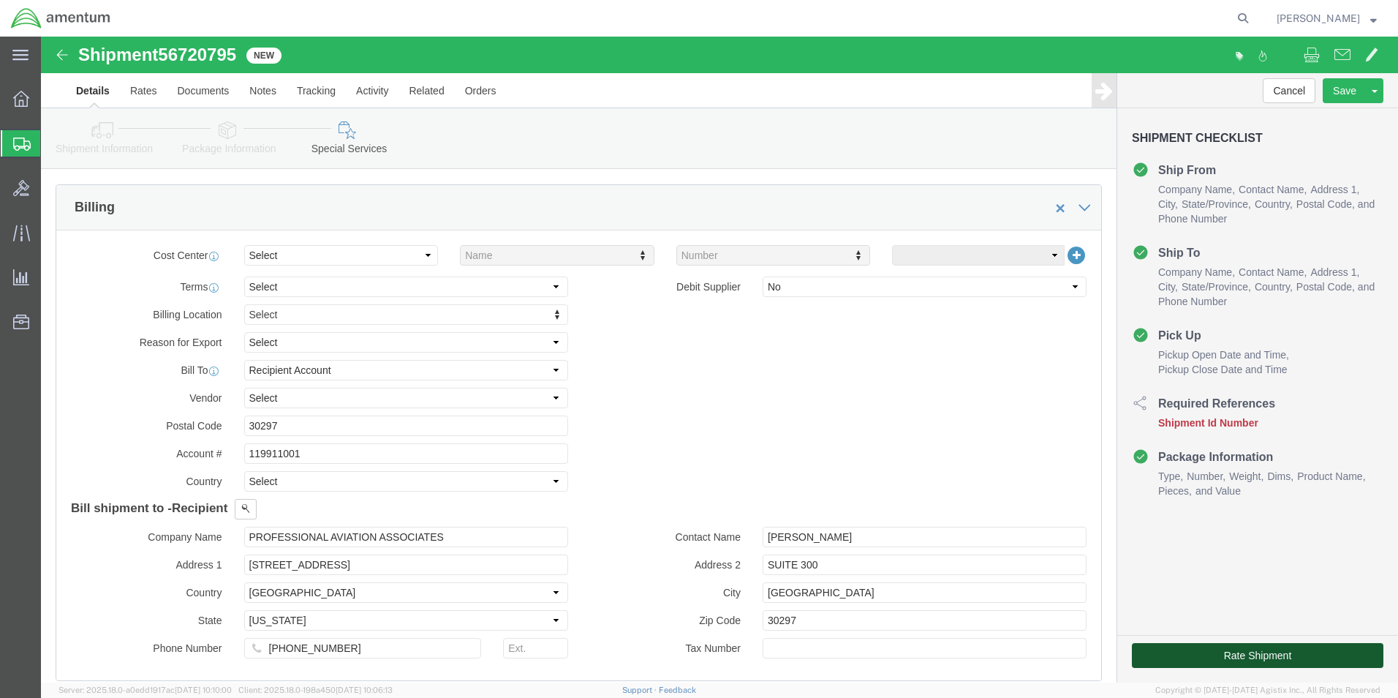
click button "Rate Shipment"
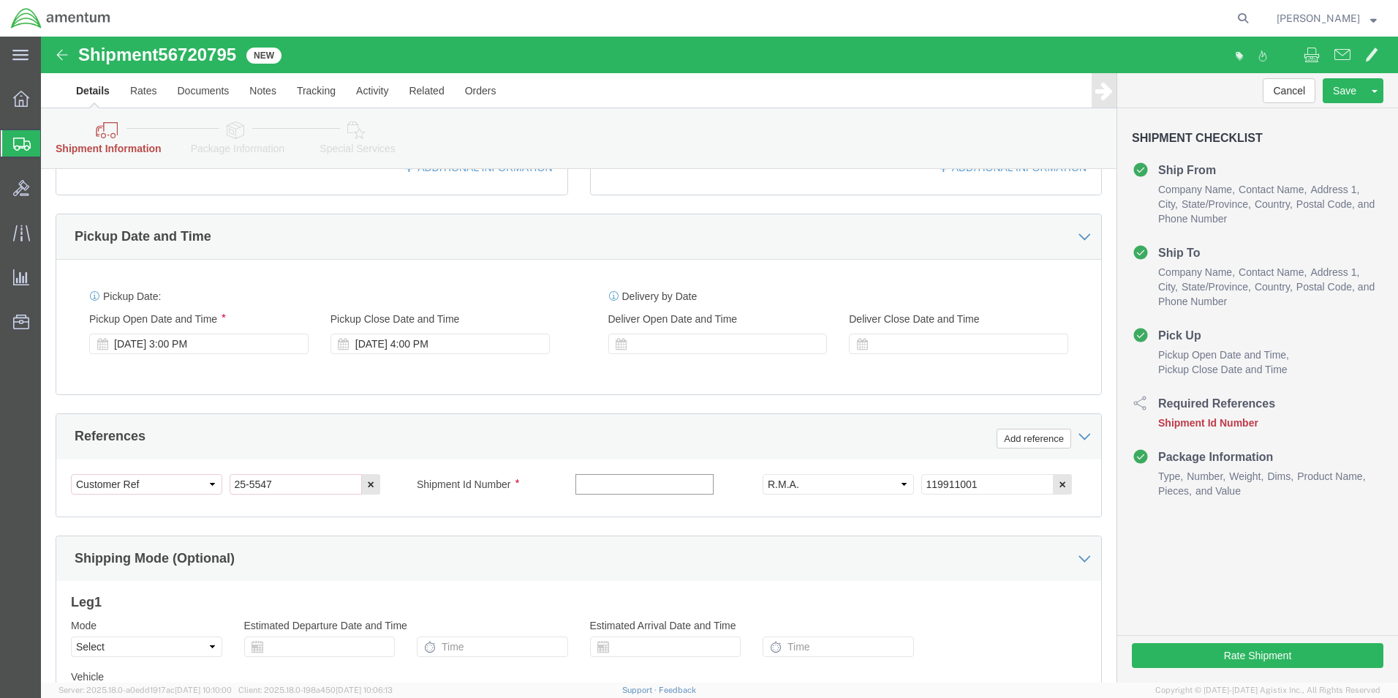
click input "text"
paste input "56720795"
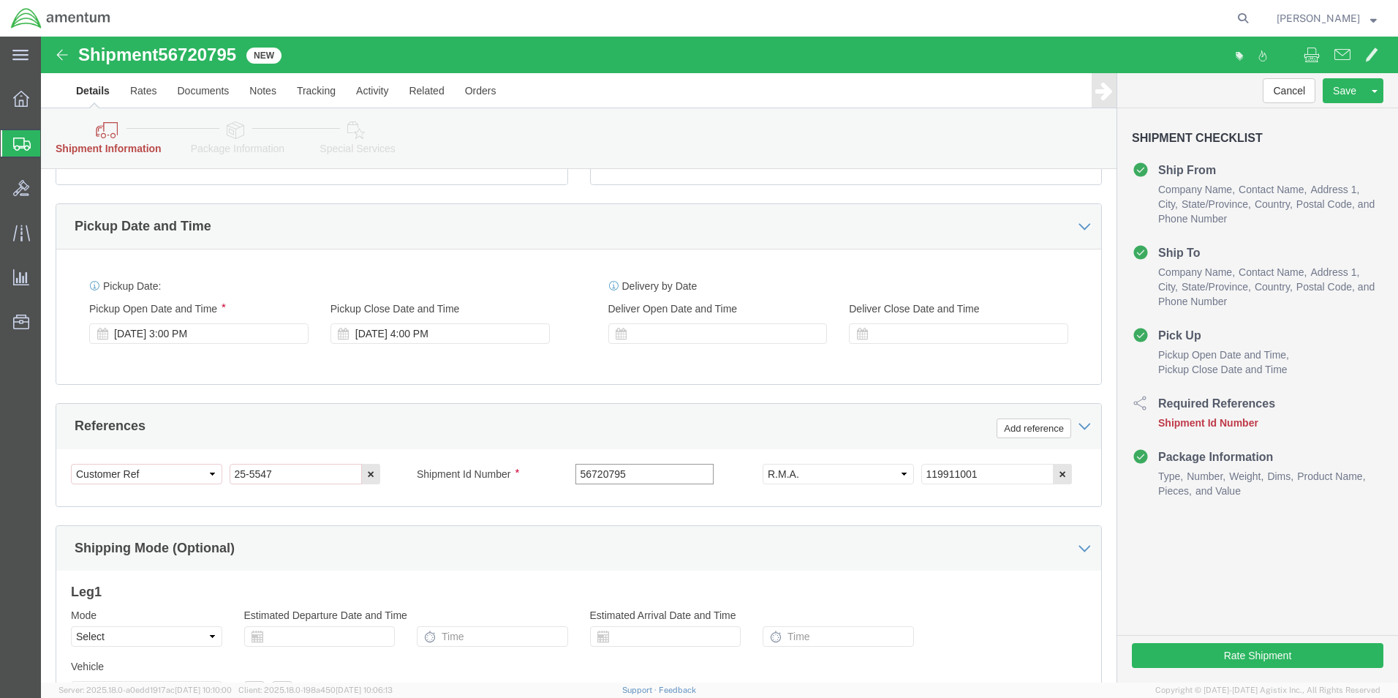
scroll to position [670, 0]
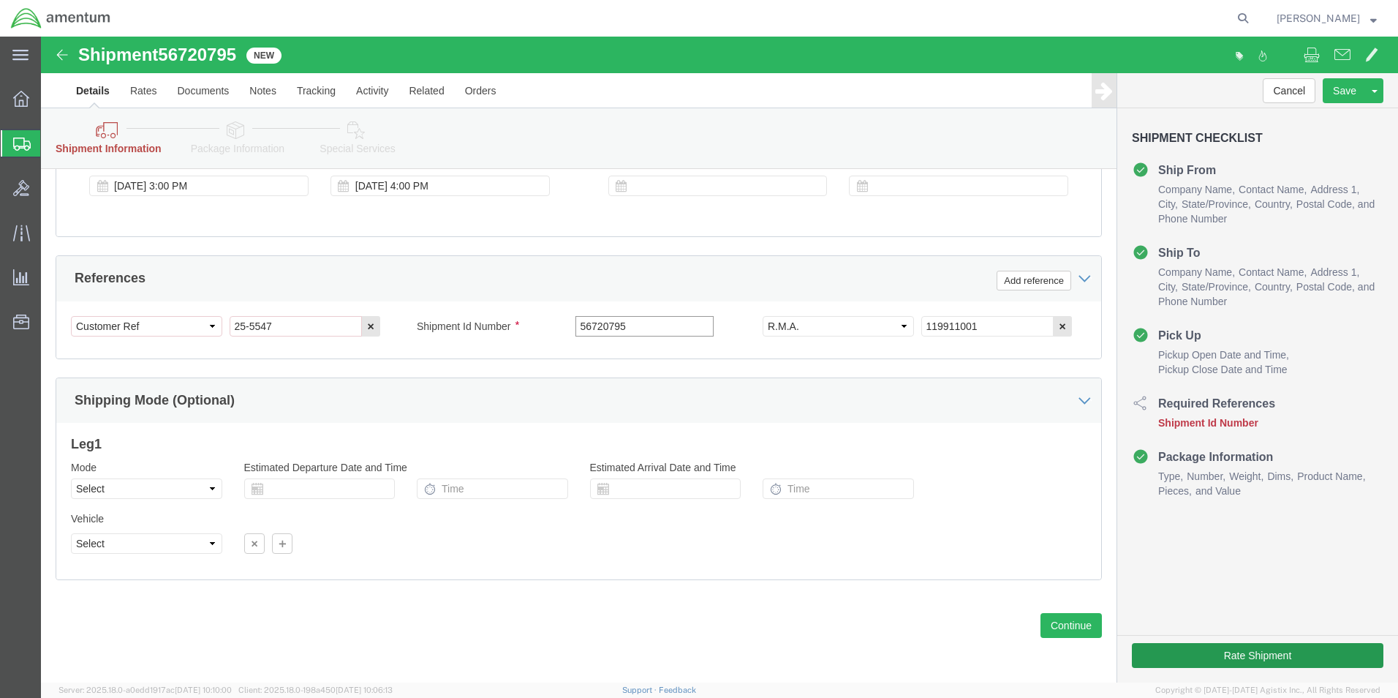
type input "56720795"
click button "Rate Shipment"
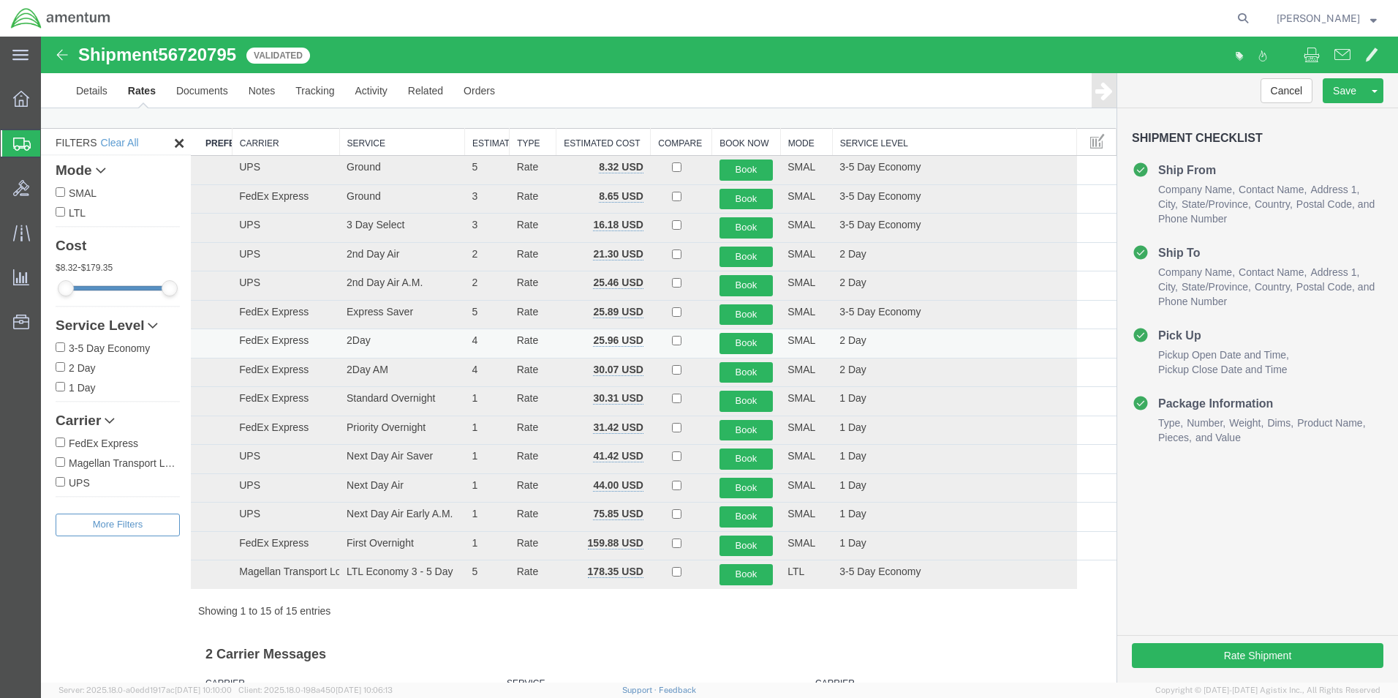
scroll to position [0, 0]
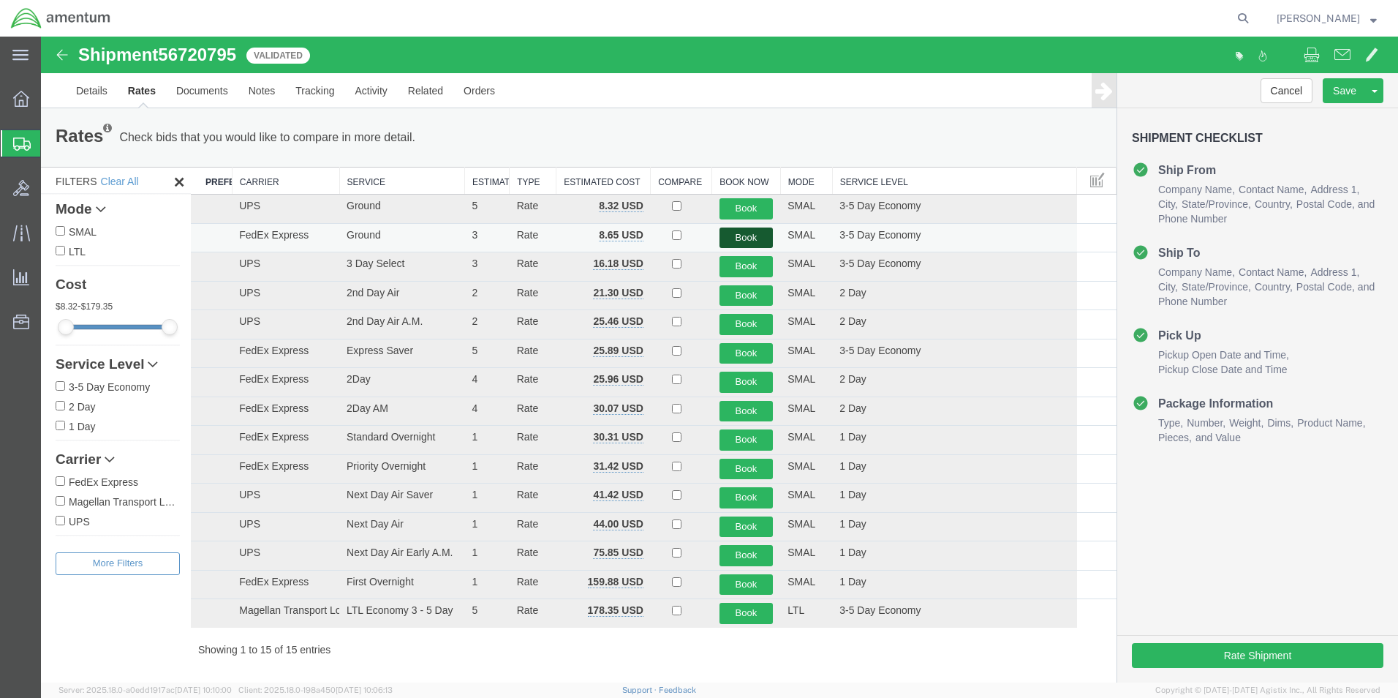
click at [740, 239] on button "Book" at bounding box center [747, 237] width 54 height 21
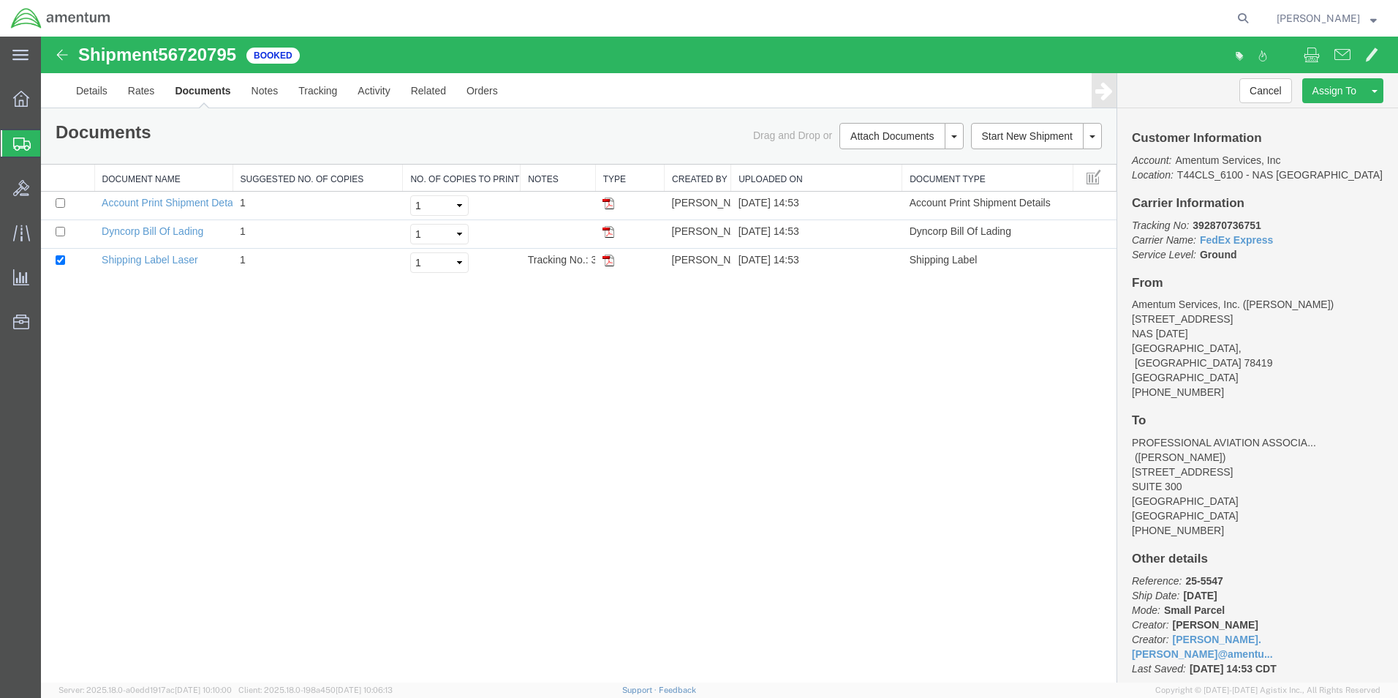
drag, startPoint x: 610, startPoint y: 260, endPoint x: 678, endPoint y: 291, distance: 74.9
click at [610, 260] on img at bounding box center [609, 260] width 12 height 12
drag, startPoint x: 20, startPoint y: 140, endPoint x: 235, endPoint y: 15, distance: 249.0
click at [20, 139] on icon at bounding box center [22, 143] width 18 height 13
